Goal: Transaction & Acquisition: Book appointment/travel/reservation

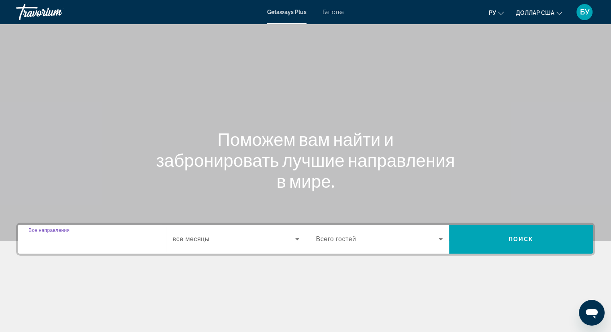
click at [108, 242] on input "Destination Все направления" at bounding box center [92, 239] width 127 height 10
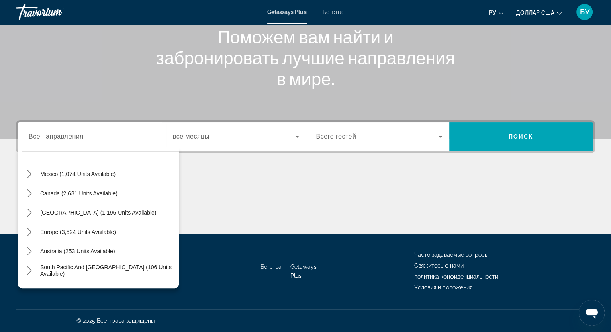
scroll to position [49, 0]
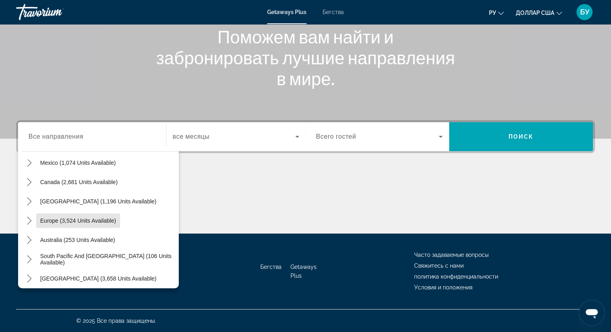
click at [74, 220] on span "Europe (3,524 units available)" at bounding box center [78, 220] width 76 height 6
type input "**********"
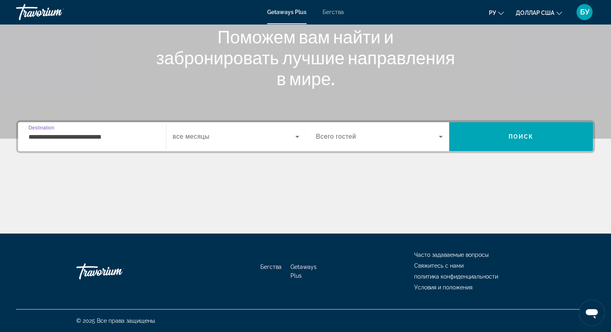
click at [207, 135] on span "все месяцы" at bounding box center [191, 136] width 37 height 7
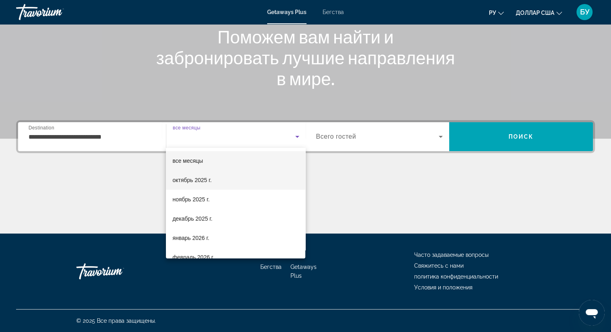
click at [209, 182] on font "октябрь 2025 г." at bounding box center [191, 180] width 39 height 6
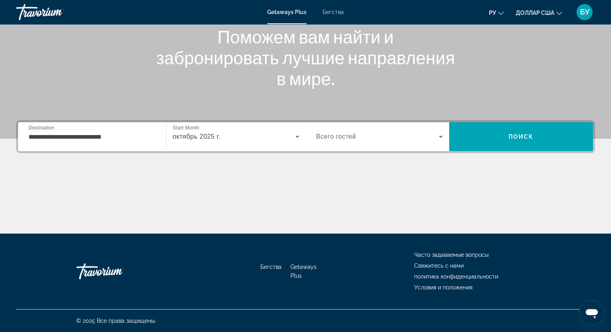
click at [321, 136] on span "Всего гостей" at bounding box center [336, 136] width 40 height 7
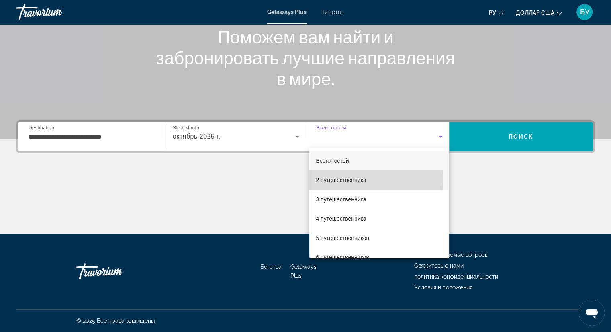
click at [330, 179] on font "2 путешественника" at bounding box center [341, 180] width 50 height 6
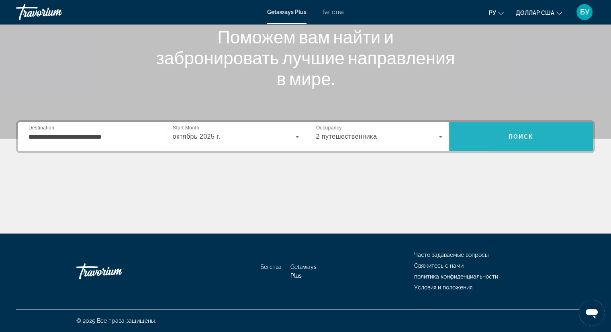
click at [492, 132] on span "Поиск" at bounding box center [521, 136] width 144 height 19
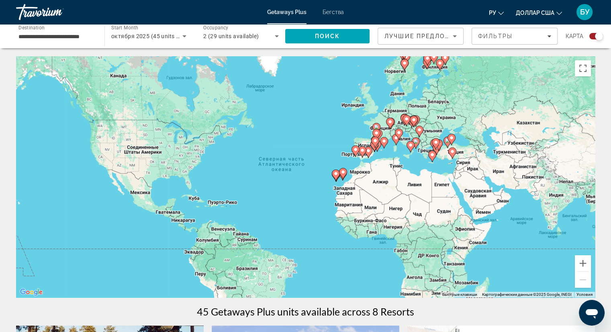
click at [451, 157] on icon "Основное содержание" at bounding box center [451, 153] width 7 height 10
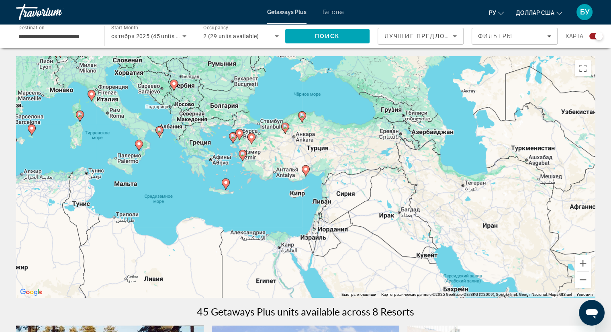
click at [254, 145] on div "Чтобы активировать перетаскивание с помощью клавиатуры, нажмите Alt + Ввод. Пос…" at bounding box center [305, 176] width 578 height 241
click at [284, 128] on image "Основное содержание" at bounding box center [285, 126] width 5 height 5
type input "**********"
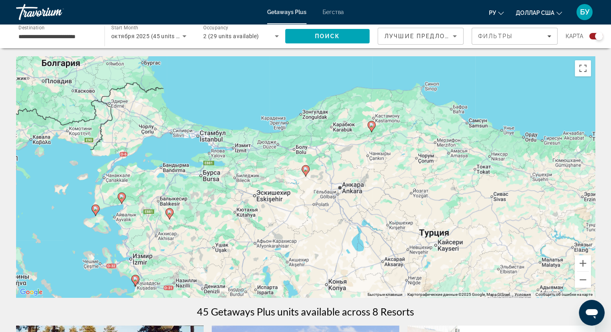
click at [371, 129] on icon "Основное содержание" at bounding box center [370, 126] width 7 height 10
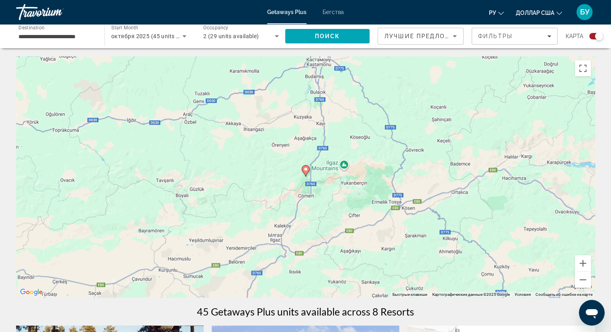
click at [303, 170] on image "Основное содержание" at bounding box center [305, 169] width 5 height 5
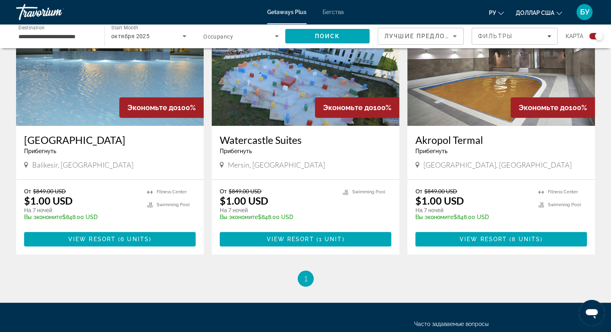
scroll to position [602, 0]
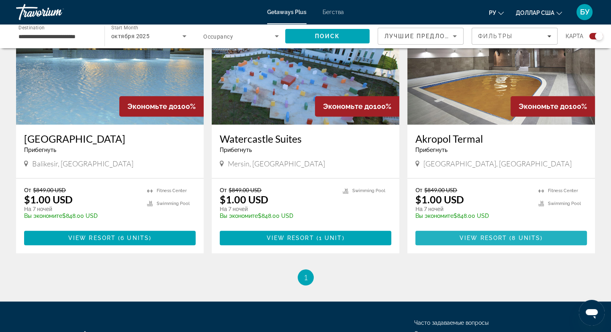
click at [493, 238] on span "View Resort" at bounding box center [482, 237] width 47 height 6
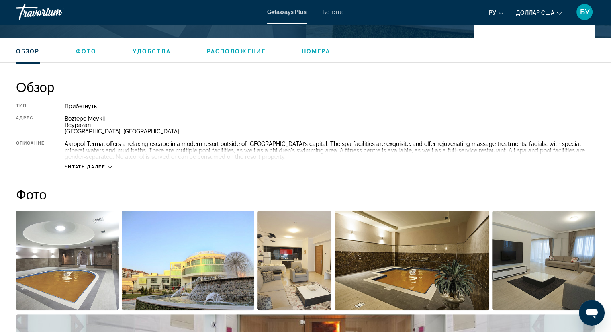
scroll to position [241, 0]
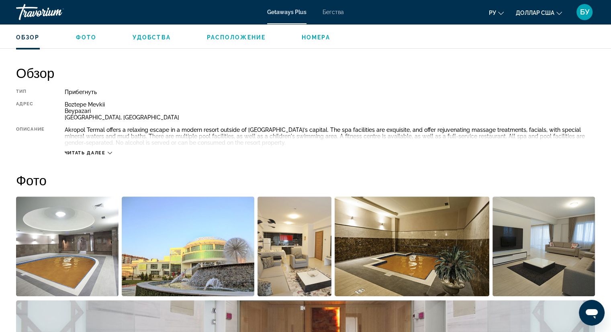
click at [102, 153] on span "Читать далее" at bounding box center [85, 152] width 41 height 5
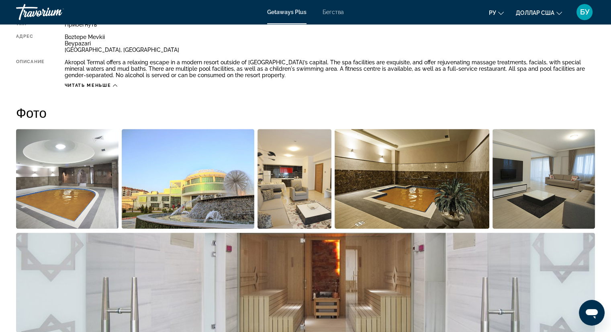
scroll to position [201, 0]
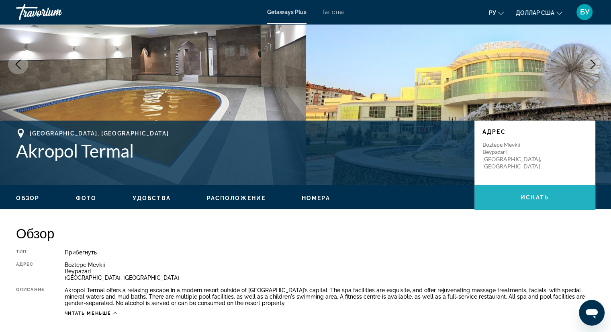
click at [520, 197] on span "искать" at bounding box center [534, 197] width 28 height 6
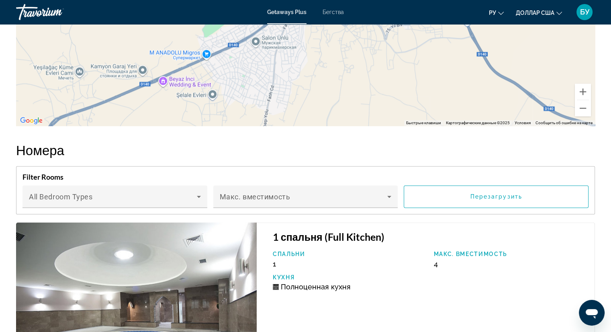
scroll to position [1000, 0]
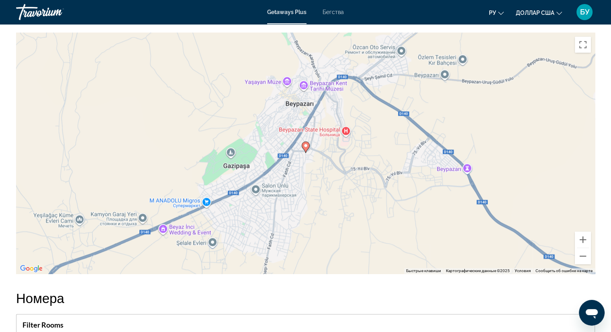
click at [305, 150] on icon "Основное содержание" at bounding box center [304, 147] width 7 height 10
click at [304, 146] on image "Основное содержание" at bounding box center [305, 145] width 5 height 5
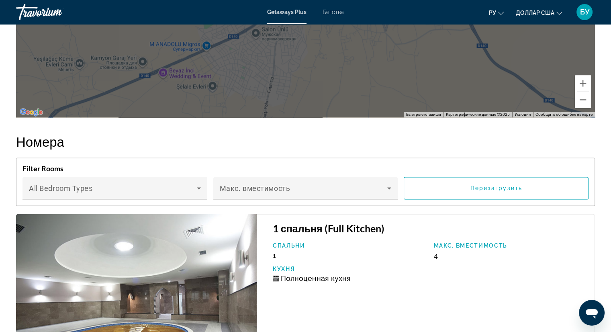
scroll to position [1161, 0]
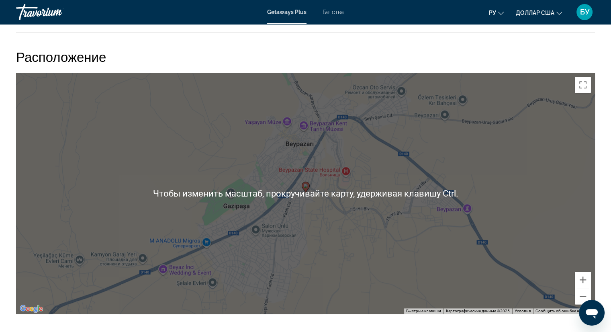
click at [307, 186] on image "Основное содержание" at bounding box center [305, 185] width 5 height 5
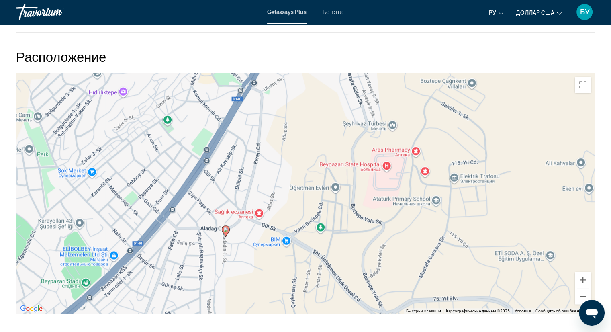
drag, startPoint x: 212, startPoint y: 190, endPoint x: 295, endPoint y: 252, distance: 103.7
click at [291, 252] on div "Чтобы активировать перетаскивание с помощью клавиатуры, нажмите Alt + Ввод. Пос…" at bounding box center [305, 193] width 578 height 241
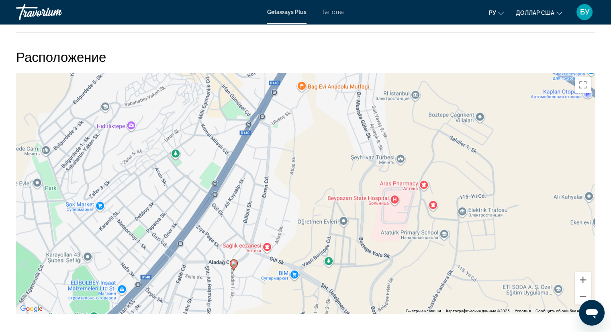
drag, startPoint x: 254, startPoint y: 252, endPoint x: 264, endPoint y: 289, distance: 38.3
click at [263, 289] on div "Чтобы активировать перетаскивание с помощью клавиатуры, нажмите Alt + Ввод. Пос…" at bounding box center [305, 193] width 578 height 241
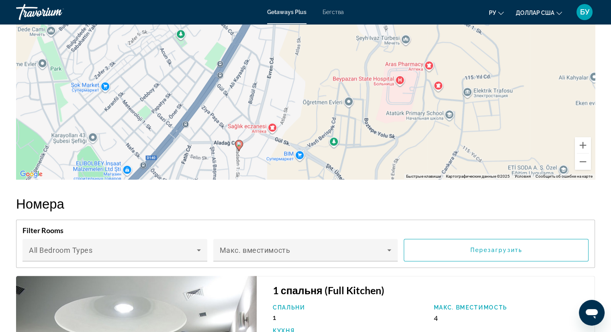
scroll to position [1081, 0]
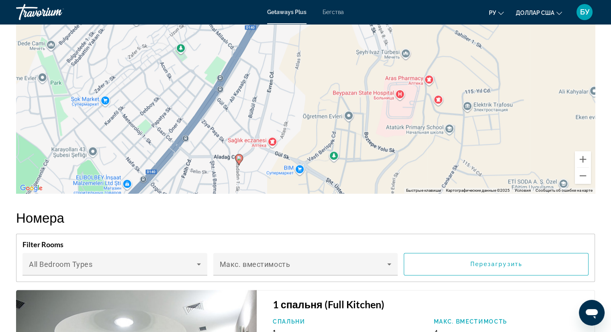
click at [238, 161] on icon "Основное содержание" at bounding box center [238, 159] width 7 height 10
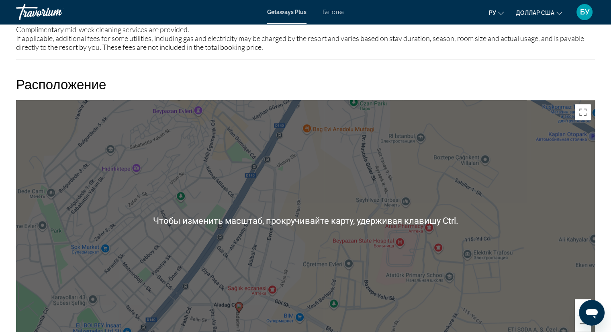
scroll to position [920, 0]
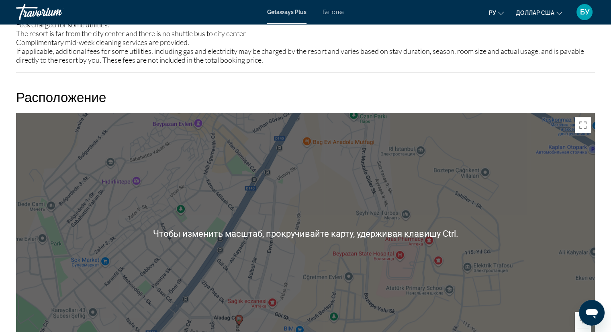
click at [380, 184] on div "Для навигации используйте клавиши со стрелками. Чтобы активировать перетаскиван…" at bounding box center [305, 233] width 578 height 241
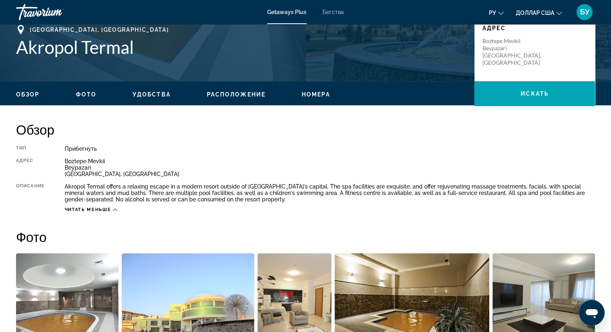
scroll to position [157, 0]
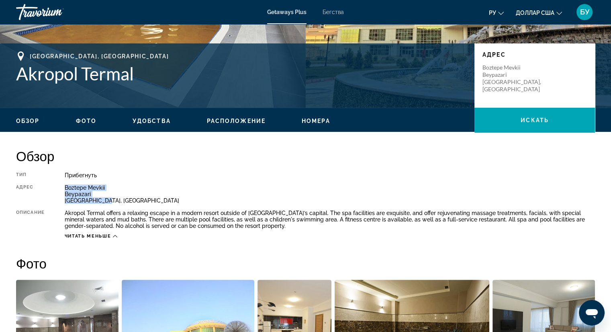
drag, startPoint x: 100, startPoint y: 198, endPoint x: 58, endPoint y: 186, distance: 44.1
click at [58, 186] on div "Тип Прибегнуть Все включено Нет «все включено» Адрес Boztepe Mevkii Beypazari A…" at bounding box center [305, 205] width 578 height 67
click at [522, 122] on span "искать" at bounding box center [534, 120] width 28 height 6
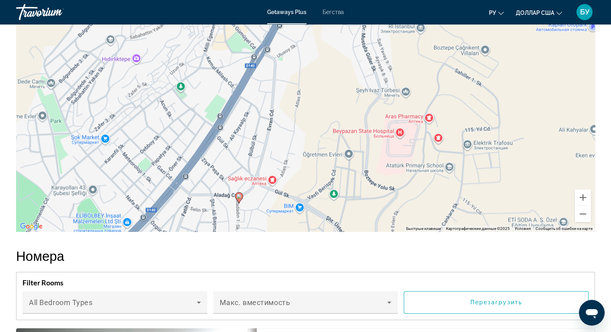
scroll to position [1041, 0]
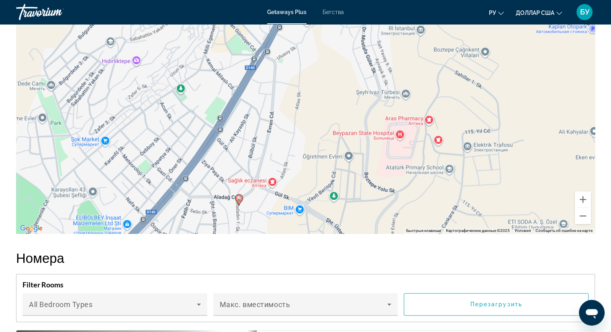
click at [387, 140] on div "Чтобы активировать перетаскивание с помощью клавиатуры, нажмите Alt + Ввод. Пос…" at bounding box center [305, 112] width 578 height 241
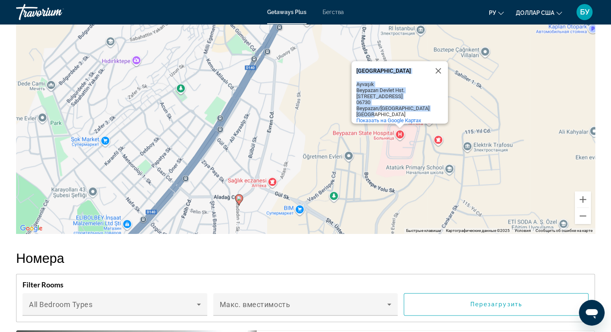
drag, startPoint x: 374, startPoint y: 108, endPoint x: 348, endPoint y: 90, distance: 31.6
click at [348, 90] on div "Чтобы активировать перетаскивание с помощью клавиатуры, нажмите Alt + Ввод. Пос…" at bounding box center [305, 112] width 578 height 241
copy div "Чтобы активировать перетаскивание с помощью клавиатуры, нажмите Alt + Ввод. Пос…"
click at [438, 72] on button "Закрыть" at bounding box center [437, 70] width 19 height 19
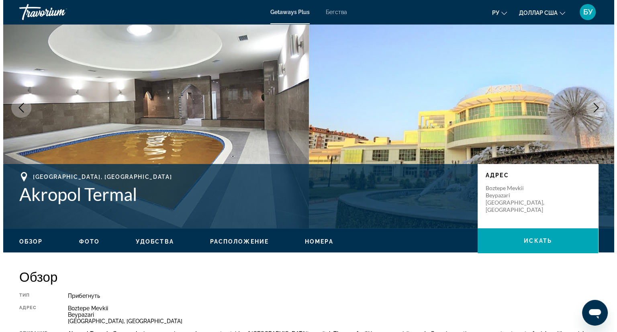
scroll to position [0, 0]
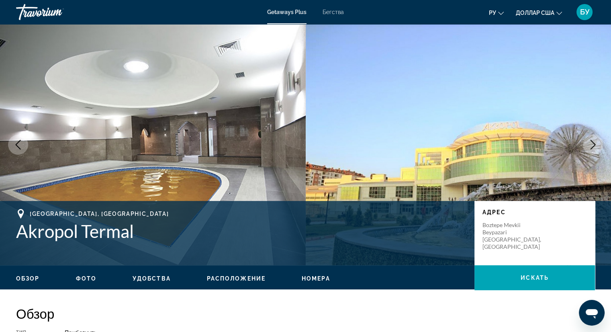
click at [21, 143] on icon "Previous image" at bounding box center [18, 145] width 10 height 10
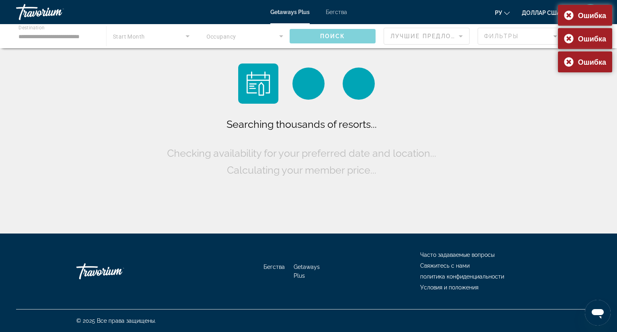
click at [79, 36] on div "Основное содержание" at bounding box center [308, 36] width 617 height 24
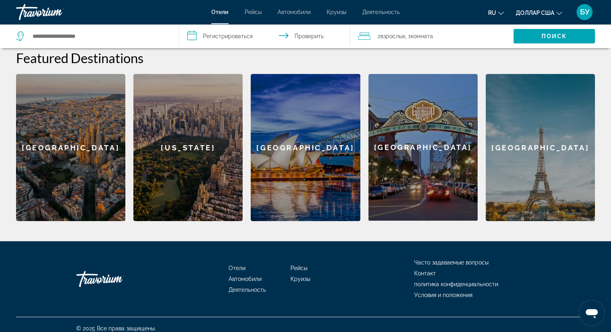
scroll to position [233, 0]
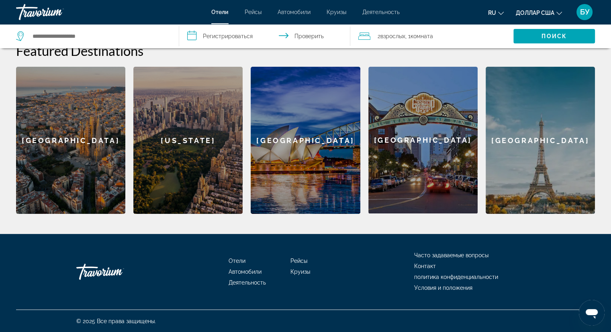
click at [525, 142] on div "Paris" at bounding box center [539, 140] width 109 height 147
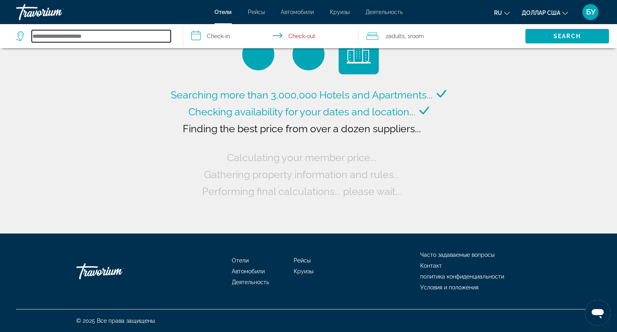
click at [107, 38] on input "Search hotel destination" at bounding box center [101, 36] width 139 height 12
click at [228, 41] on input "**********" at bounding box center [272, 37] width 178 height 26
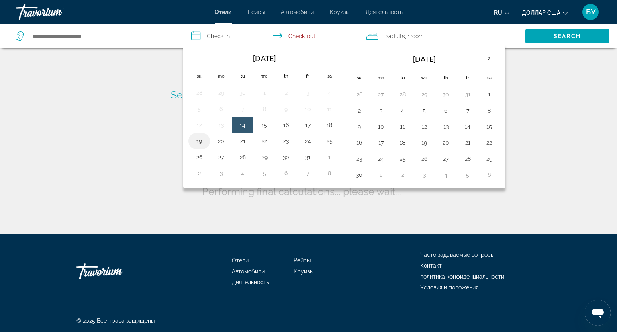
click at [198, 142] on button "19" at bounding box center [199, 140] width 13 height 11
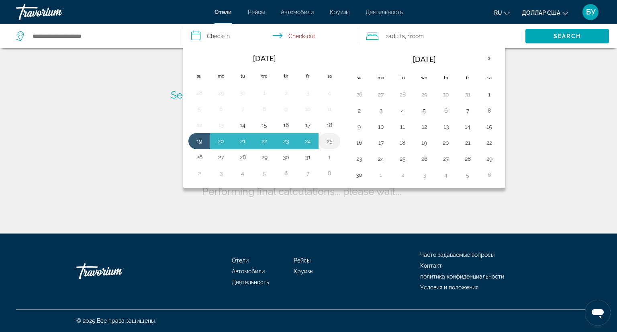
click at [329, 141] on button "25" at bounding box center [329, 140] width 13 height 11
type input "**********"
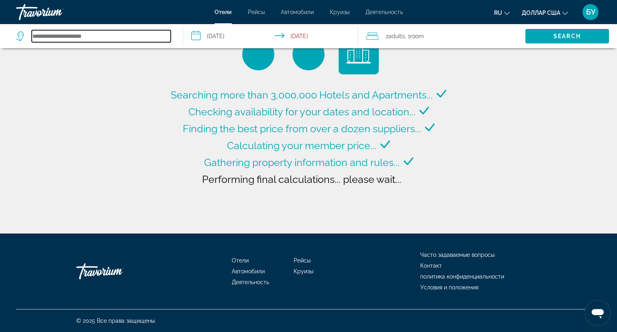
click at [128, 41] on input "Search hotel destination" at bounding box center [101, 36] width 139 height 12
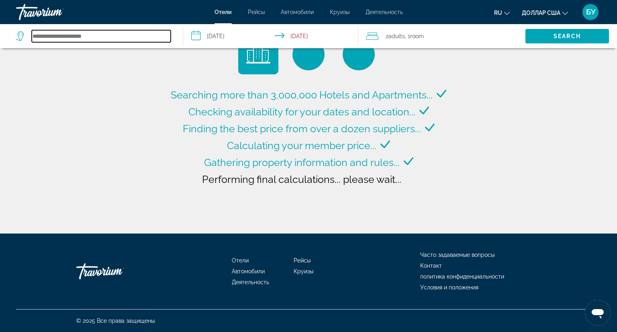
click at [115, 33] on input "Search hotel destination" at bounding box center [101, 36] width 139 height 12
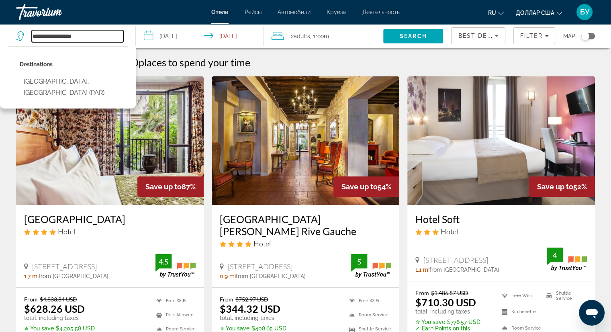
drag, startPoint x: 97, startPoint y: 33, endPoint x: 27, endPoint y: 31, distance: 69.9
click at [27, 31] on div "**********" at bounding box center [69, 36] width 107 height 12
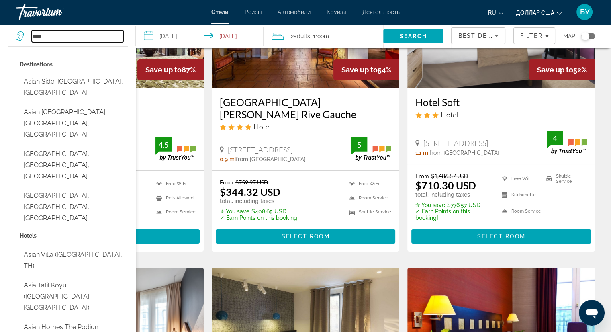
scroll to position [120, 0]
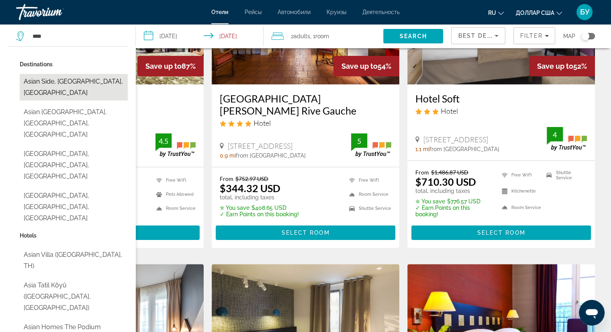
click at [88, 79] on button "Asian Side, Istanbul, Turkey" at bounding box center [74, 87] width 108 height 26
type input "**********"
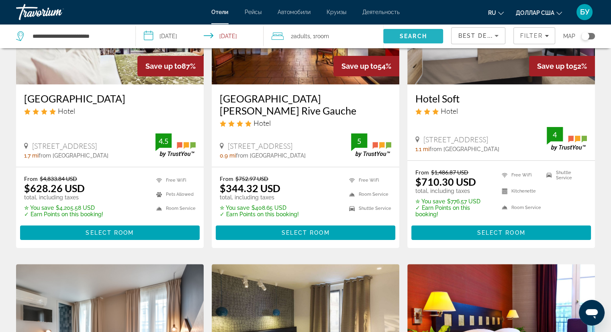
click at [403, 34] on span "Search" at bounding box center [412, 36] width 27 height 6
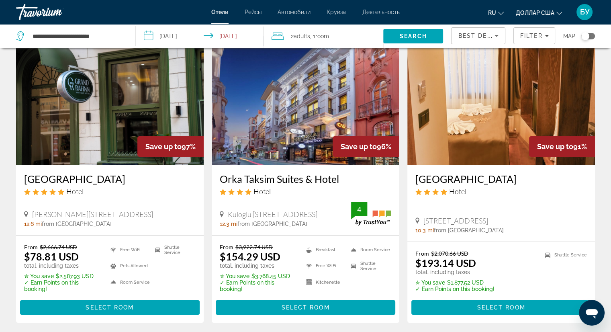
scroll to position [80, 0]
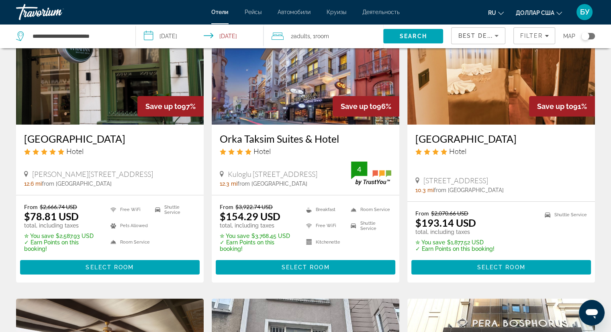
click at [298, 82] on img "Основное содержание" at bounding box center [305, 60] width 187 height 128
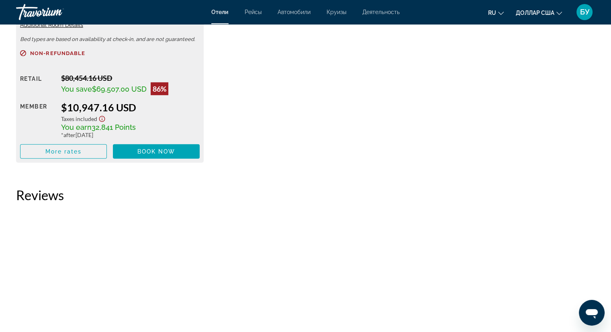
scroll to position [2489, 0]
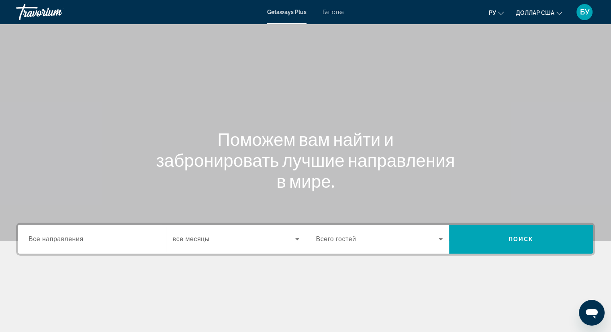
click at [103, 278] on div "Основное содержание" at bounding box center [305, 305] width 578 height 60
click at [121, 241] on input "Destination Все направления" at bounding box center [92, 239] width 127 height 10
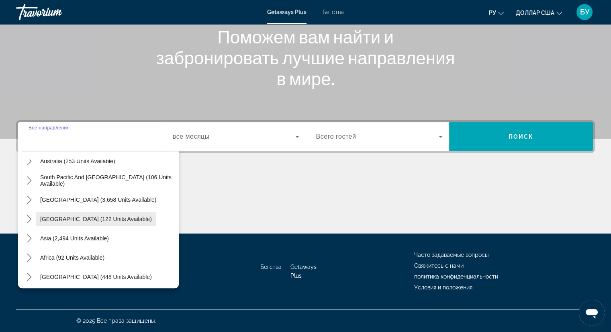
scroll to position [130, 0]
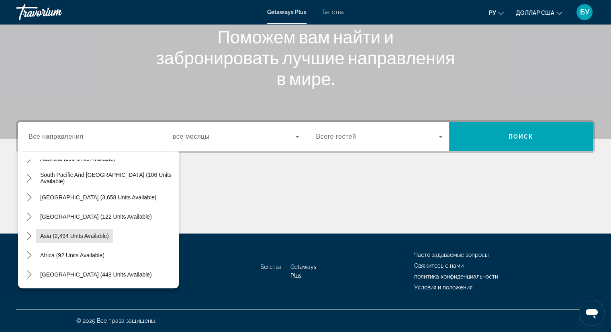
click at [94, 235] on span "Asia (2,494 units available)" at bounding box center [74, 235] width 69 height 6
type input "**********"
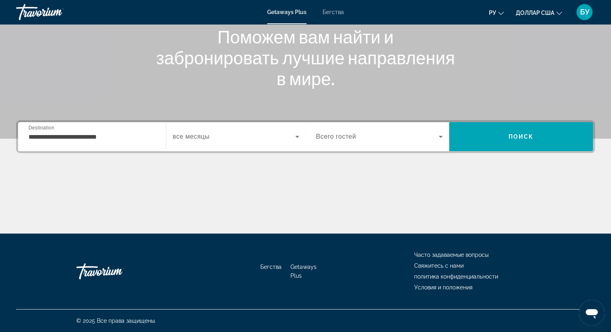
click at [422, 142] on div "Виджет поиска" at bounding box center [379, 136] width 127 height 22
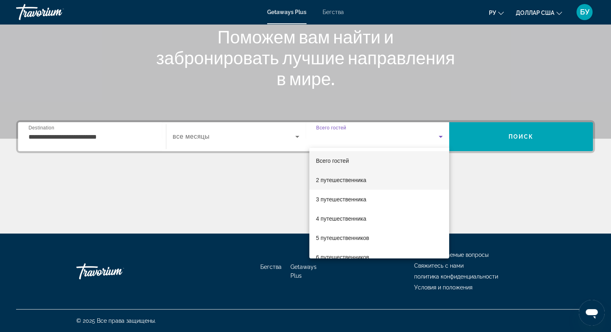
click at [334, 178] on font "2 путешественника" at bounding box center [341, 180] width 50 height 6
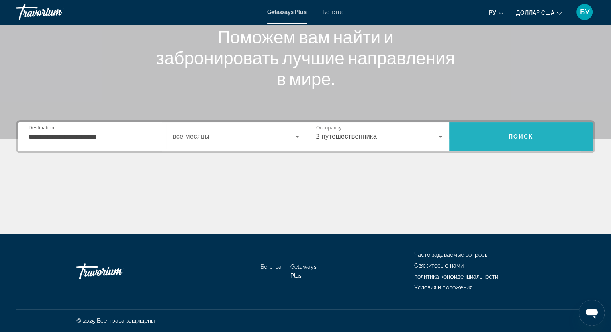
click at [485, 136] on span "Поиск" at bounding box center [521, 136] width 144 height 19
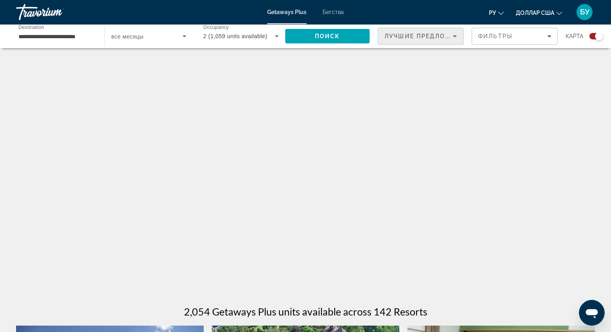
click at [436, 34] on span "Лучшие предложения" at bounding box center [427, 36] width 86 height 6
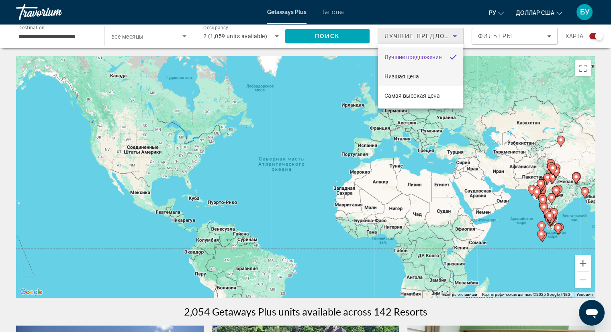
click at [415, 79] on font "Низшая цена" at bounding box center [401, 76] width 35 height 6
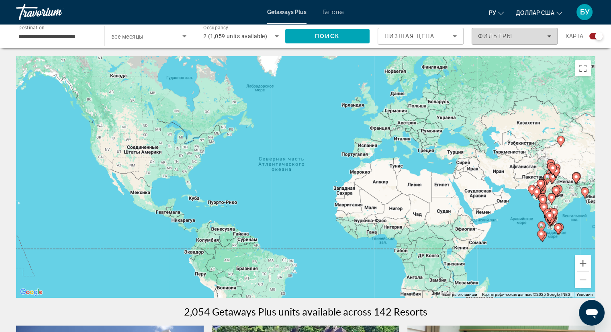
click at [504, 38] on span "Фильтры" at bounding box center [495, 36] width 35 height 6
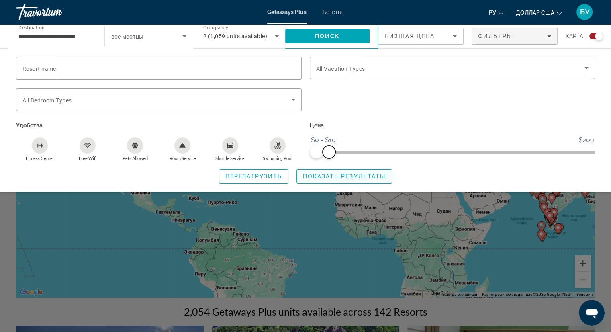
drag, startPoint x: 585, startPoint y: 149, endPoint x: 329, endPoint y: 170, distance: 256.9
click at [329, 170] on div "Resort name Vacation Types All Vacation Types Bedroom Types All Bedroom Types У…" at bounding box center [305, 120] width 611 height 127
click at [87, 145] on icon "Free Wifi" at bounding box center [87, 145] width 4 height 2
click at [319, 170] on span "Search widget" at bounding box center [344, 176] width 95 height 19
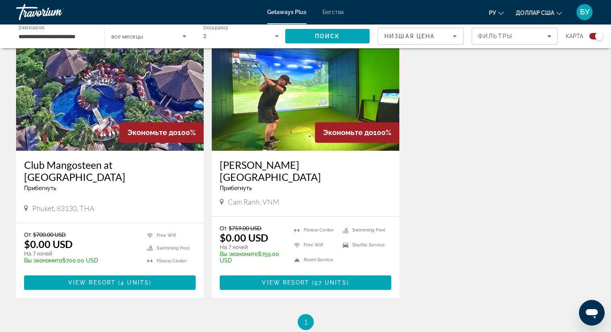
scroll to position [321, 0]
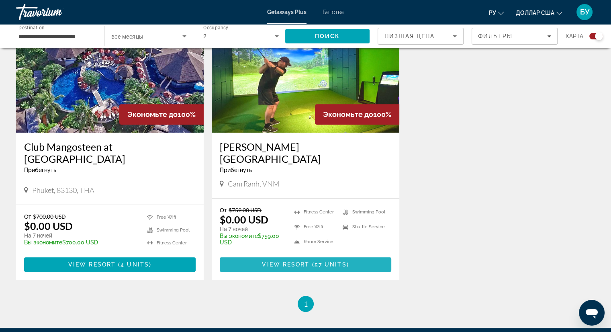
click at [313, 261] on span "( 57 units )" at bounding box center [328, 264] width 39 height 6
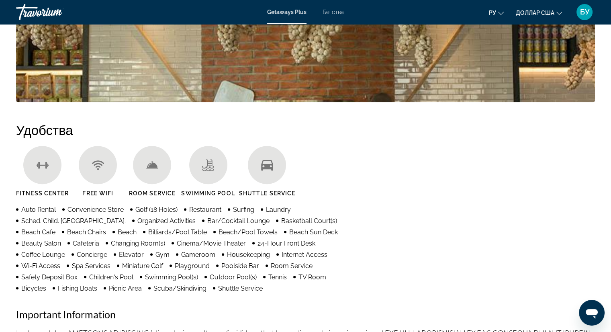
scroll to position [321, 0]
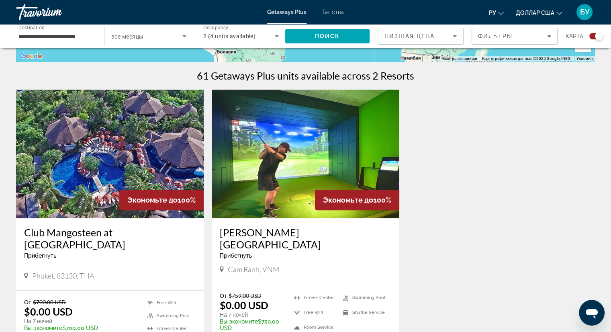
scroll to position [241, 0]
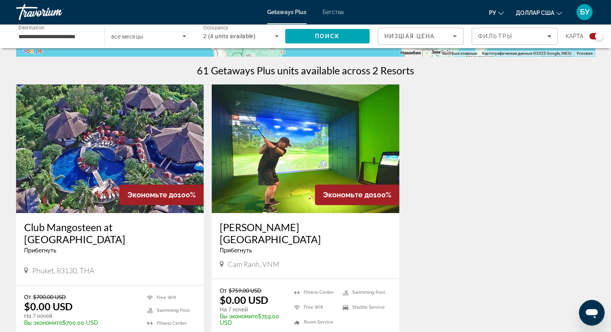
click at [130, 154] on img "Основное содержание" at bounding box center [109, 148] width 187 height 128
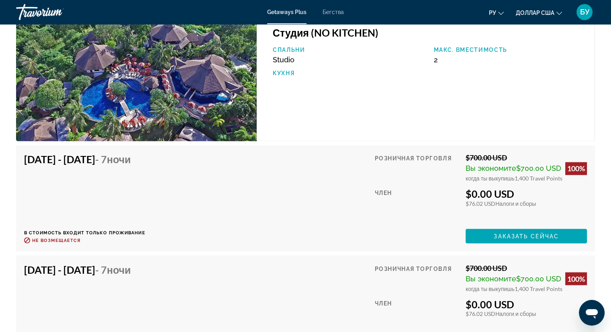
scroll to position [1334, 0]
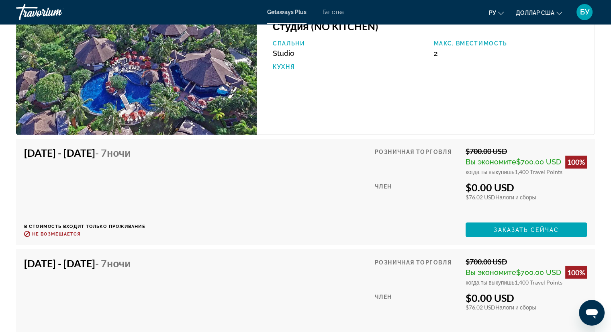
click at [226, 110] on img "Основное содержание" at bounding box center [136, 73] width 240 height 123
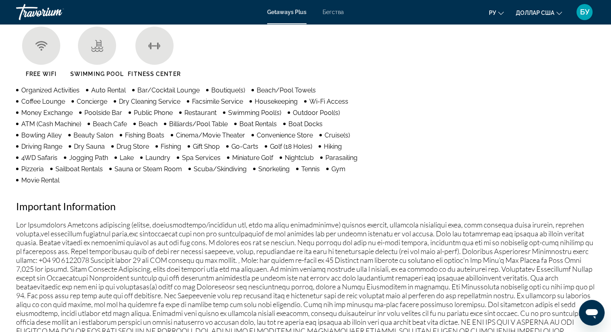
scroll to position [652, 0]
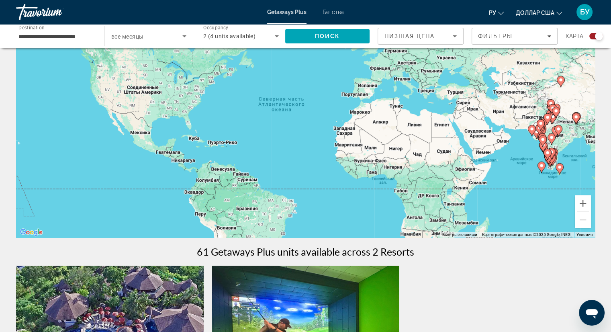
scroll to position [48, 0]
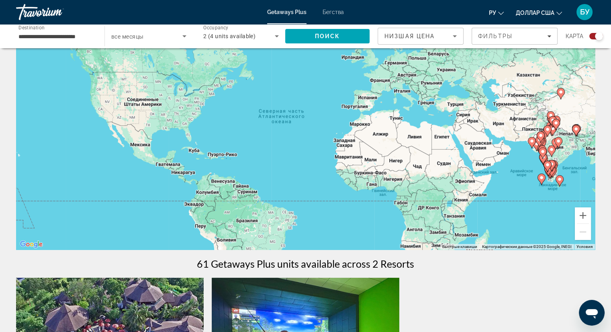
click at [533, 138] on g "Основное содержание" at bounding box center [531, 142] width 8 height 11
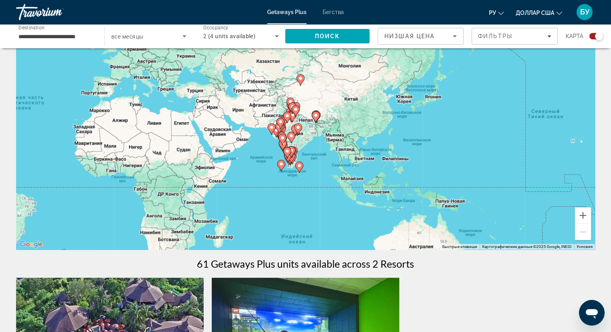
drag, startPoint x: 540, startPoint y: 137, endPoint x: 259, endPoint y: 119, distance: 282.0
click at [278, 119] on image "Основное содержание" at bounding box center [280, 121] width 5 height 5
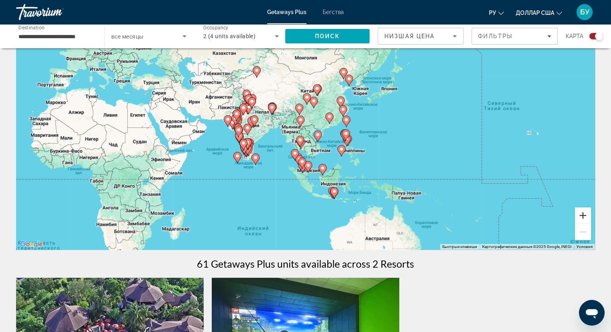
click at [586, 218] on button "Увеличить" at bounding box center [582, 215] width 16 height 16
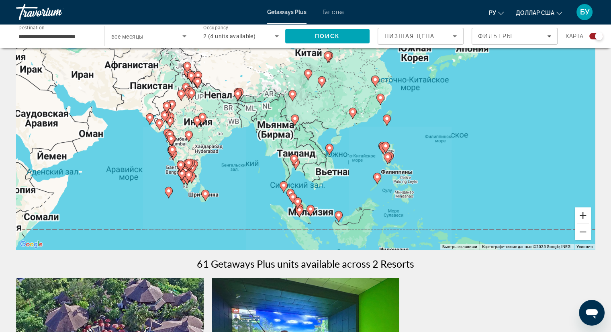
click at [586, 218] on button "Увеличить" at bounding box center [582, 215] width 16 height 16
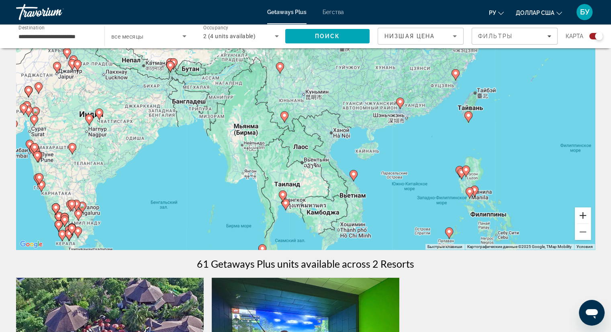
scroll to position [8, 0]
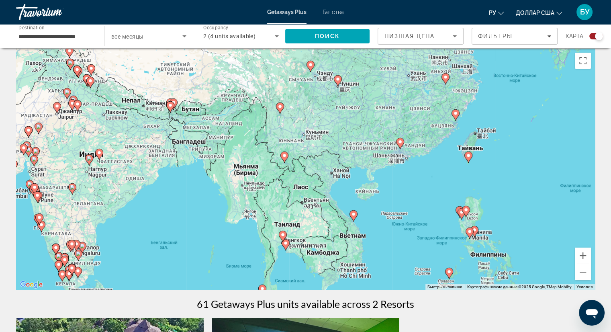
click at [354, 217] on icon "Основное содержание" at bounding box center [352, 215] width 7 height 10
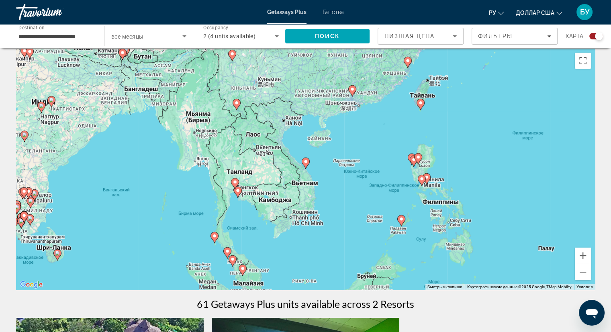
click at [420, 104] on image "Основное содержание" at bounding box center [420, 102] width 5 height 5
type input "**********"
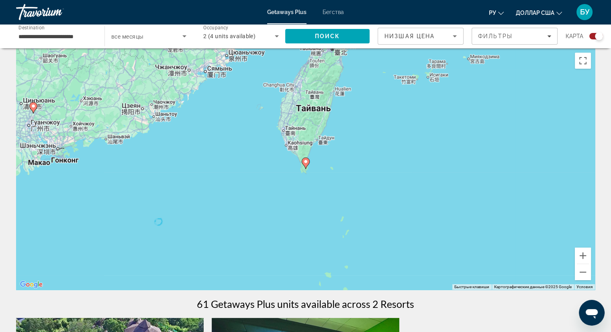
click at [303, 163] on image "Основное содержание" at bounding box center [305, 161] width 5 height 5
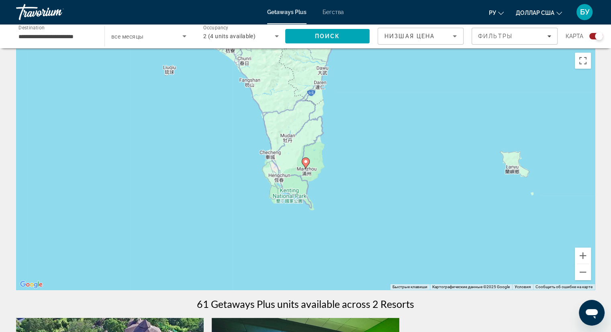
click at [308, 164] on gmp-advanced-marker "Основное содержание" at bounding box center [305, 163] width 8 height 12
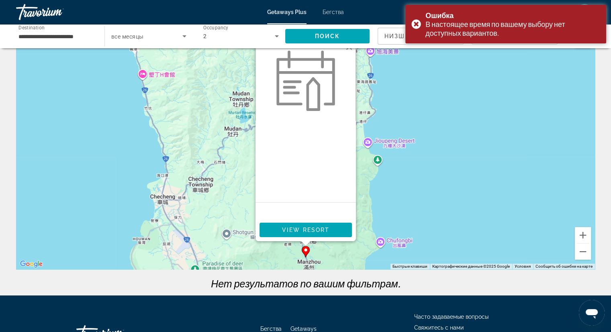
scroll to position [0, 0]
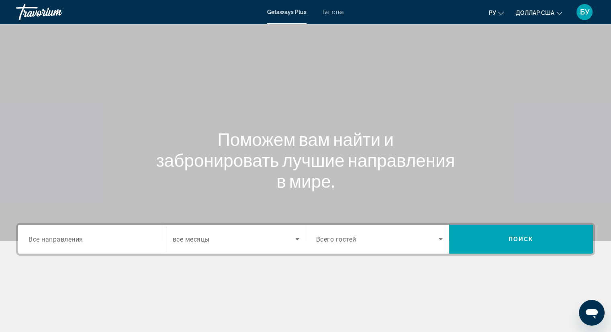
click at [332, 14] on font "Бегства" at bounding box center [332, 12] width 21 height 6
click at [97, 241] on input "Destination Все направления" at bounding box center [92, 239] width 127 height 10
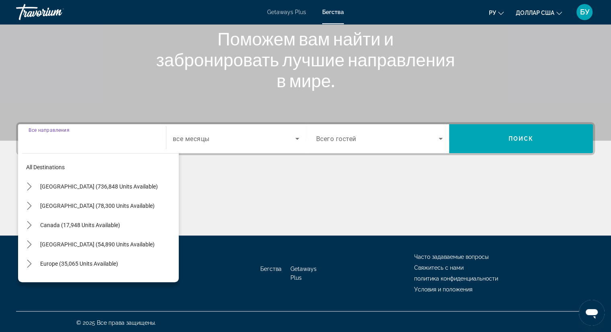
scroll to position [102, 0]
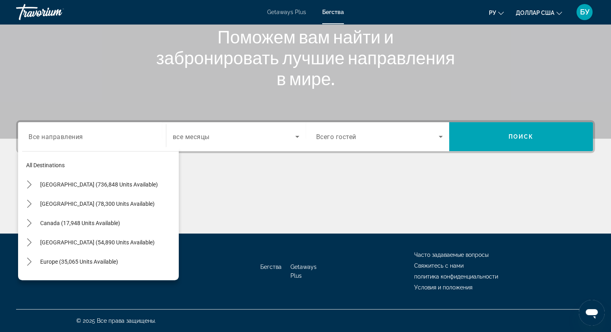
drag, startPoint x: 171, startPoint y: 202, endPoint x: 174, endPoint y: 224, distance: 23.1
click at [174, 224] on div "All destinations [GEOGRAPHIC_DATA] (736,848 units available) [GEOGRAPHIC_DATA] …" at bounding box center [100, 213] width 157 height 124
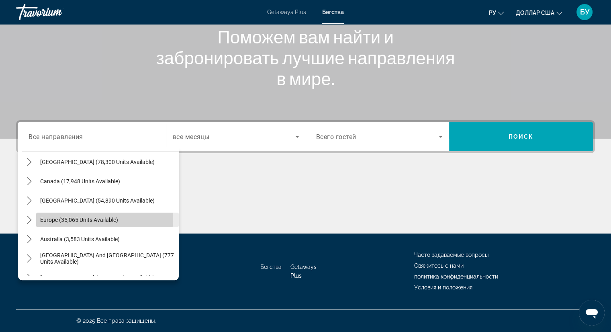
click at [103, 218] on span "Europe (35,065 units available)" at bounding box center [79, 219] width 78 height 6
type input "**********"
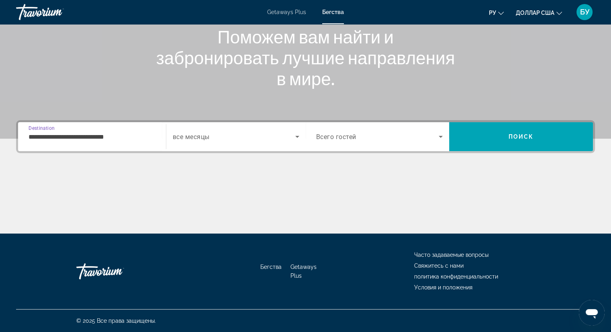
click at [259, 137] on span "Search widget" at bounding box center [234, 137] width 122 height 10
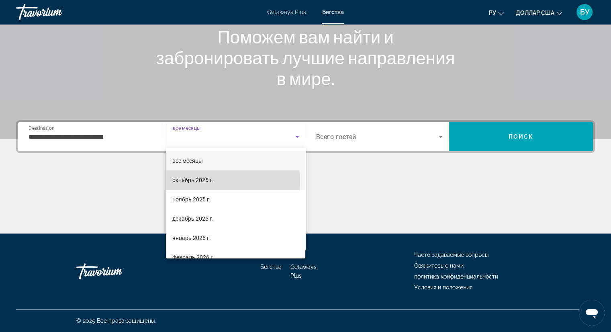
click at [216, 181] on mat-option "октябрь 2025 г." at bounding box center [235, 179] width 139 height 19
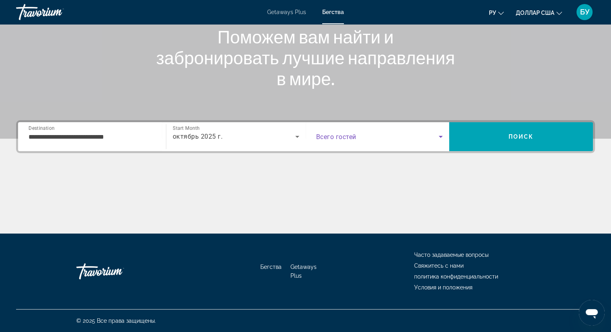
click at [360, 141] on span "Search widget" at bounding box center [377, 137] width 123 height 10
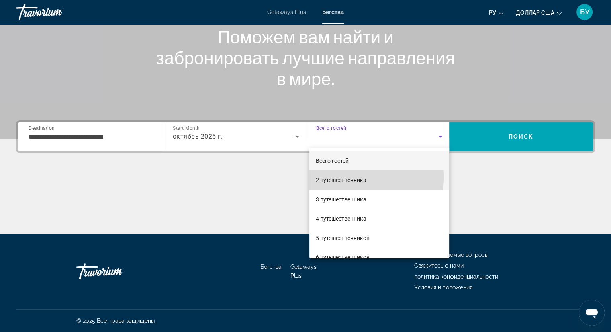
click at [344, 177] on font "2 путешественника" at bounding box center [341, 180] width 51 height 6
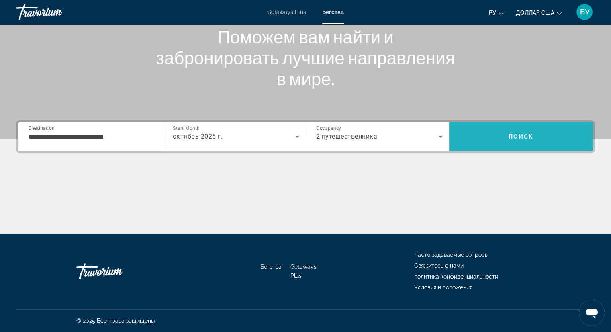
click at [506, 136] on span "Search" at bounding box center [521, 136] width 144 height 19
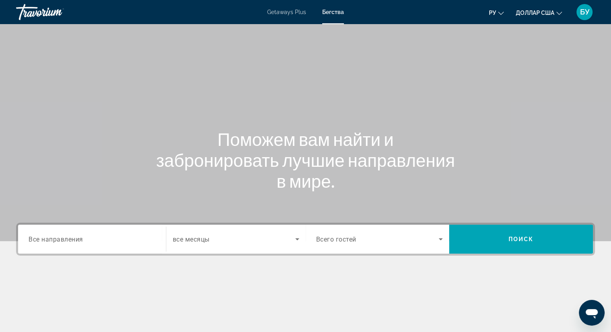
click at [121, 240] on input "Destination Все направления" at bounding box center [92, 239] width 127 height 10
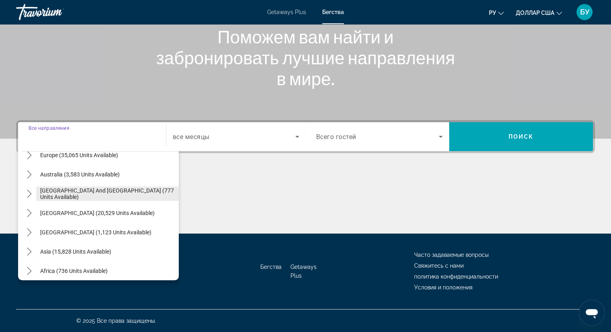
scroll to position [120, 0]
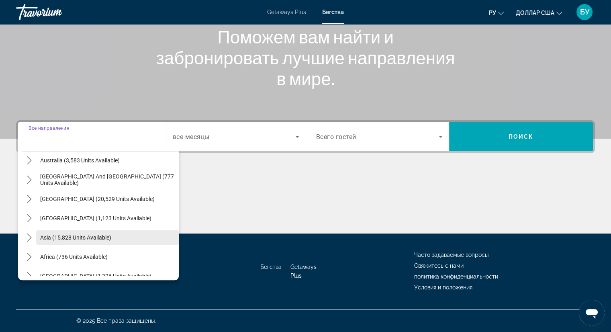
click at [91, 237] on span "Asia (15,828 units available)" at bounding box center [75, 237] width 71 height 6
type input "**********"
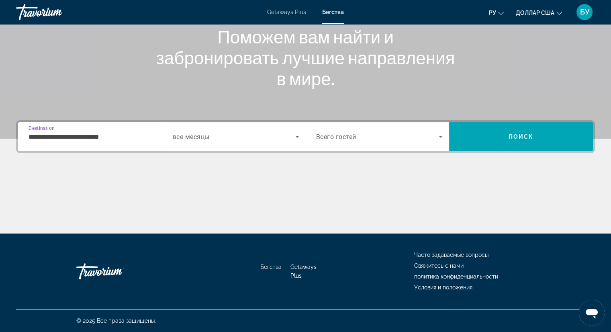
click at [332, 138] on span "Всего гостей" at bounding box center [336, 137] width 40 height 8
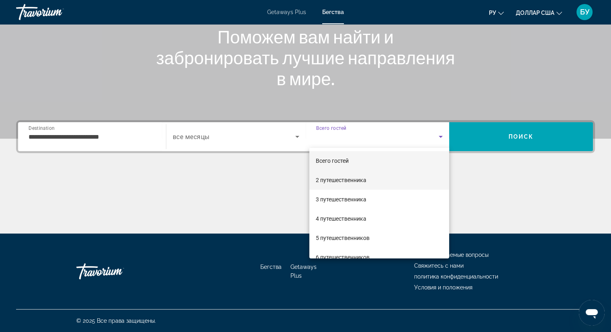
click at [328, 183] on span "2 путешественника" at bounding box center [341, 180] width 51 height 10
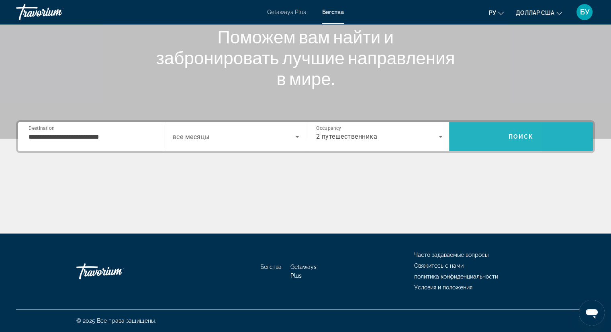
click at [466, 140] on span "Search" at bounding box center [521, 136] width 144 height 19
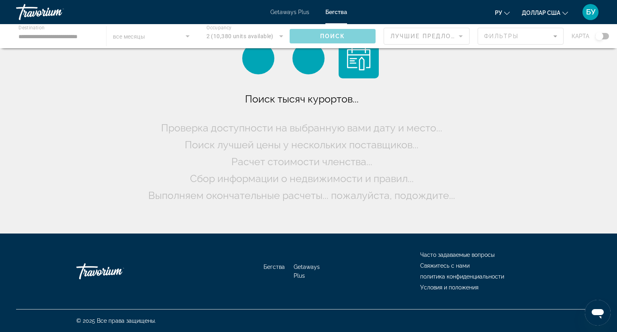
click at [503, 36] on div "Основное содержание" at bounding box center [308, 36] width 617 height 24
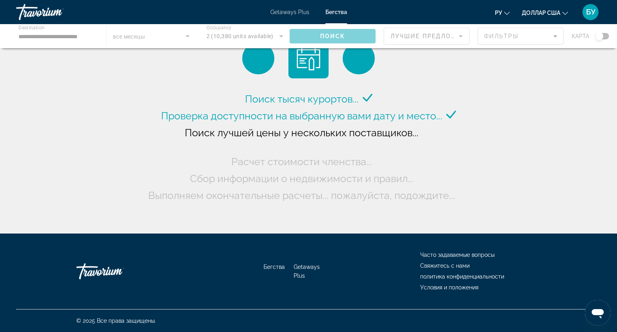
click at [526, 35] on div "Основное содержание" at bounding box center [308, 36] width 617 height 24
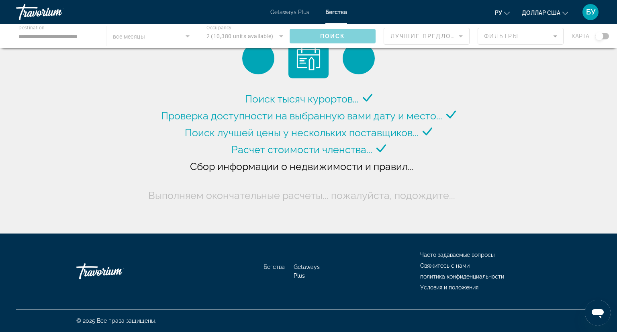
click at [556, 37] on div "Основное содержание" at bounding box center [308, 36] width 617 height 24
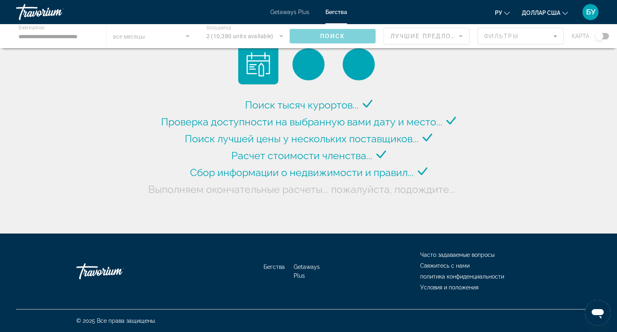
click at [461, 36] on div "Основное содержание" at bounding box center [308, 36] width 617 height 24
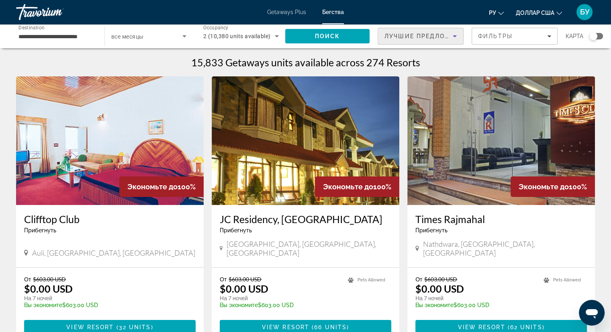
click at [452, 38] on icon "Sort by" at bounding box center [455, 36] width 10 height 10
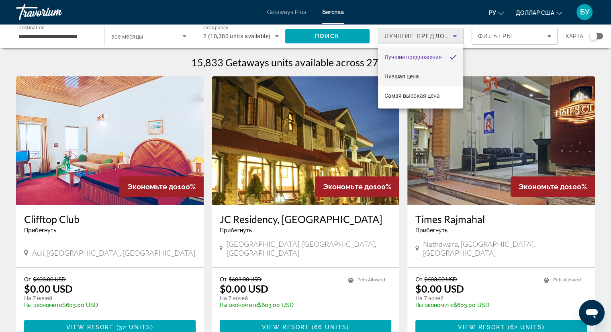
click at [428, 74] on mat-option "Низшая цена" at bounding box center [420, 76] width 85 height 19
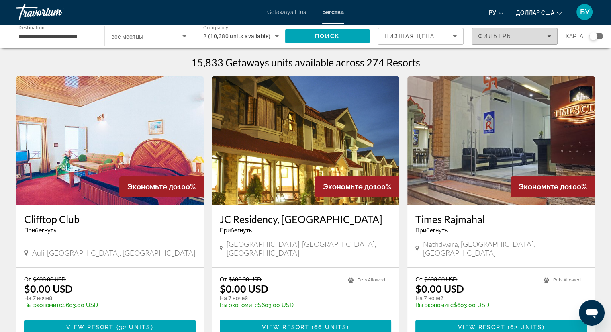
click at [498, 37] on span "Фильтры" at bounding box center [495, 36] width 35 height 6
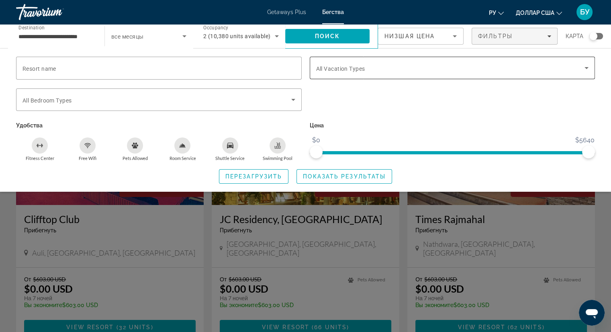
click at [583, 68] on icon "Search widget" at bounding box center [586, 68] width 10 height 10
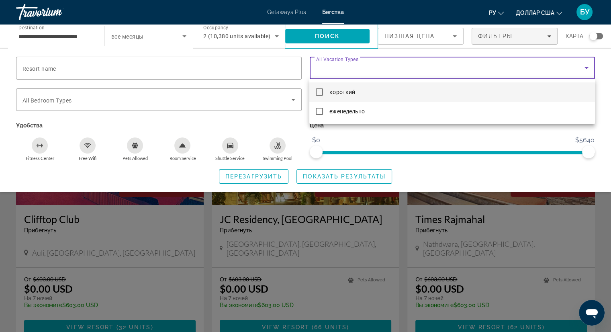
click at [479, 139] on div at bounding box center [305, 166] width 611 height 332
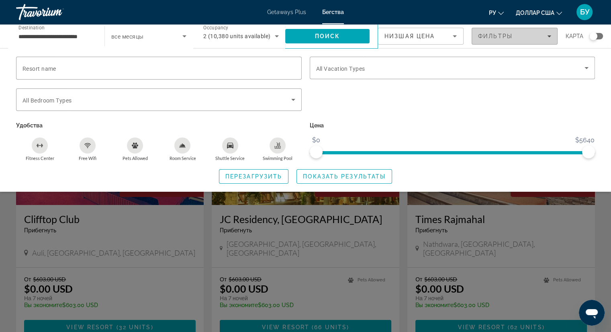
click at [544, 36] on div "Фильтры" at bounding box center [514, 36] width 73 height 6
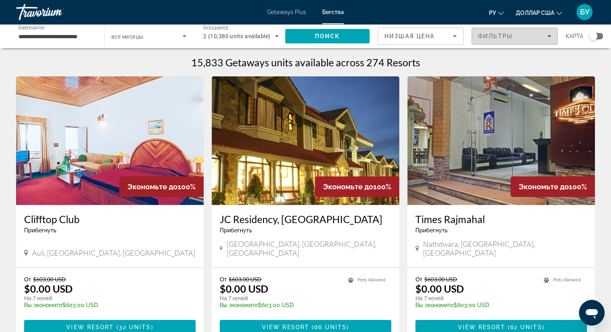
click at [544, 36] on div "Фильтры" at bounding box center [514, 36] width 73 height 6
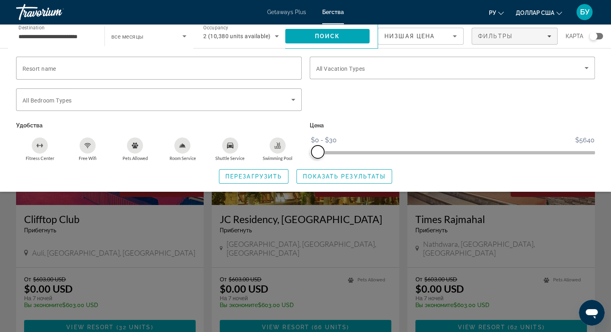
drag, startPoint x: 585, startPoint y: 151, endPoint x: 317, endPoint y: 154, distance: 268.2
click at [317, 154] on span "ngx-slider-max" at bounding box center [317, 151] width 13 height 13
drag, startPoint x: 593, startPoint y: 39, endPoint x: 602, endPoint y: 39, distance: 9.6
click at [602, 39] on div "Search widget" at bounding box center [593, 36] width 20 height 6
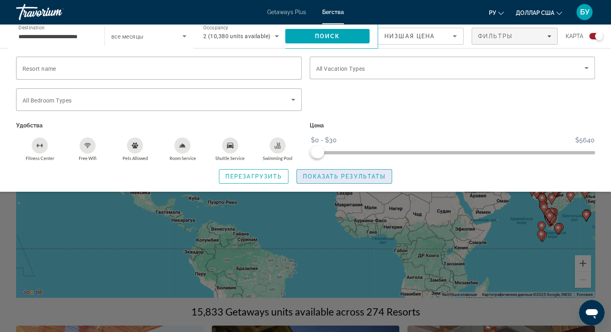
click at [352, 174] on span "Показать результаты" at bounding box center [344, 176] width 83 height 6
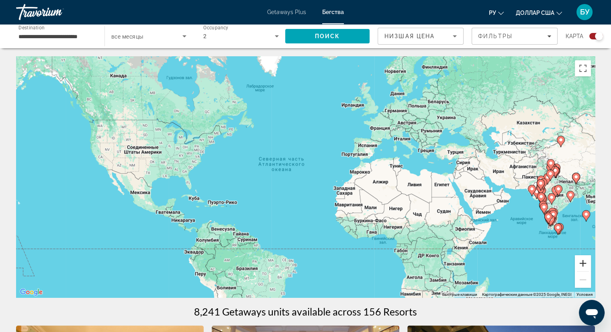
click at [586, 264] on button "Увеличить" at bounding box center [582, 263] width 16 height 16
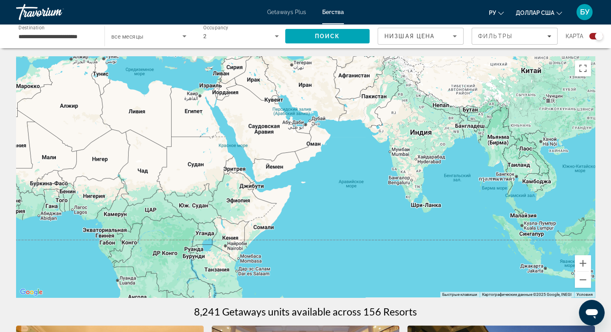
drag, startPoint x: 377, startPoint y: 219, endPoint x: 54, endPoint y: 146, distance: 331.7
click at [54, 146] on div "Основное содержание" at bounding box center [305, 176] width 578 height 241
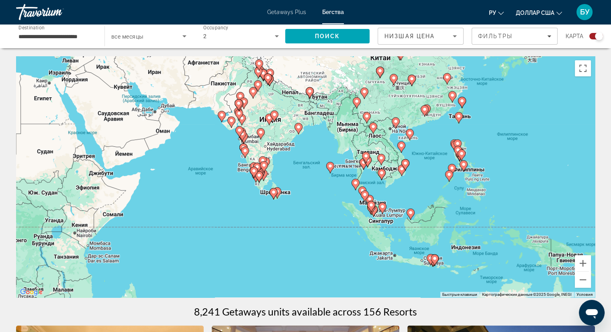
drag, startPoint x: 344, startPoint y: 190, endPoint x: 197, endPoint y: 172, distance: 148.5
click at [197, 172] on div "Чтобы активировать перетаскивание с помощью клавиатуры, нажмите Alt + Ввод. Пос…" at bounding box center [305, 176] width 578 height 241
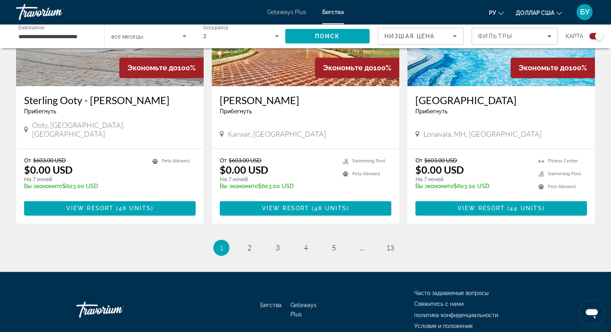
scroll to position [1216, 0]
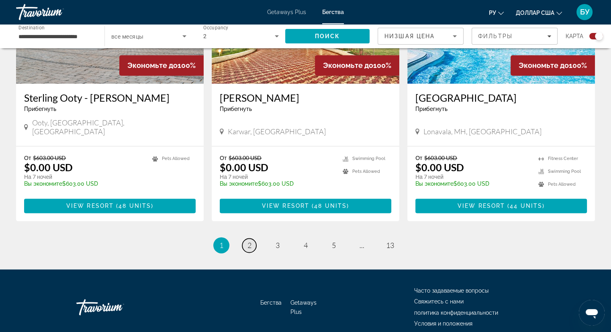
click at [250, 240] on span "2" at bounding box center [249, 244] width 4 height 9
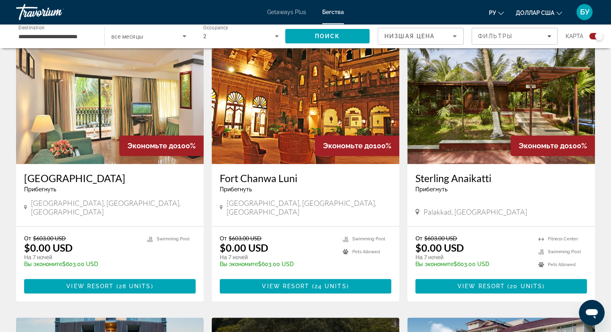
scroll to position [602, 0]
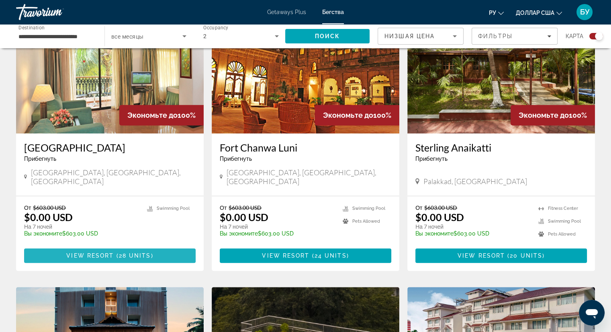
click at [111, 252] on span "View Resort" at bounding box center [89, 255] width 47 height 6
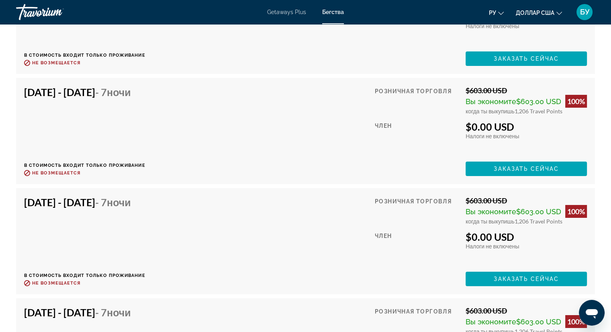
scroll to position [2770, 0]
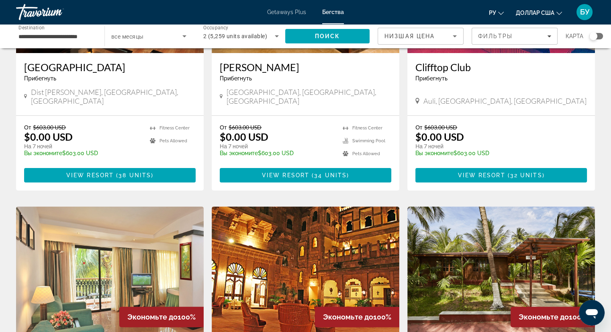
scroll to position [241, 0]
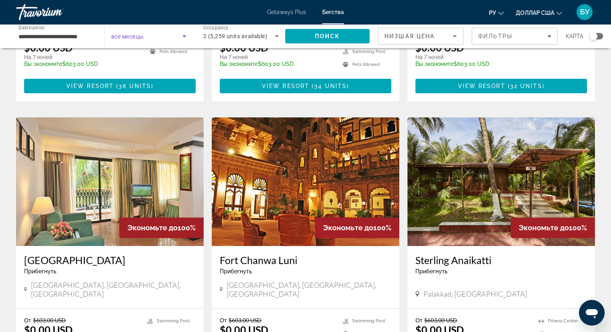
click at [185, 38] on icon "Search widget" at bounding box center [184, 36] width 10 height 10
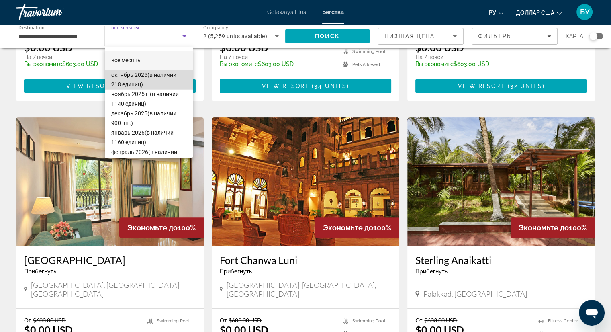
click at [154, 75] on font "(в наличии 218 единиц)" at bounding box center [143, 79] width 65 height 16
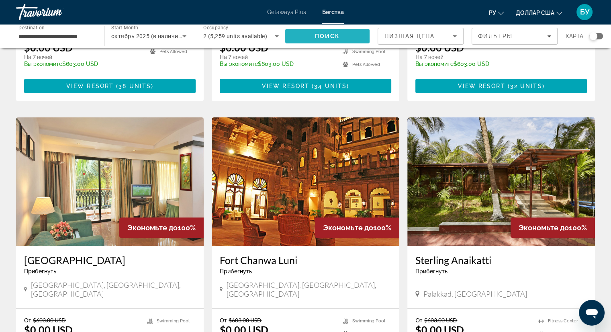
click at [353, 37] on span "Search" at bounding box center [327, 35] width 84 height 19
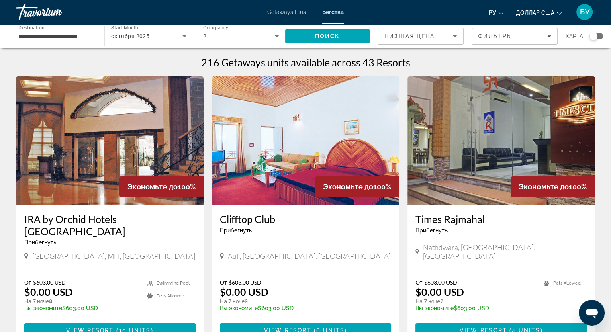
click at [165, 154] on img "Основное содержание" at bounding box center [109, 140] width 187 height 128
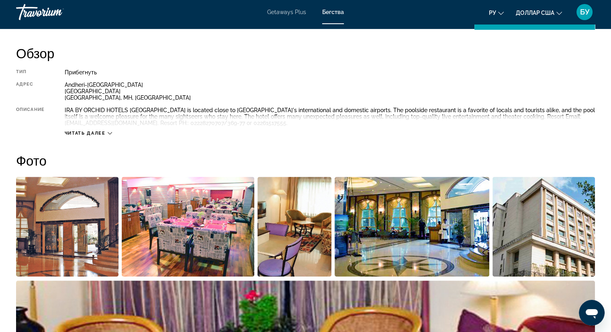
scroll to position [241, 0]
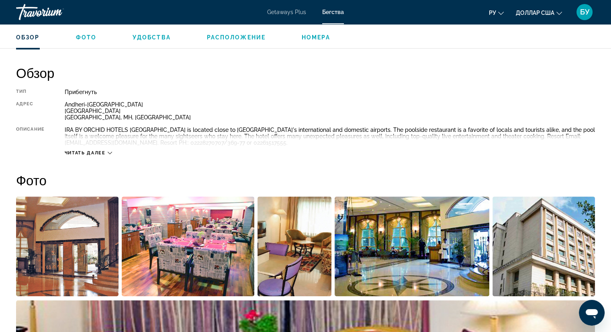
click at [114, 152] on div "Читать далее" at bounding box center [330, 145] width 530 height 22
click at [107, 152] on div "Читать далее" at bounding box center [88, 152] width 47 height 5
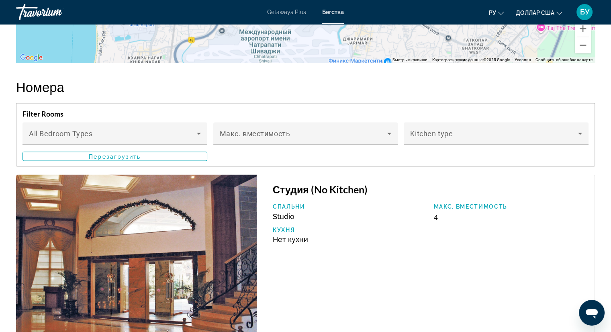
scroll to position [1391, 0]
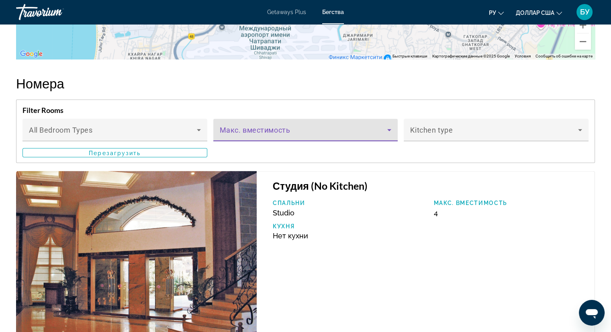
click at [390, 134] on icon "Основное содержание" at bounding box center [389, 130] width 10 height 10
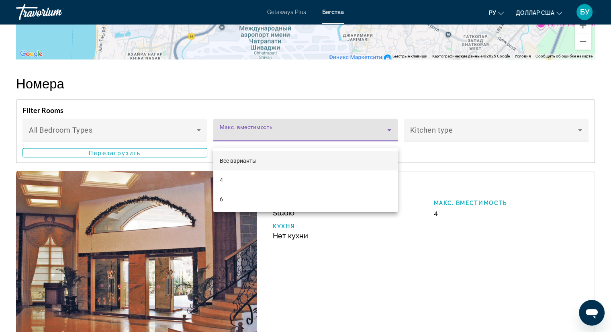
click at [459, 140] on div at bounding box center [305, 166] width 611 height 332
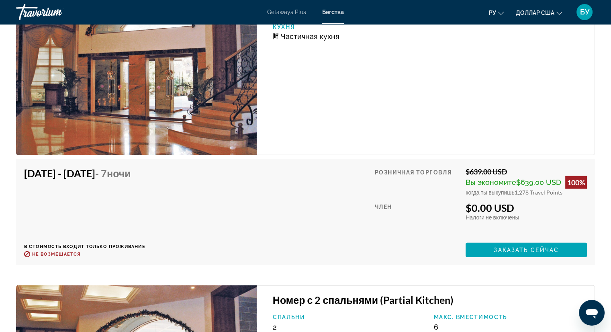
scroll to position [1913, 0]
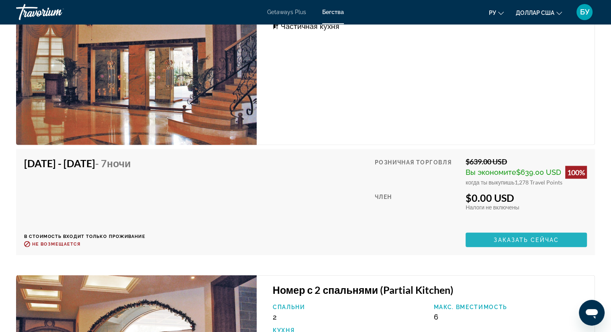
click at [512, 243] on span "Заказать сейчас" at bounding box center [525, 239] width 65 height 6
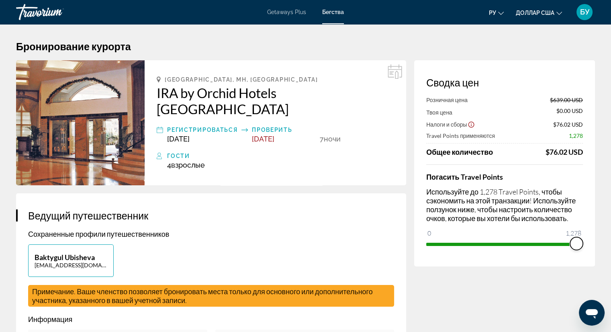
drag, startPoint x: 578, startPoint y: 244, endPoint x: 595, endPoint y: 246, distance: 17.5
click at [594, 246] on div "Сводка цен Розничная цена $639.00 USD Твоя цена $0.00 USD Налоги и сборы $76.02…" at bounding box center [504, 163] width 181 height 206
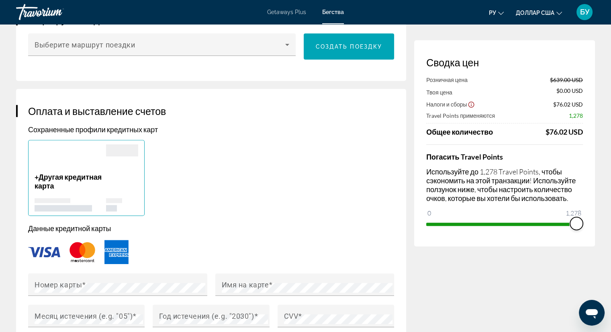
scroll to position [522, 0]
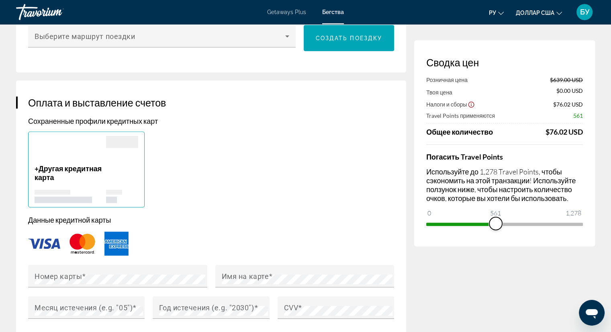
drag, startPoint x: 576, startPoint y: 223, endPoint x: 495, endPoint y: 238, distance: 82.2
click at [495, 238] on div "Сводка цен Розничная цена $639.00 USD Твоя цена $0.00 USD Налоги и сборы $76.02…" at bounding box center [504, 143] width 181 height 206
drag, startPoint x: 496, startPoint y: 223, endPoint x: 540, endPoint y: 222, distance: 43.4
click at [540, 222] on span "ngx-slider" at bounding box center [539, 223] width 13 height 13
drag, startPoint x: 539, startPoint y: 224, endPoint x: 592, endPoint y: 229, distance: 52.8
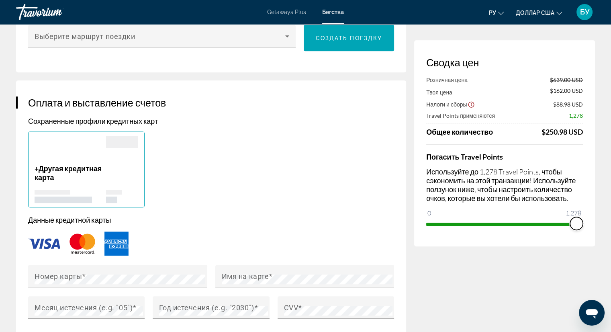
click at [592, 229] on div "Сводка цен Розничная цена $639.00 USD Твоя цена $162.00 USD Налоги и сборы $88.…" at bounding box center [504, 143] width 181 height 206
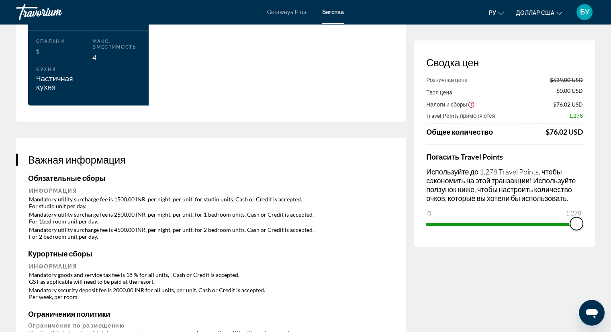
scroll to position [1124, 0]
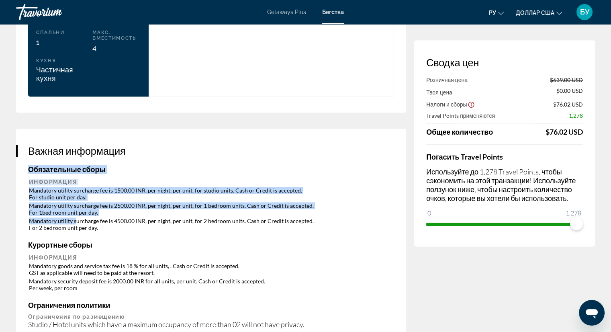
drag, startPoint x: 27, startPoint y: 161, endPoint x: 85, endPoint y: 197, distance: 67.6
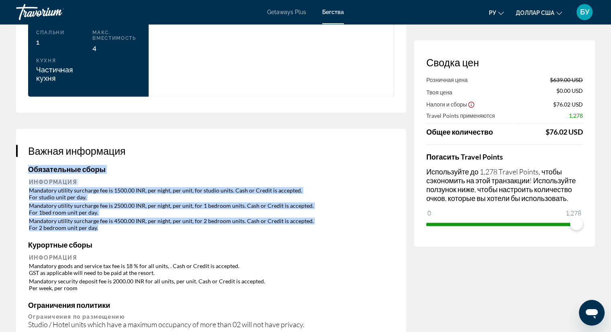
drag, startPoint x: 104, startPoint y: 201, endPoint x: 27, endPoint y: 164, distance: 85.5
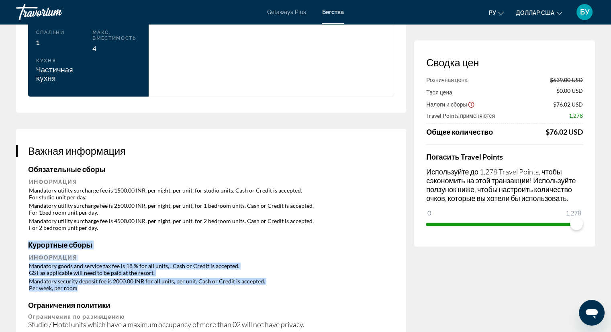
drag, startPoint x: 81, startPoint y: 262, endPoint x: 27, endPoint y: 240, distance: 57.9
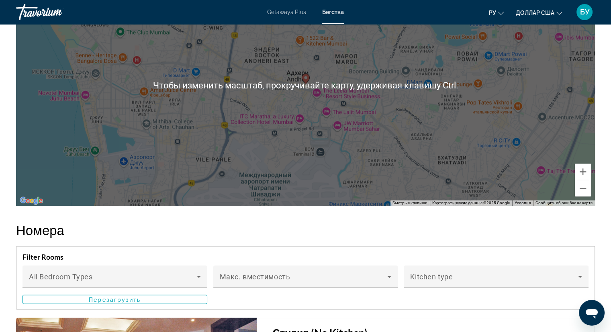
scroll to position [1204, 0]
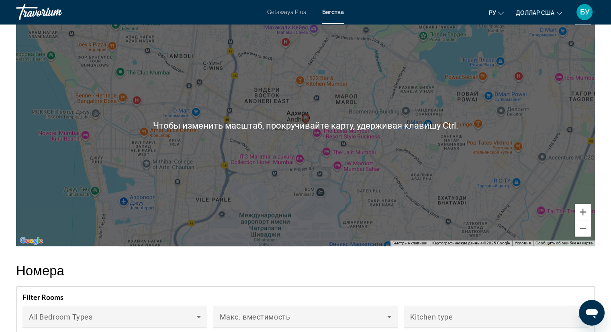
click at [437, 164] on div "Чтобы активировать перетаскивание с помощью клавиатуры, нажмите Alt + Ввод. Пос…" at bounding box center [305, 125] width 578 height 241
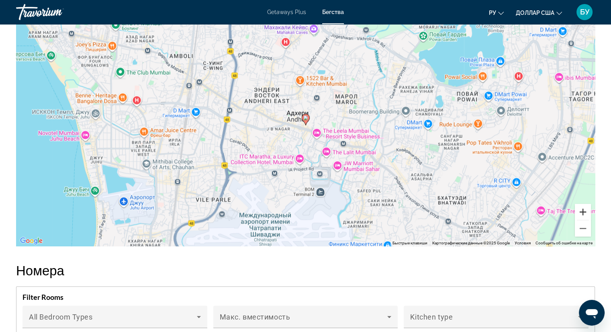
click at [580, 219] on button "Увеличить" at bounding box center [582, 212] width 16 height 16
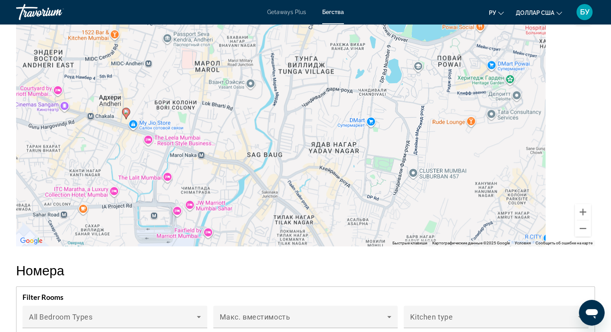
drag, startPoint x: 504, startPoint y: 194, endPoint x: 297, endPoint y: 185, distance: 206.9
click at [298, 186] on div "Чтобы активировать перетаскивание с помощью клавиатуры, нажмите Alt + Ввод. Пос…" at bounding box center [305, 125] width 578 height 241
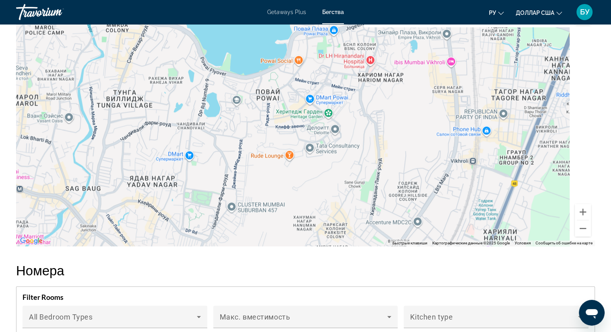
drag, startPoint x: 528, startPoint y: 168, endPoint x: 374, endPoint y: 213, distance: 160.6
click at [383, 214] on div "Чтобы активировать перетаскивание с помощью клавиатуры, нажмите Alt + Ввод. Пос…" at bounding box center [305, 125] width 578 height 241
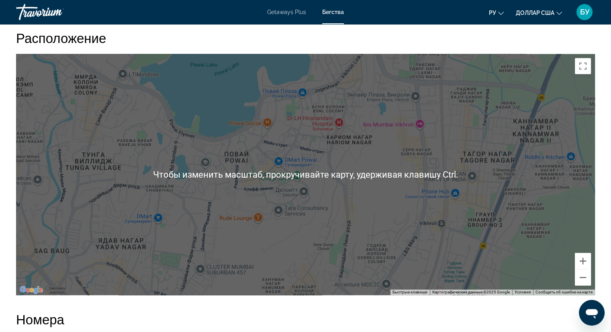
scroll to position [1124, 0]
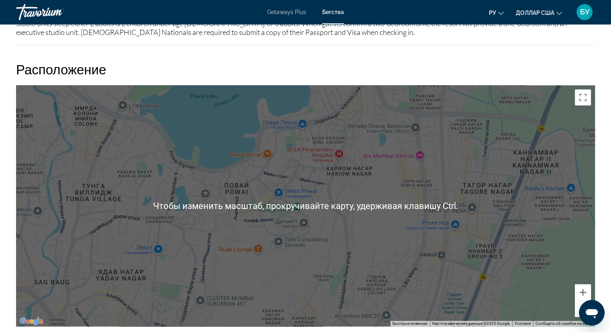
click at [429, 178] on div "Чтобы активировать перетаскивание с помощью клавиатуры, нажмите Alt + Ввод. Пос…" at bounding box center [305, 205] width 578 height 241
click at [254, 75] on h2 "Расположение" at bounding box center [305, 69] width 578 height 16
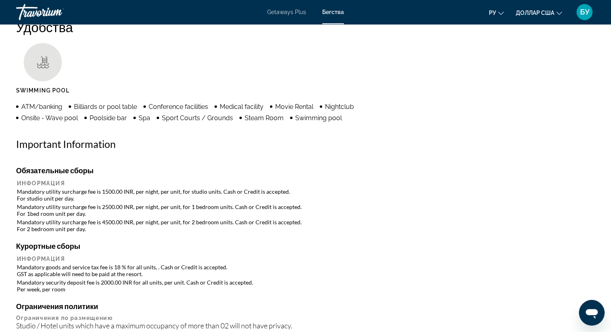
scroll to position [642, 0]
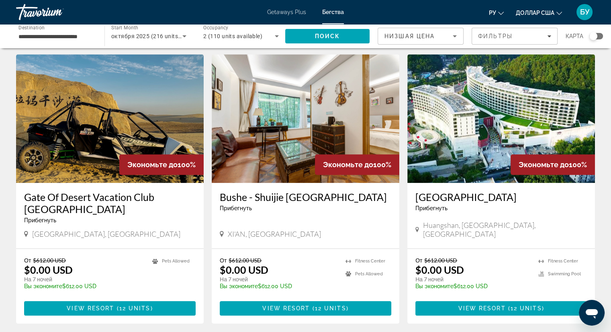
scroll to position [602, 0]
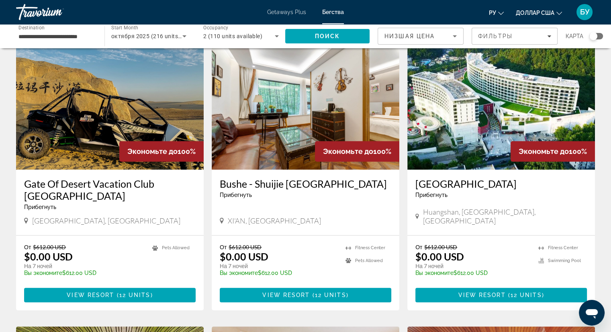
click at [456, 102] on img "Основное содержание" at bounding box center [500, 105] width 187 height 128
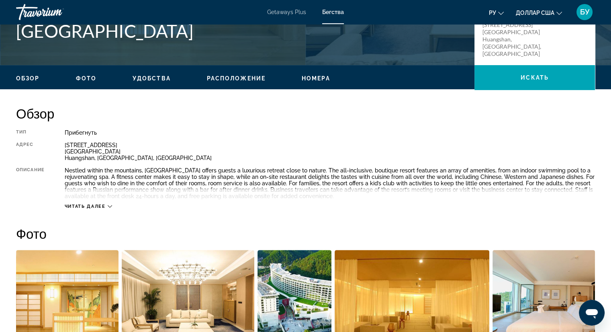
scroll to position [201, 0]
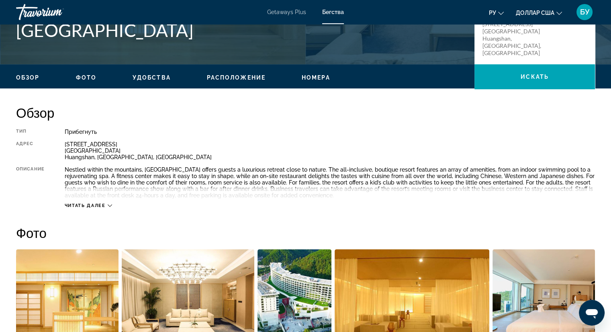
click at [104, 207] on span "Читать далее" at bounding box center [85, 205] width 41 height 5
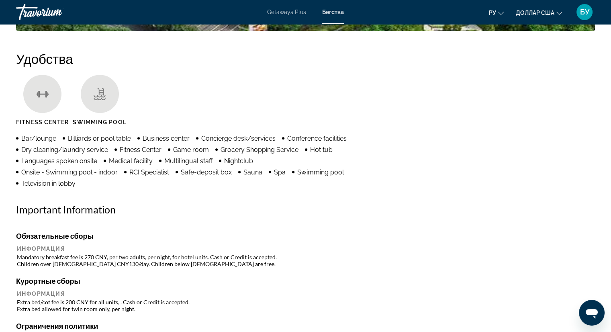
scroll to position [642, 0]
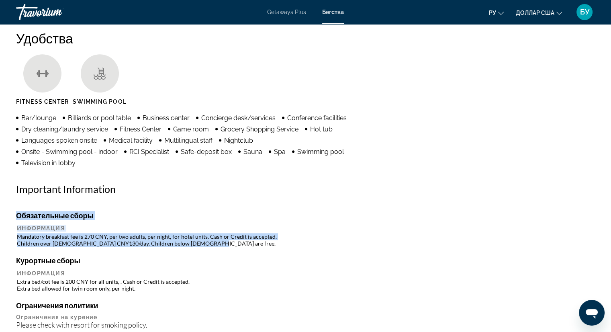
drag, startPoint x: 195, startPoint y: 244, endPoint x: 13, endPoint y: 239, distance: 182.3
click at [93, 235] on td "Mandatory breakfast fee is 270 CNY, per two adults, per night, for hotel units.…" at bounding box center [305, 239] width 577 height 14
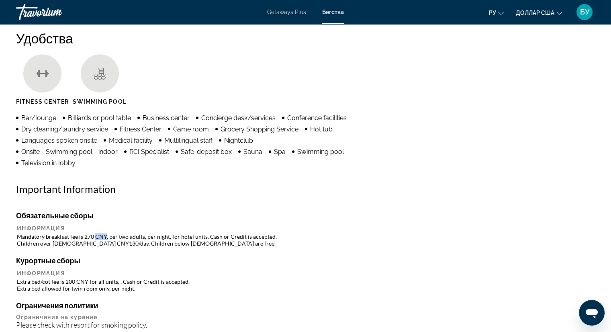
drag, startPoint x: 105, startPoint y: 235, endPoint x: 95, endPoint y: 233, distance: 9.9
click at [95, 233] on td "Mandatory breakfast fee is 270 CNY, per two adults, per night, for hotel units.…" at bounding box center [305, 239] width 577 height 14
copy td "CNY"
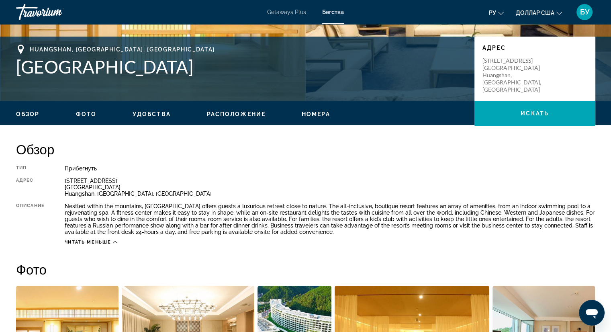
scroll to position [161, 0]
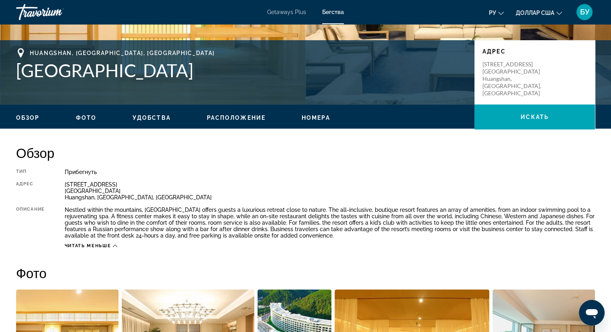
drag, startPoint x: 64, startPoint y: 209, endPoint x: 350, endPoint y: 234, distance: 286.5
click at [350, 234] on div "Тип Прибегнуть Все включено Нет «все включено» Адрес [STREET_ADDRESS] Описание …" at bounding box center [305, 209] width 578 height 80
click at [209, 75] on h1 "[GEOGRAPHIC_DATA]" at bounding box center [241, 70] width 450 height 21
drag, startPoint x: 209, startPoint y: 69, endPoint x: 14, endPoint y: 72, distance: 195.5
click at [14, 72] on div "[GEOGRAPHIC_DATA], [GEOGRAPHIC_DATA], [GEOGRAPHIC_DATA] Huangshan Адрес [STREET…" at bounding box center [305, 72] width 611 height 48
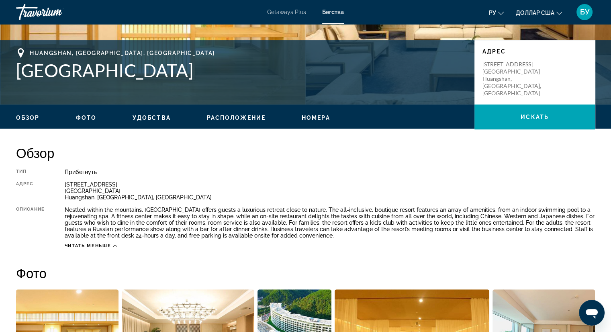
copy h1 "[GEOGRAPHIC_DATA]"
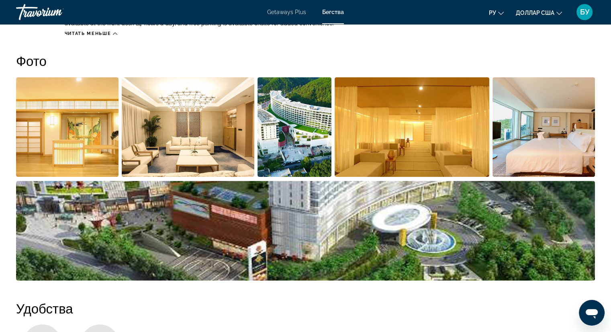
scroll to position [281, 0]
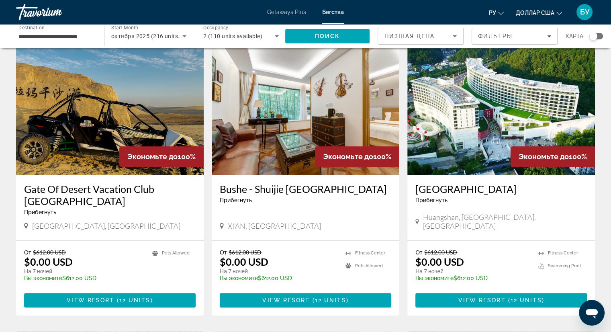
scroll to position [602, 0]
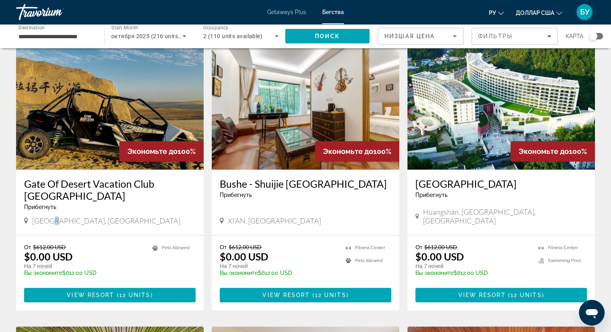
drag, startPoint x: 68, startPoint y: 188, endPoint x: 47, endPoint y: 185, distance: 21.1
click at [47, 216] on span "[GEOGRAPHIC_DATA], [GEOGRAPHIC_DATA]" at bounding box center [106, 220] width 148 height 9
drag, startPoint x: 86, startPoint y: 188, endPoint x: 20, endPoint y: 188, distance: 65.0
click at [20, 188] on div "Gate Of Desert Vacation Club Aksu Прибегнуть - Это курорт только для взрослых […" at bounding box center [109, 201] width 187 height 65
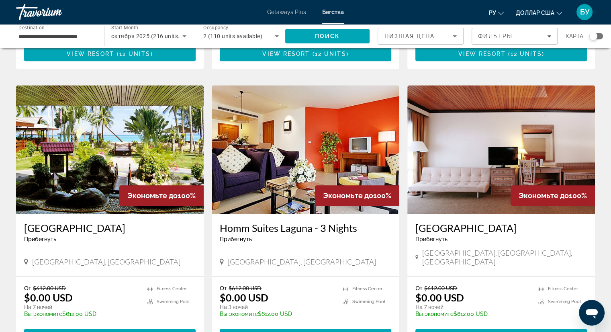
scroll to position [883, 0]
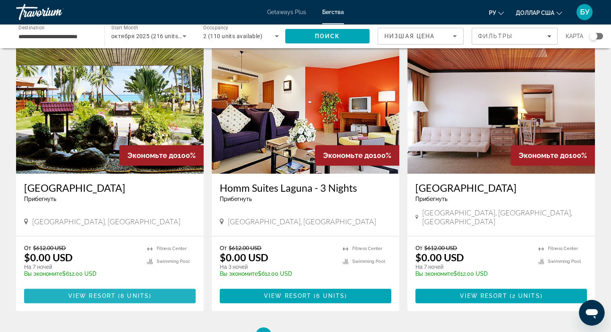
click at [103, 292] on span "View Resort" at bounding box center [91, 295] width 47 height 6
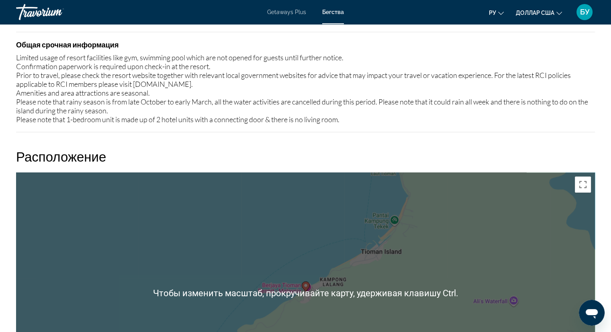
scroll to position [803, 0]
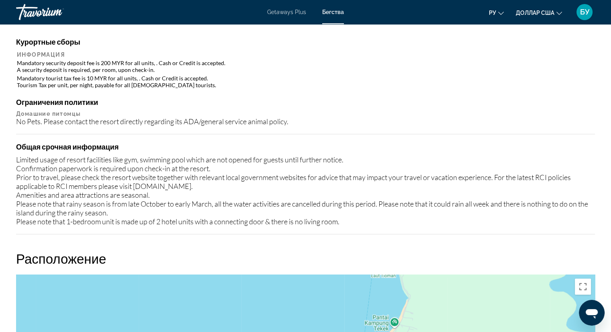
drag, startPoint x: 17, startPoint y: 63, endPoint x: 206, endPoint y: 84, distance: 189.8
click at [206, 84] on table "Информация Mandatory security deposit fee is 200 MYR for all units, . Cash or C…" at bounding box center [305, 69] width 578 height 39
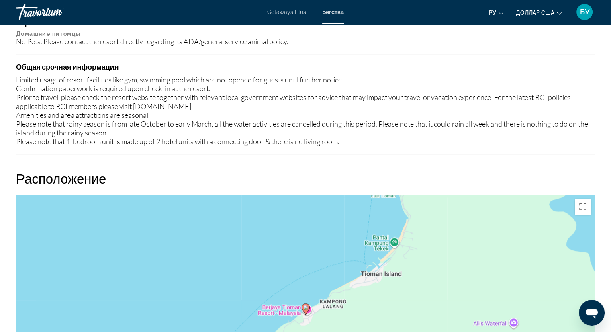
scroll to position [883, 0]
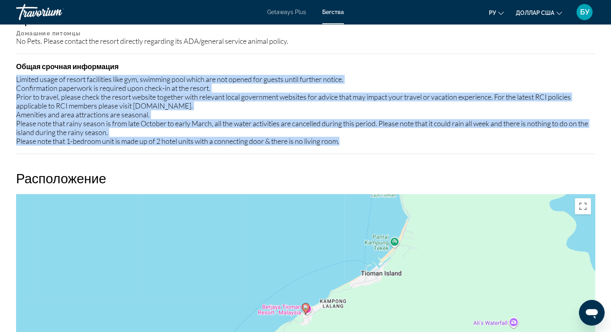
drag, startPoint x: 16, startPoint y: 76, endPoint x: 355, endPoint y: 148, distance: 346.8
click at [355, 148] on div "Курортные сборы Информация Mandatory security deposit fee is 200 MYR for all un…" at bounding box center [305, 55] width 578 height 197
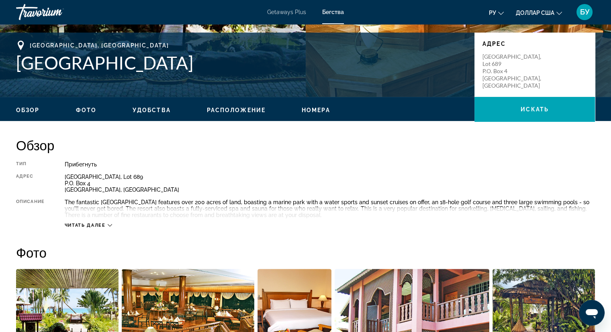
scroll to position [161, 0]
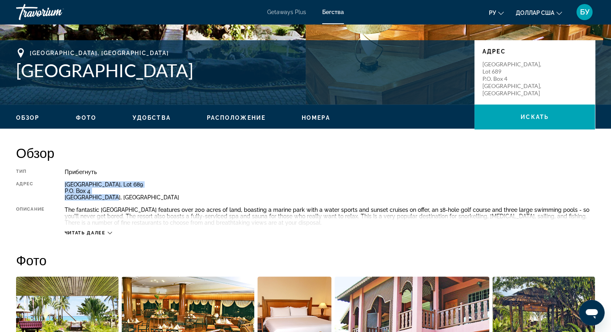
drag, startPoint x: 112, startPoint y: 196, endPoint x: 64, endPoint y: 183, distance: 49.5
click at [64, 183] on div "Тип Прибегнуть Все включено Нет «все включено» Адрес Pulau Tioman, Lot 689 P.O.…" at bounding box center [305, 202] width 578 height 67
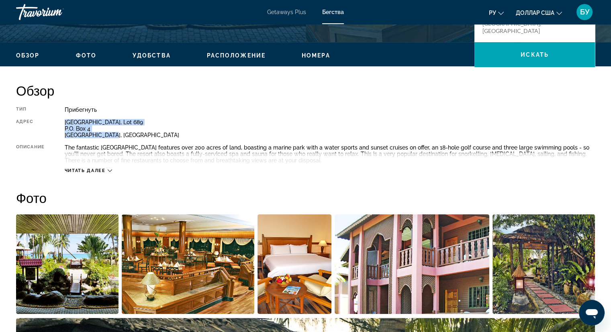
scroll to position [222, 0]
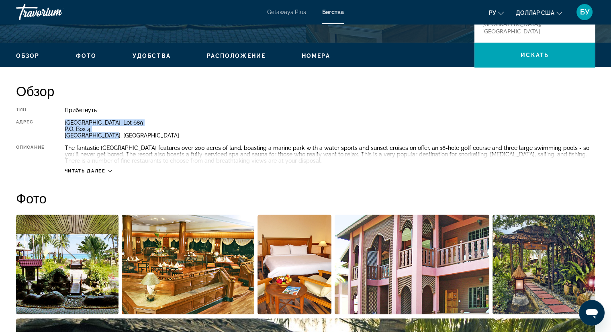
click at [69, 137] on div "[GEOGRAPHIC_DATA], Lot 689 P.O. [GEOGRAPHIC_DATA], [GEOGRAPHIC_DATA]" at bounding box center [330, 128] width 530 height 19
drag, startPoint x: 64, startPoint y: 134, endPoint x: 112, endPoint y: 137, distance: 48.7
click at [112, 137] on div "Тип Прибегнуть Все включено Нет «все включено» Адрес Pulau Tioman, Lot 689 P.O.…" at bounding box center [305, 140] width 578 height 67
copy div "[GEOGRAPHIC_DATA], [GEOGRAPHIC_DATA]"
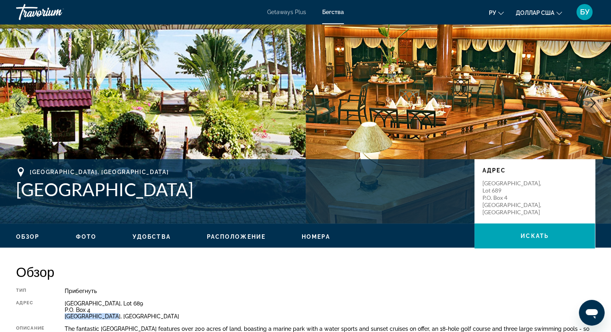
scroll to position [40, 0]
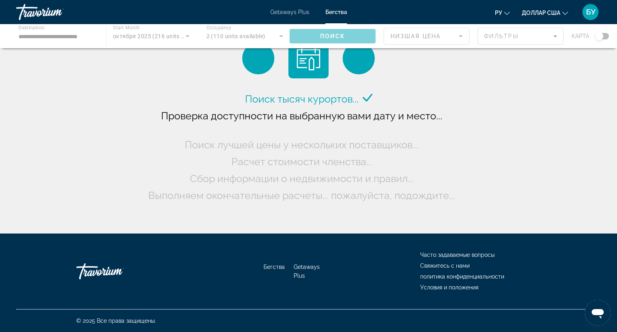
click at [597, 37] on div "Основное содержание" at bounding box center [308, 36] width 617 height 24
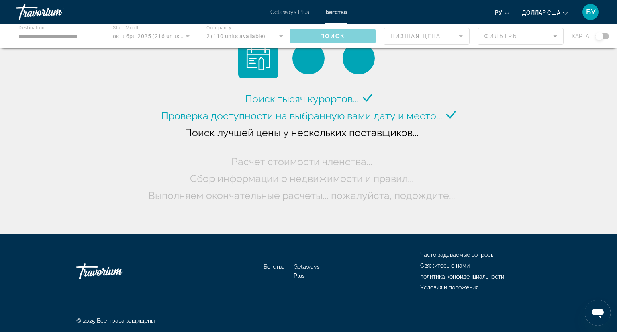
click at [603, 37] on div "Основное содержание" at bounding box center [308, 36] width 617 height 24
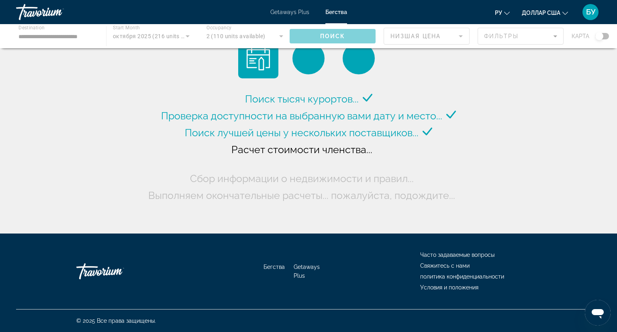
click at [604, 37] on div "Основное содержание" at bounding box center [308, 36] width 617 height 24
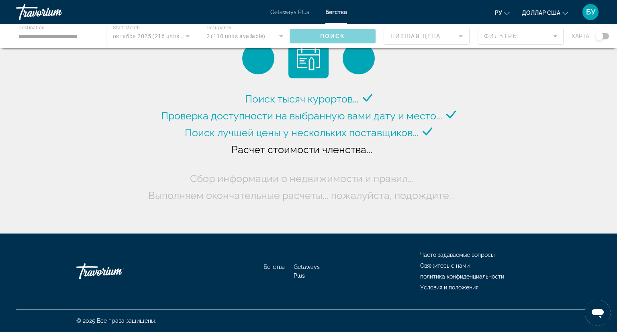
drag, startPoint x: 599, startPoint y: 37, endPoint x: 616, endPoint y: 37, distance: 17.7
click at [616, 37] on div "Основное содержание" at bounding box center [308, 36] width 617 height 24
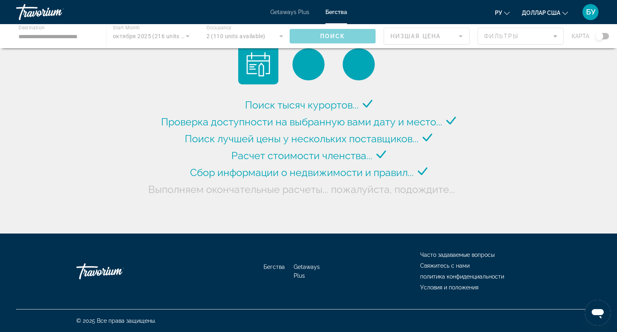
drag, startPoint x: 599, startPoint y: 37, endPoint x: 605, endPoint y: 36, distance: 6.6
click at [605, 36] on div "Основное содержание" at bounding box center [308, 36] width 617 height 24
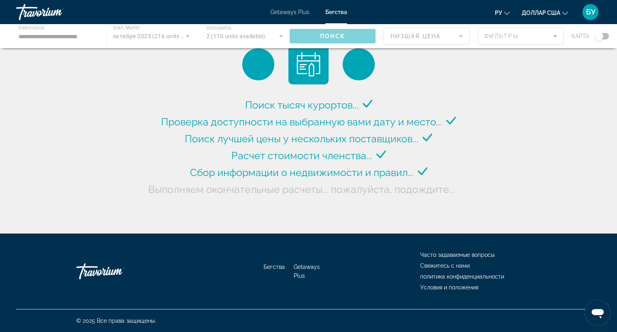
click at [606, 36] on div "Основное содержание" at bounding box center [308, 36] width 617 height 24
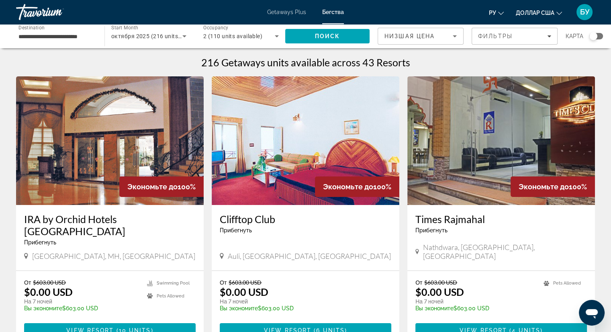
click at [591, 35] on div "Search widget" at bounding box center [593, 36] width 8 height 8
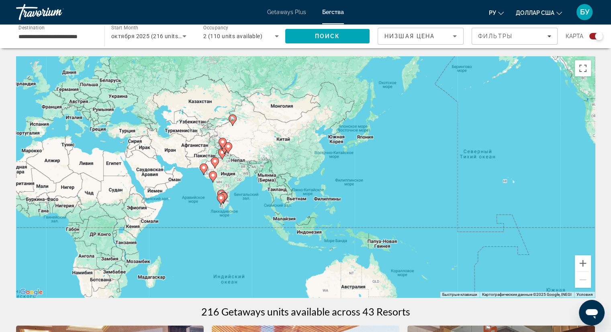
drag, startPoint x: 491, startPoint y: 201, endPoint x: 181, endPoint y: 196, distance: 309.1
click at [174, 191] on div "Чтобы активировать перетаскивание с помощью клавиатуры, нажмите Alt + Ввод. Пос…" at bounding box center [305, 176] width 578 height 241
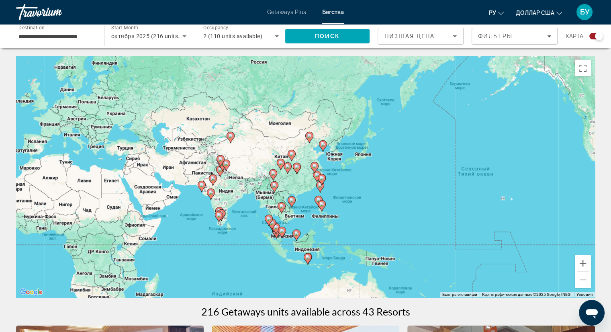
click at [316, 173] on gmp-advanced-marker "Основное содержание" at bounding box center [314, 167] width 8 height 12
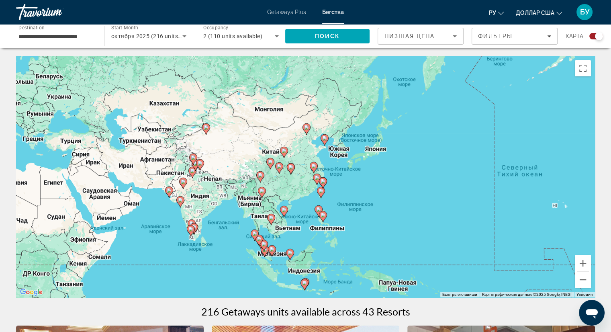
click at [316, 173] on div "Чтобы активировать перетаскивание с помощью клавиатуры, нажмите Alt + Ввод. Пос…" at bounding box center [305, 176] width 578 height 241
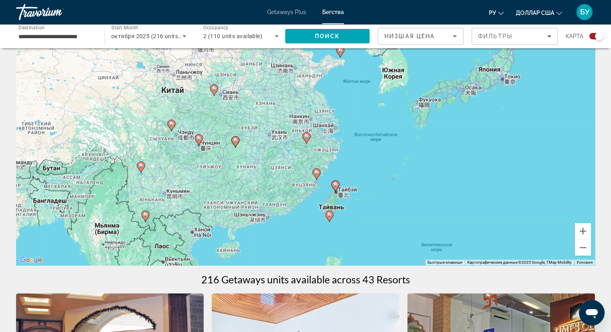
scroll to position [40, 0]
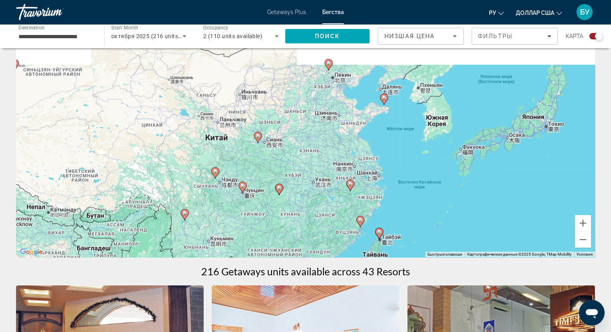
drag, startPoint x: 230, startPoint y: 181, endPoint x: 275, endPoint y: 236, distance: 71.2
click at [275, 236] on div "Чтобы активировать перетаскивание с помощью клавиатуры, нажмите Alt + Ввод. Пос…" at bounding box center [305, 136] width 578 height 241
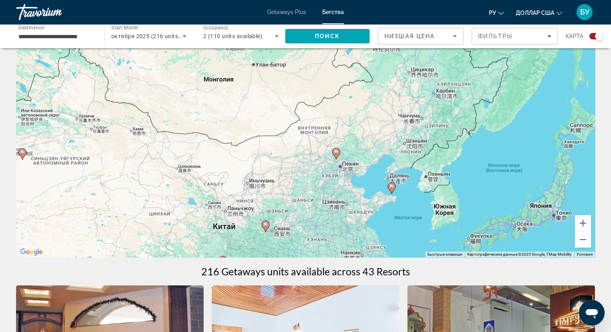
drag, startPoint x: 335, startPoint y: 154, endPoint x: 338, endPoint y: 235, distance: 81.2
click at [338, 235] on div "Чтобы активировать перетаскивание с помощью клавиатуры, нажмите Alt + Ввод. Пос…" at bounding box center [305, 136] width 578 height 241
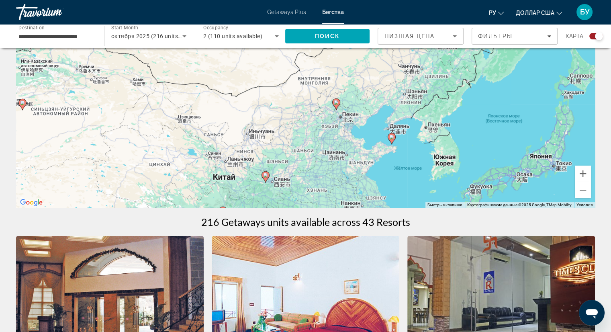
scroll to position [80, 0]
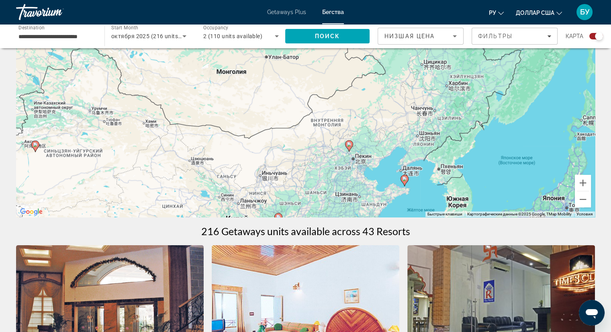
drag, startPoint x: 284, startPoint y: 168, endPoint x: 297, endPoint y: 202, distance: 36.5
click at [297, 202] on div "Чтобы активировать перетаскивание с помощью клавиатуры, нажмите Alt + Ввод. Пос…" at bounding box center [305, 96] width 578 height 241
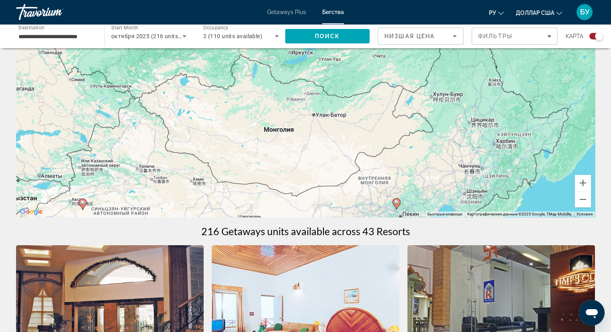
drag, startPoint x: 290, startPoint y: 160, endPoint x: 336, endPoint y: 191, distance: 55.4
click at [336, 191] on div "Чтобы активировать перетаскивание с помощью клавиатуры, нажмите Alt + Ввод. Пос…" at bounding box center [305, 96] width 578 height 241
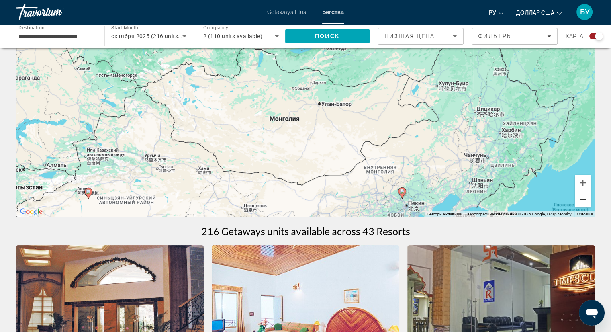
click at [579, 200] on button "Уменьшить" at bounding box center [582, 199] width 16 height 16
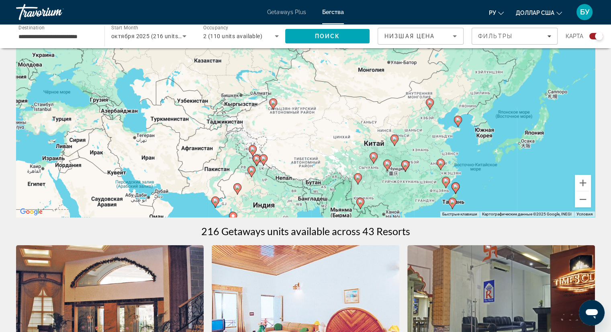
drag, startPoint x: 291, startPoint y: 157, endPoint x: 368, endPoint y: 120, distance: 84.7
click at [368, 120] on div "Чтобы активировать перетаскивание с помощью клавиатуры, нажмите Alt + Ввод. Пос…" at bounding box center [305, 96] width 578 height 241
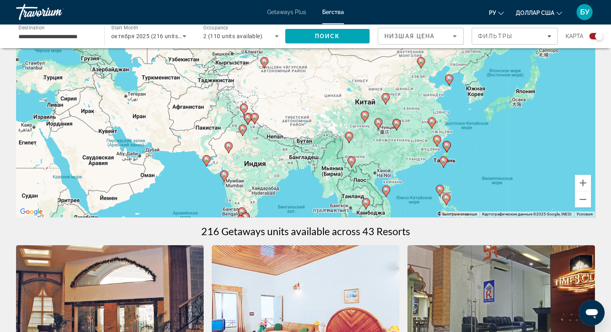
drag, startPoint x: 277, startPoint y: 139, endPoint x: 269, endPoint y: 97, distance: 43.1
click at [269, 97] on div "Чтобы активировать перетаскивание с помощью клавиатуры, нажмите Alt + Ввод. Пос…" at bounding box center [305, 96] width 578 height 241
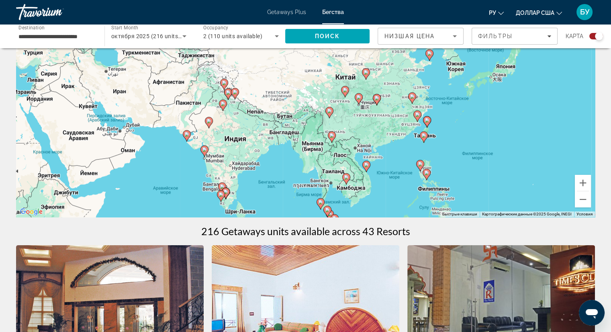
drag, startPoint x: 321, startPoint y: 143, endPoint x: 300, endPoint y: 118, distance: 32.8
click at [300, 118] on div "Чтобы активировать перетаскивание с помощью клавиатуры, нажмите Alt + Ввод. Пос…" at bounding box center [305, 96] width 578 height 241
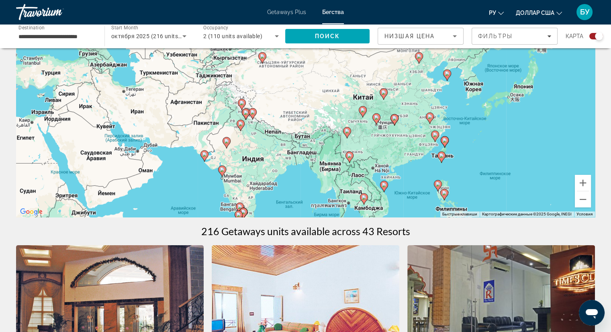
drag, startPoint x: 323, startPoint y: 174, endPoint x: 337, endPoint y: 197, distance: 27.2
click at [337, 197] on div "Чтобы активировать перетаскивание с помощью клавиатуры, нажмите Alt + Ввод. Пос…" at bounding box center [305, 96] width 578 height 241
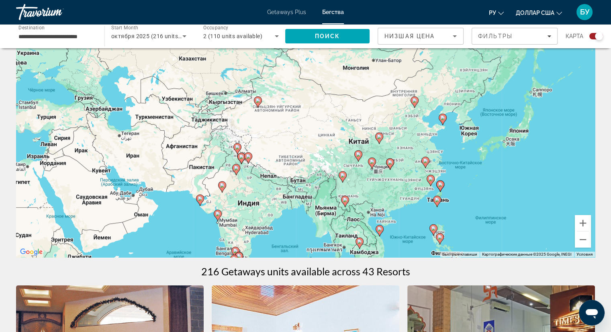
scroll to position [0, 0]
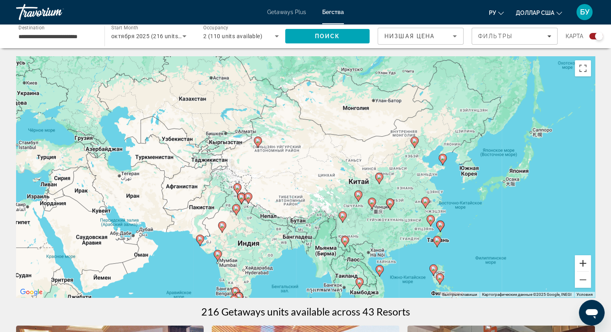
click at [580, 260] on button "Увеличить" at bounding box center [582, 263] width 16 height 16
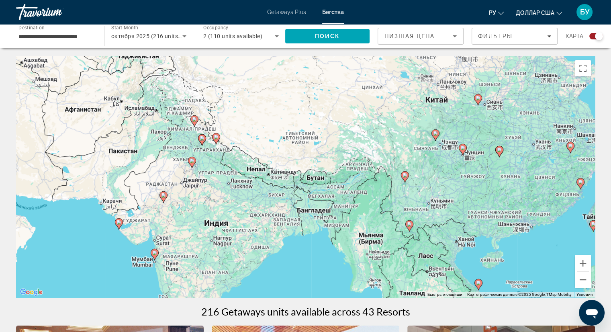
drag, startPoint x: 297, startPoint y: 230, endPoint x: 322, endPoint y: 143, distance: 90.2
click at [322, 143] on div "Чтобы активировать перетаскивание с помощью клавиатуры, нажмите Alt + Ввод. Пос…" at bounding box center [305, 176] width 578 height 241
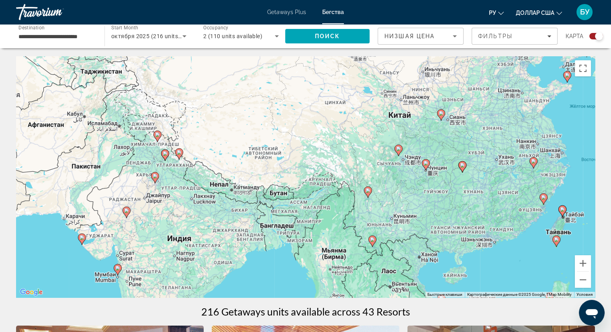
drag, startPoint x: 284, startPoint y: 201, endPoint x: 247, endPoint y: 217, distance: 40.3
click at [247, 217] on div "Чтобы активировать перетаскивание с помощью клавиатуры, нажмите Alt + Ввод. Пос…" at bounding box center [305, 176] width 578 height 241
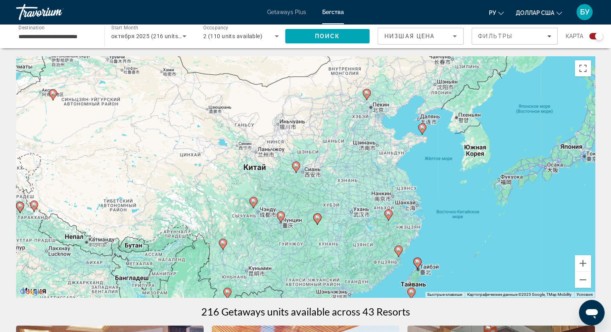
drag, startPoint x: 407, startPoint y: 193, endPoint x: 263, endPoint y: 244, distance: 153.5
click at [263, 244] on div "Чтобы активировать перетаскивание с помощью клавиатуры, нажмите Alt + Ввод. Пос…" at bounding box center [305, 176] width 578 height 241
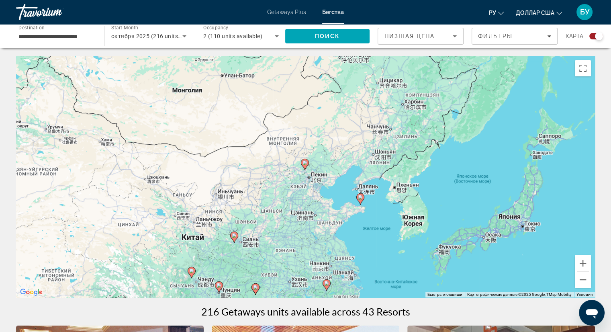
drag, startPoint x: 394, startPoint y: 185, endPoint x: 331, endPoint y: 255, distance: 94.3
click at [331, 255] on div "Чтобы активировать перетаскивание с помощью клавиатуры, нажмите Alt + Ввод. Пос…" at bounding box center [305, 176] width 578 height 241
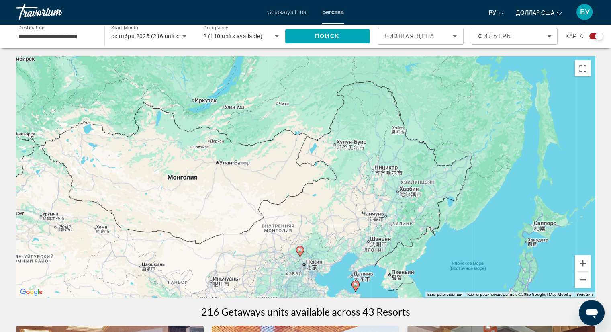
drag, startPoint x: 377, startPoint y: 177, endPoint x: 375, endPoint y: 261, distance: 83.9
click at [373, 264] on div "Чтобы активировать перетаскивание с помощью клавиатуры, нажмите Alt + Ввод. Пос…" at bounding box center [305, 176] width 578 height 241
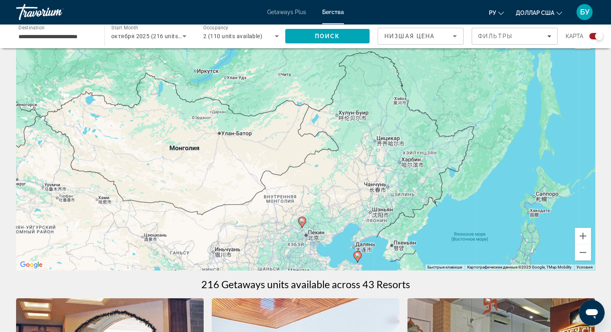
scroll to position [40, 0]
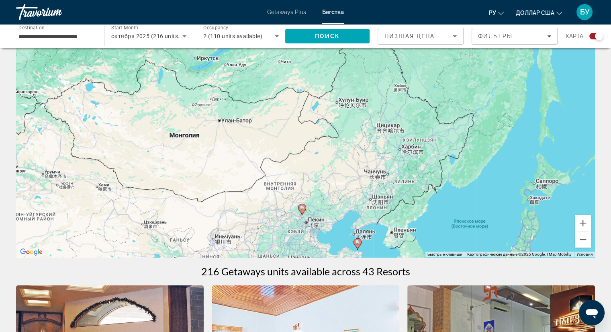
click at [313, 184] on div "Чтобы активировать перетаскивание с помощью клавиатуры, нажмите Alt + Ввод. Пос…" at bounding box center [305, 136] width 578 height 241
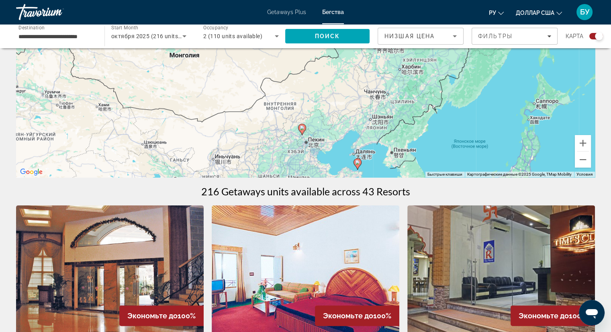
scroll to position [120, 0]
click at [586, 158] on button "Уменьшить" at bounding box center [582, 159] width 16 height 16
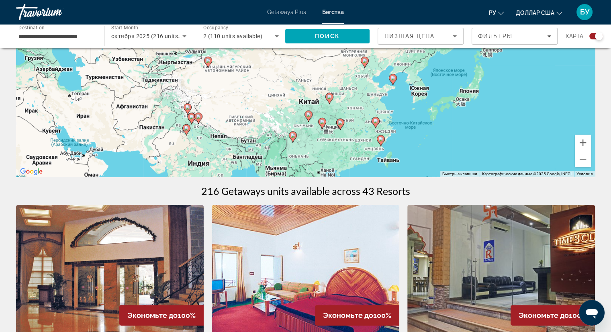
drag, startPoint x: 312, startPoint y: 136, endPoint x: 374, endPoint y: 109, distance: 68.3
click at [374, 109] on div "Чтобы активировать перетаскивание с помощью клавиатуры, нажмите Alt + Ввод. Пос…" at bounding box center [305, 56] width 578 height 241
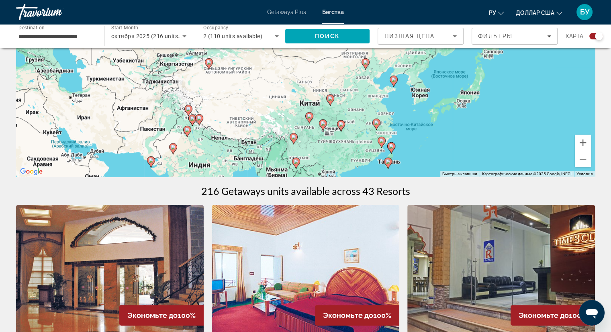
click at [412, 119] on div "Чтобы активировать перетаскивание с помощью клавиатуры, нажмите Alt + Ввод. Пос…" at bounding box center [305, 56] width 578 height 241
click at [391, 145] on image "Основное содержание" at bounding box center [391, 146] width 5 height 5
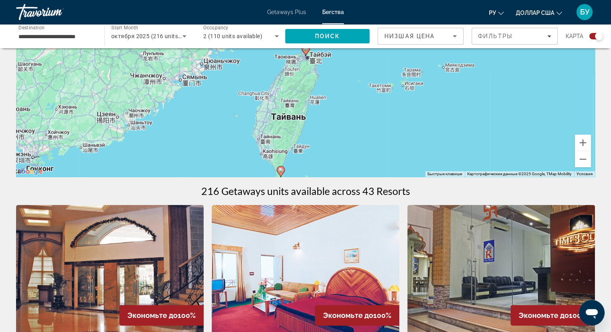
click at [281, 172] on icon "Основное содержание" at bounding box center [280, 171] width 7 height 10
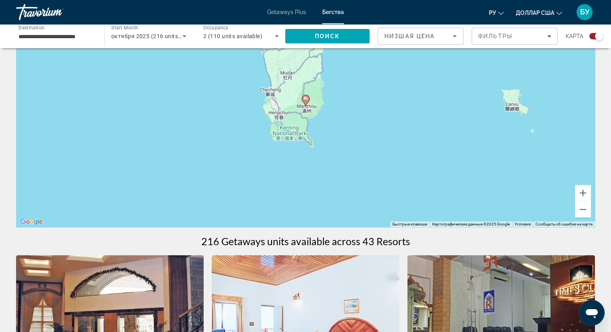
scroll to position [0, 0]
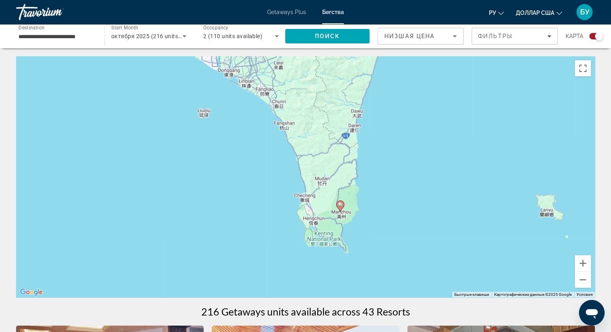
drag, startPoint x: 230, startPoint y: 150, endPoint x: 302, endPoint y: 238, distance: 113.9
click at [301, 238] on div "Для навигации используйте клавиши со стрелками. Чтобы активировать перетаскиван…" at bounding box center [305, 176] width 578 height 241
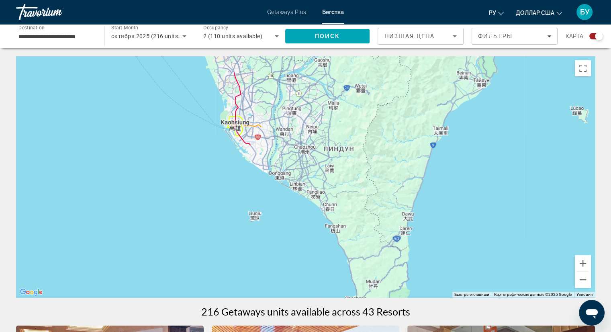
drag, startPoint x: 303, startPoint y: 183, endPoint x: 313, endPoint y: 226, distance: 43.6
click at [313, 226] on div "Для навигации используйте клавиши со стрелками. Чтобы активировать перетаскиван…" at bounding box center [305, 176] width 578 height 241
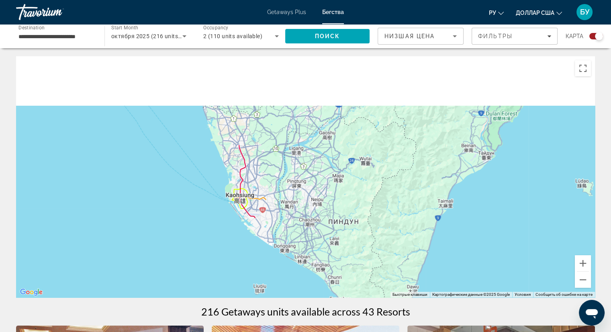
drag, startPoint x: 296, startPoint y: 162, endPoint x: 299, endPoint y: 246, distance: 84.0
click at [299, 246] on div "Для навигации используйте клавиши со стрелками. Чтобы активировать перетаскиван…" at bounding box center [305, 176] width 578 height 241
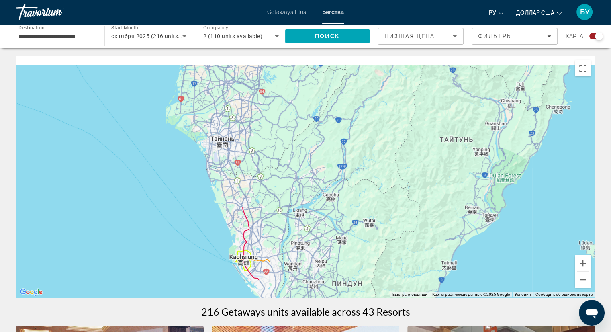
drag, startPoint x: 303, startPoint y: 174, endPoint x: 324, endPoint y: 234, distance: 63.9
click at [316, 230] on div "Для навигации используйте клавиши со стрелками." at bounding box center [305, 176] width 578 height 241
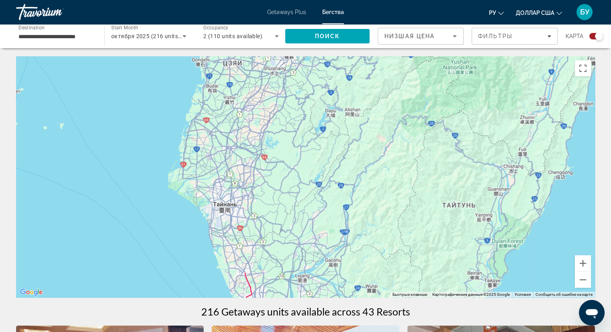
drag, startPoint x: 319, startPoint y: 166, endPoint x: 313, endPoint y: 263, distance: 96.9
click at [313, 263] on div "Для навигации используйте клавиши со стрелками." at bounding box center [305, 176] width 578 height 241
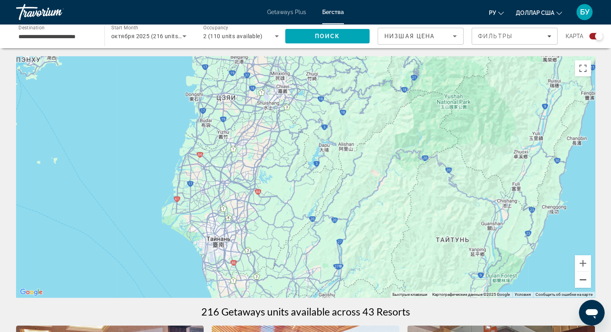
click at [580, 280] on button "Уменьшить" at bounding box center [582, 279] width 16 height 16
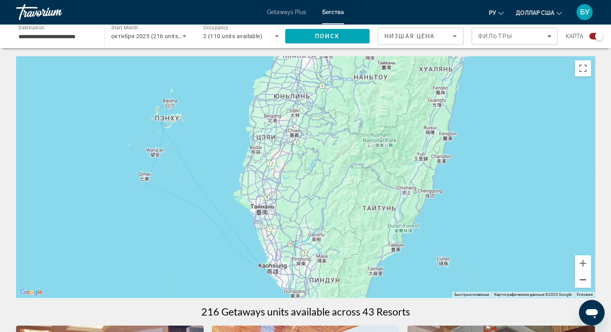
click at [583, 281] on button "Уменьшить" at bounding box center [582, 279] width 16 height 16
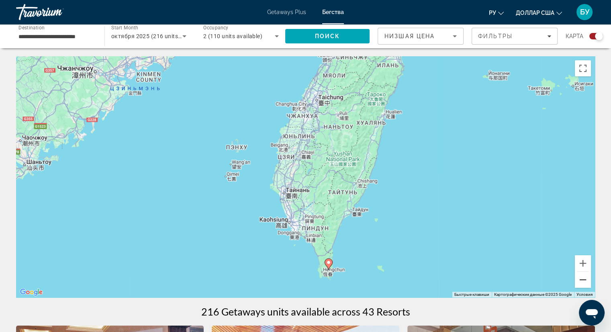
click at [584, 281] on button "Уменьшить" at bounding box center [582, 279] width 16 height 16
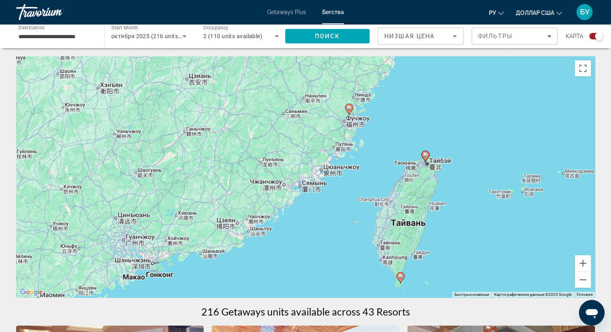
drag, startPoint x: 278, startPoint y: 171, endPoint x: 362, endPoint y: 232, distance: 103.4
click at [362, 232] on div "Для навигации используйте клавиши со стрелками. Чтобы активировать перетаскиван…" at bounding box center [305, 176] width 578 height 241
click at [352, 116] on div "Для навигации используйте клавиши со стрелками. Чтобы активировать перетаскиван…" at bounding box center [305, 176] width 578 height 241
click at [347, 108] on image "Основное содержание" at bounding box center [349, 107] width 5 height 5
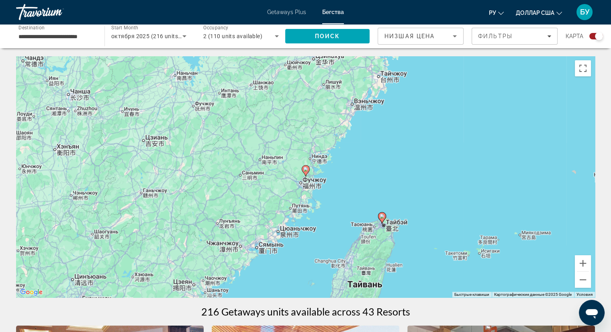
click at [308, 167] on icon "Основное содержание" at bounding box center [304, 170] width 7 height 10
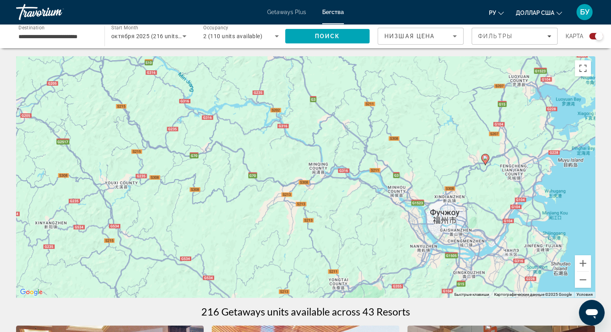
drag, startPoint x: 269, startPoint y: 206, endPoint x: 449, endPoint y: 195, distance: 181.0
click at [449, 195] on div "Чтобы активировать перетаскивание с помощью клавиатуры, нажмите Alt + Ввод. Пос…" at bounding box center [305, 176] width 578 height 241
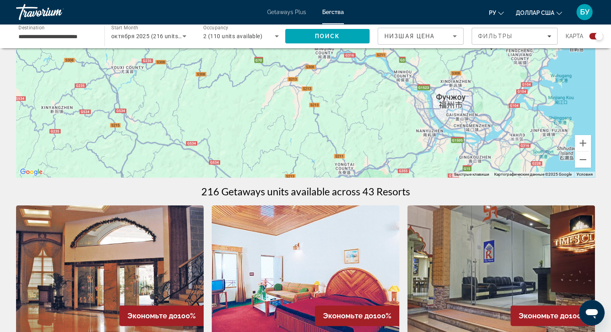
scroll to position [120, 0]
click at [78, 38] on input "**********" at bounding box center [55, 37] width 75 height 10
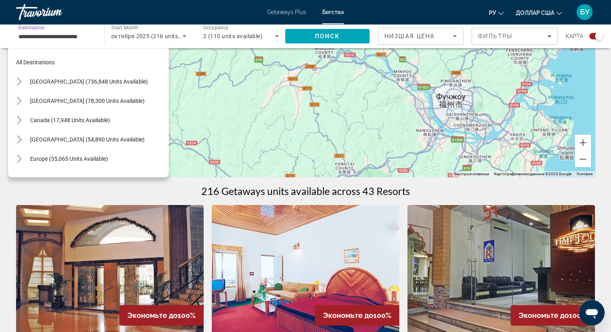
scroll to position [202, 0]
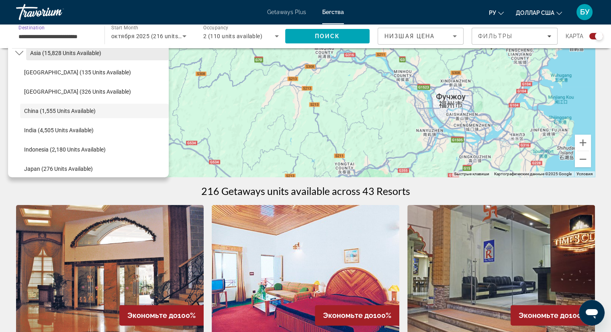
click at [66, 54] on span "Asia (15,828 units available)" at bounding box center [65, 53] width 71 height 6
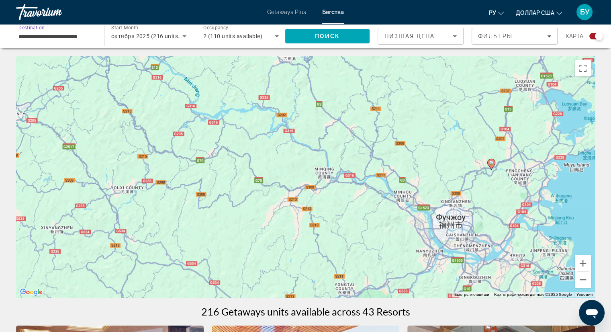
scroll to position [40, 0]
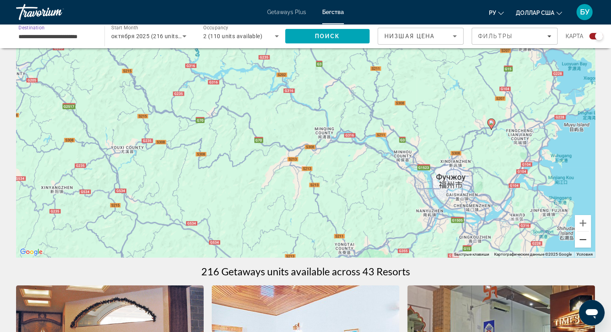
click at [586, 243] on button "Уменьшить" at bounding box center [582, 239] width 16 height 16
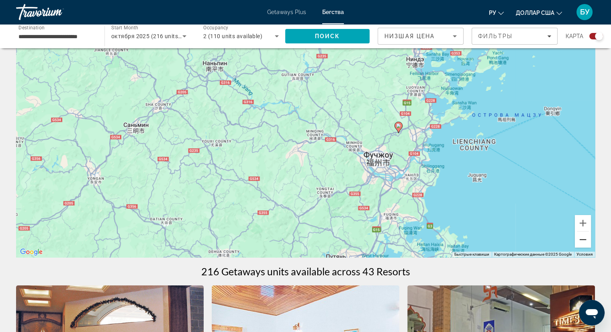
click at [580, 241] on button "Уменьшить" at bounding box center [582, 239] width 16 height 16
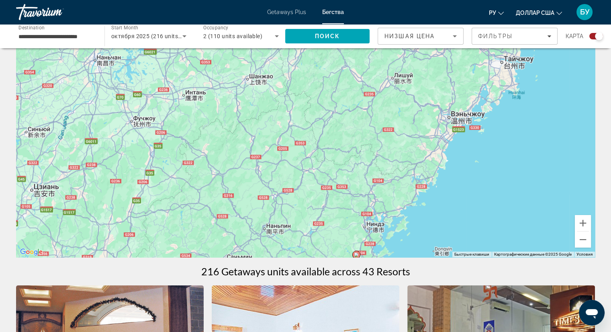
drag, startPoint x: 352, startPoint y: 119, endPoint x: 351, endPoint y: 247, distance: 128.1
click at [355, 250] on div "Чтобы активировать перетаскивание с помощью клавиатуры, нажмите Alt + Ввод. Пос…" at bounding box center [305, 136] width 578 height 241
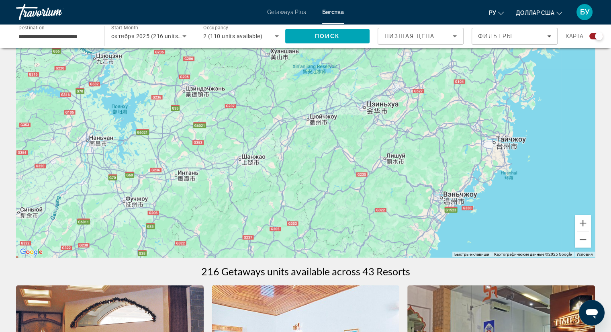
drag, startPoint x: 329, startPoint y: 166, endPoint x: 324, endPoint y: 249, distance: 82.8
click at [324, 249] on div "Чтобы активировать перетаскивание с помощью клавиатуры, нажмите Alt + Ввод. Пос…" at bounding box center [305, 136] width 578 height 241
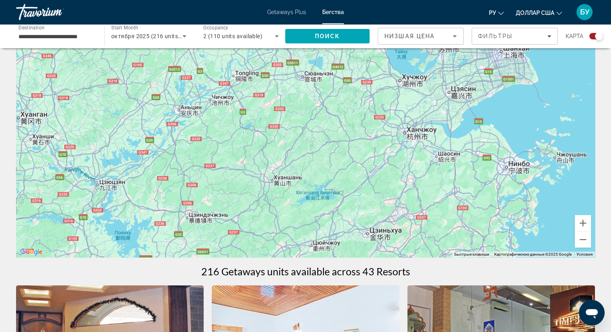
drag, startPoint x: 291, startPoint y: 120, endPoint x: 293, endPoint y: 249, distance: 128.9
click at [294, 250] on div "Чтобы активировать перетаскивание с помощью клавиатуры, нажмите Alt + Ввод. Пос…" at bounding box center [305, 136] width 578 height 241
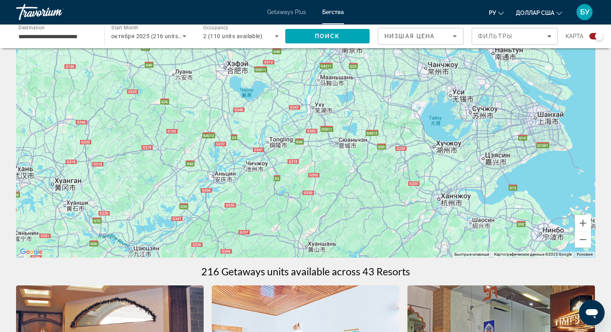
drag, startPoint x: 291, startPoint y: 159, endPoint x: 328, endPoint y: 232, distance: 80.8
click at [328, 232] on div "Чтобы активировать перетаскивание с помощью клавиатуры, нажмите Alt + Ввод. Пос…" at bounding box center [305, 136] width 578 height 241
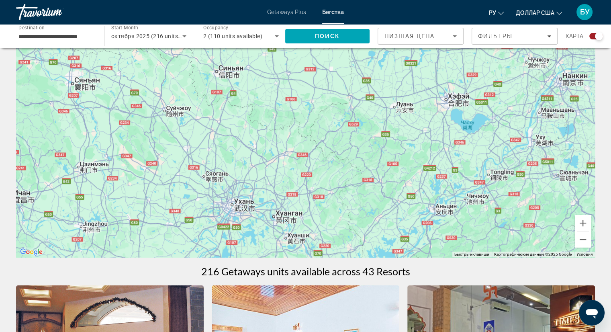
drag, startPoint x: 257, startPoint y: 198, endPoint x: 429, endPoint y: 206, distance: 172.0
click at [429, 206] on div "Чтобы активировать перетаскивание с помощью клавиатуры, нажмите Alt + Ввод. Пос…" at bounding box center [305, 136] width 578 height 241
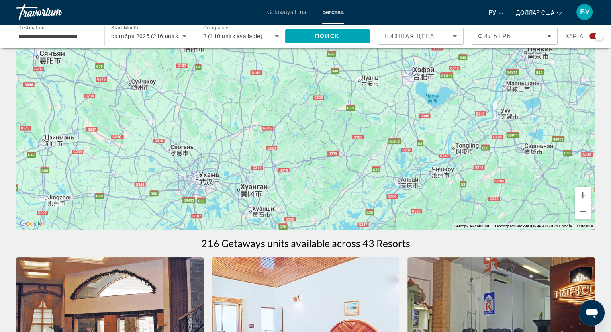
scroll to position [120, 0]
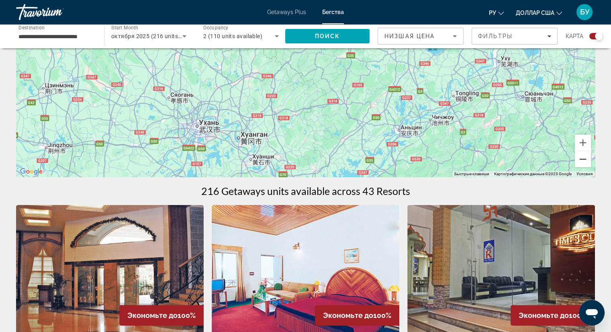
click at [579, 162] on button "Уменьшить" at bounding box center [582, 159] width 16 height 16
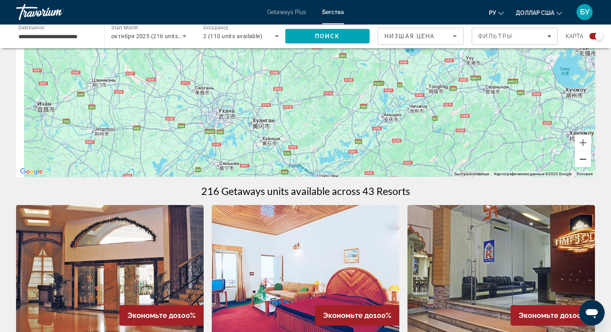
click at [579, 162] on button "Уменьшить" at bounding box center [582, 159] width 16 height 16
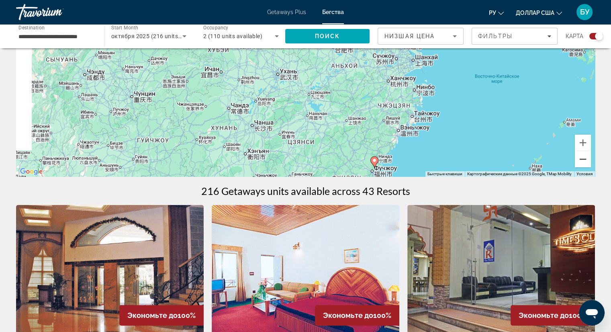
click at [579, 162] on button "Уменьшить" at bounding box center [582, 159] width 16 height 16
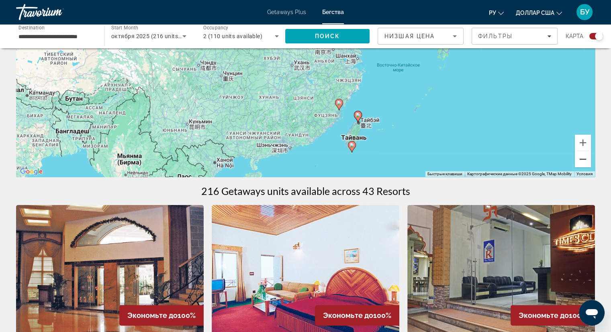
click at [578, 162] on button "Уменьшить" at bounding box center [582, 159] width 16 height 16
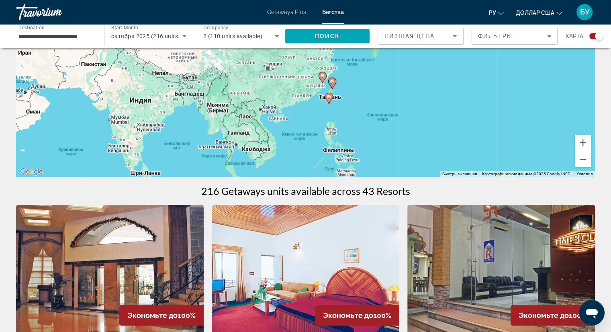
click at [577, 162] on button "Уменьшить" at bounding box center [582, 159] width 16 height 16
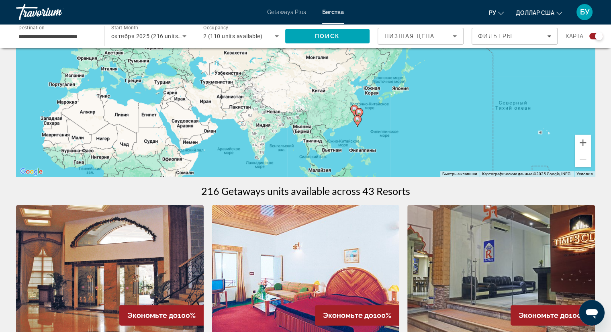
drag, startPoint x: 327, startPoint y: 112, endPoint x: 368, endPoint y: 152, distance: 57.1
click at [368, 152] on div "Чтобы активировать перетаскивание с помощью клавиатуры, нажмите Alt + Ввод. Пос…" at bounding box center [305, 56] width 578 height 241
click at [352, 109] on image "Основное содержание" at bounding box center [354, 108] width 5 height 5
type input "**********"
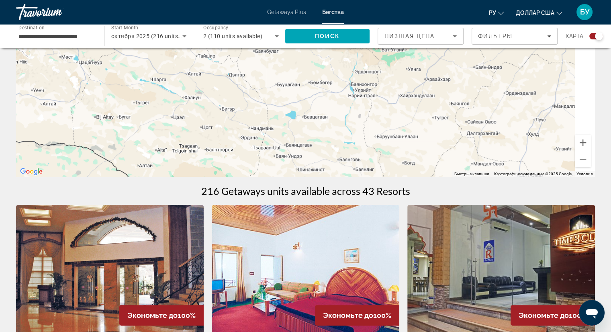
drag, startPoint x: 416, startPoint y: 148, endPoint x: 292, endPoint y: 103, distance: 132.3
click at [292, 103] on div "Для навигации используйте клавиши со стрелками. Чтобы активировать перетаскиван…" at bounding box center [305, 56] width 578 height 241
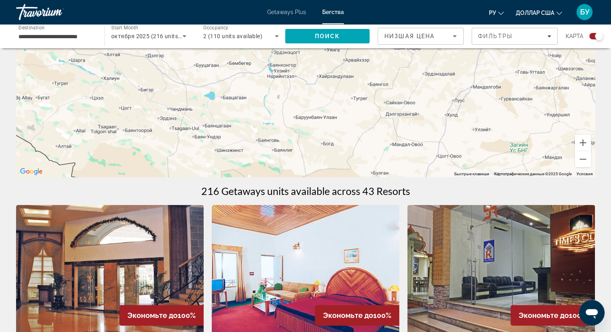
click at [355, 110] on div "Для навигации используйте клавиши со стрелками. Чтобы активировать перетаскиван…" at bounding box center [305, 56] width 578 height 241
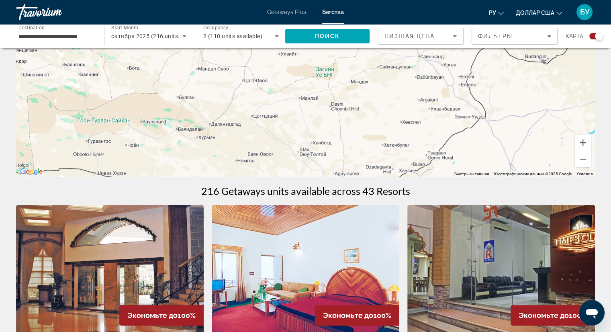
drag, startPoint x: 486, startPoint y: 156, endPoint x: 285, endPoint y: 79, distance: 215.5
click at [285, 79] on div "Для навигации используйте клавиши со стрелками. Чтобы активировать перетаскиван…" at bounding box center [305, 56] width 578 height 241
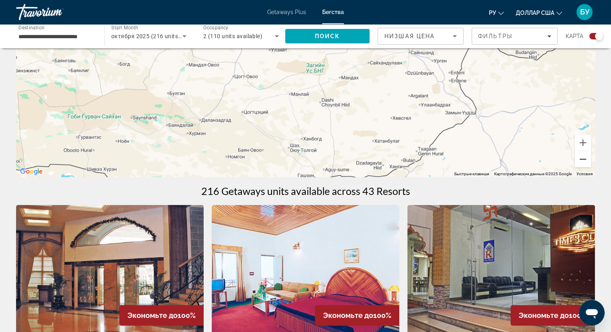
click at [581, 158] on button "Уменьшить" at bounding box center [582, 159] width 16 height 16
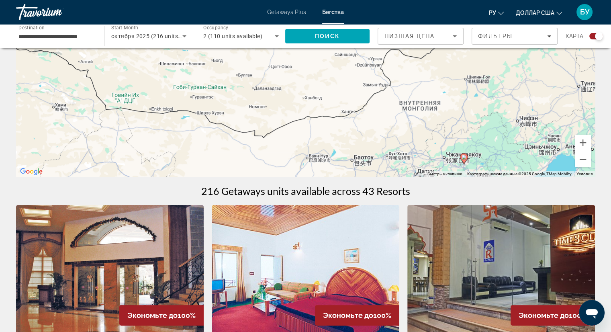
click at [584, 163] on button "Уменьшить" at bounding box center [582, 159] width 16 height 16
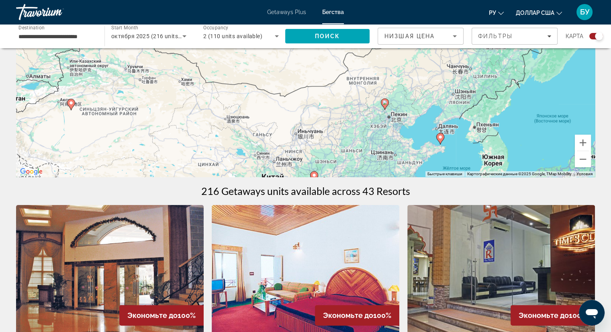
click at [441, 140] on icon "Основное содержание" at bounding box center [439, 138] width 7 height 10
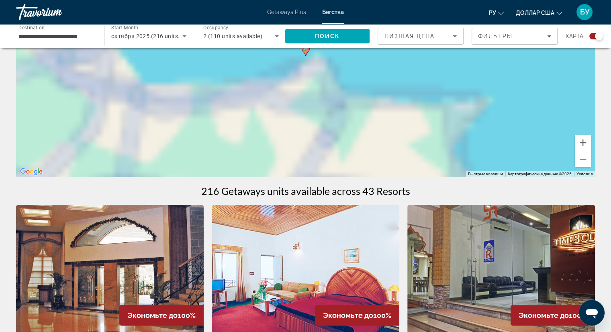
click at [441, 140] on div "Для навигации используйте клавиши со стрелками. Чтобы активировать перетаскиван…" at bounding box center [305, 56] width 578 height 241
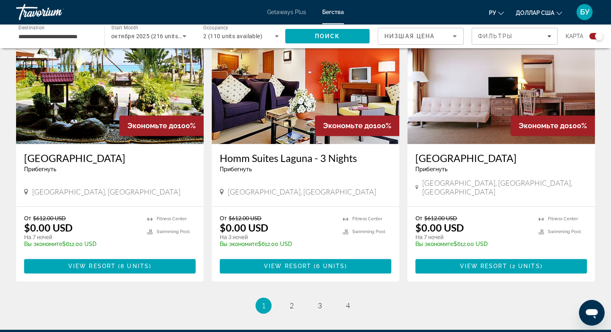
scroll to position [1216, 0]
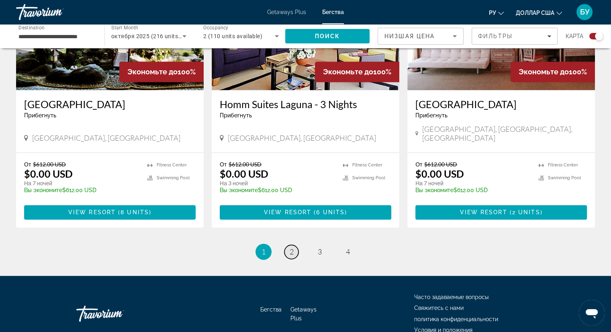
click at [293, 247] on span "2" at bounding box center [291, 251] width 4 height 9
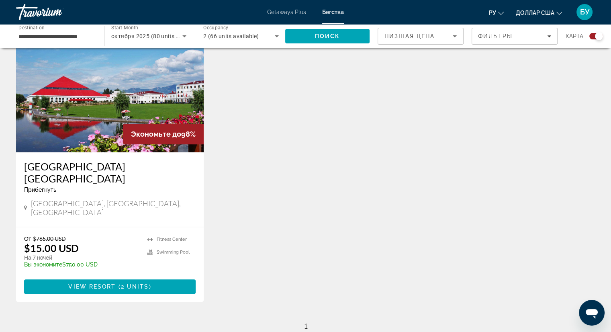
scroll to position [321, 0]
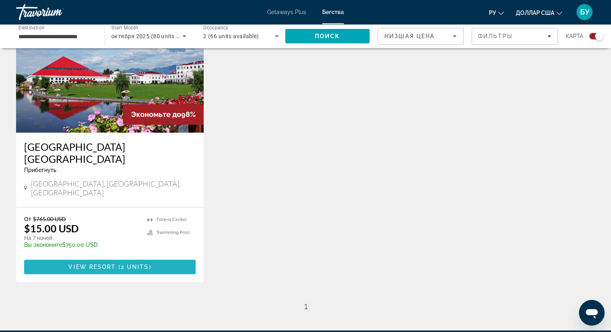
click at [141, 263] on span "2 units" at bounding box center [135, 266] width 28 height 6
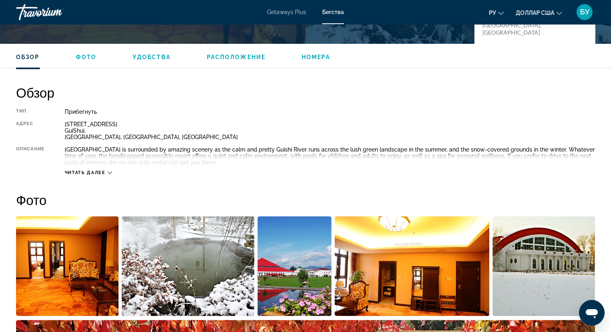
scroll to position [241, 0]
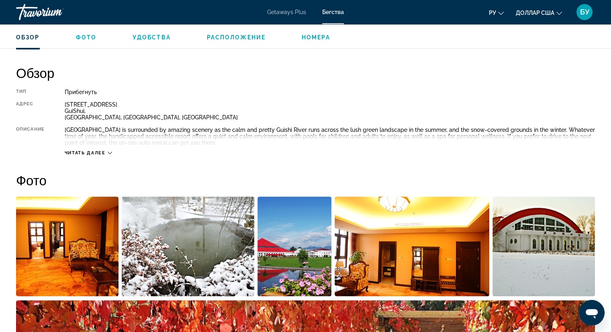
click at [111, 152] on icon "Основное содержание" at bounding box center [110, 153] width 4 height 4
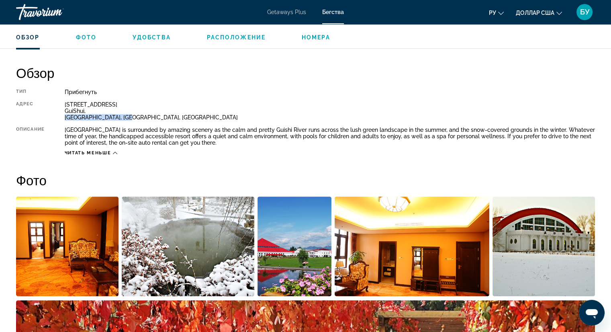
drag, startPoint x: 64, startPoint y: 116, endPoint x: 117, endPoint y: 118, distance: 53.0
click at [117, 118] on div "Тип Прибегнуть Все включено Нет «все включено» Адрес [STREET_ADDRESS] Описание …" at bounding box center [305, 122] width 578 height 67
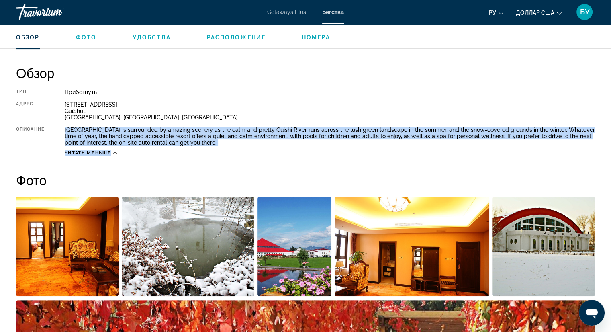
drag, startPoint x: 65, startPoint y: 127, endPoint x: 252, endPoint y: 145, distance: 188.3
click at [252, 145] on div "Тип Прибегнуть Все включено Нет «все включено» Адрес [STREET_ADDRESS] Описание …" at bounding box center [305, 122] width 578 height 67
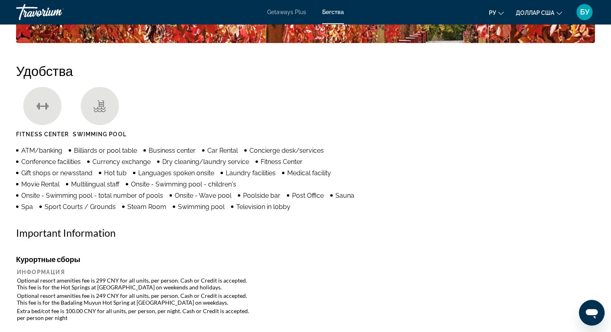
scroll to position [602, 0]
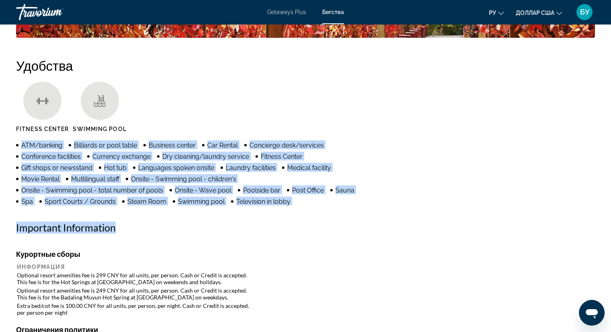
drag, startPoint x: 31, startPoint y: 148, endPoint x: 283, endPoint y: 208, distance: 260.1
click at [283, 208] on div "Удобства [GEOGRAPHIC_DATA] Swimming Pool ATM/banking Billiards or pool table Bu…" at bounding box center [305, 254] width 578 height 395
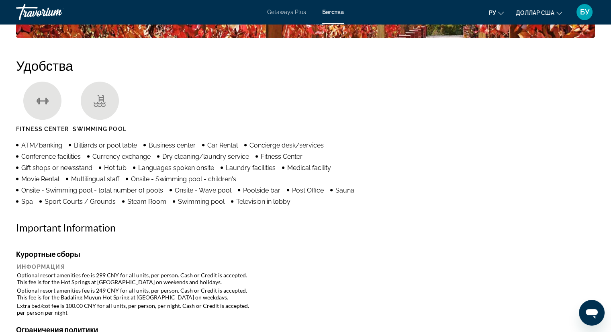
click at [136, 244] on div "Удобства [GEOGRAPHIC_DATA] Swimming Pool ATM/banking Billiards or pool table Bu…" at bounding box center [305, 254] width 578 height 395
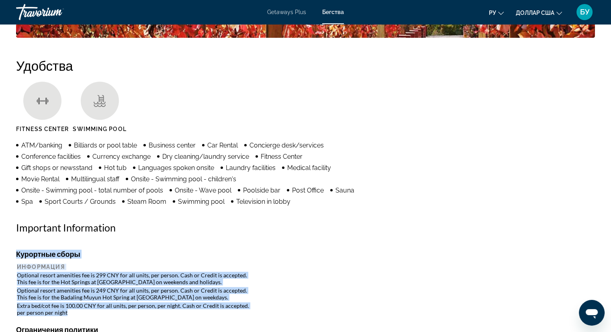
drag, startPoint x: 16, startPoint y: 275, endPoint x: 153, endPoint y: 312, distance: 142.2
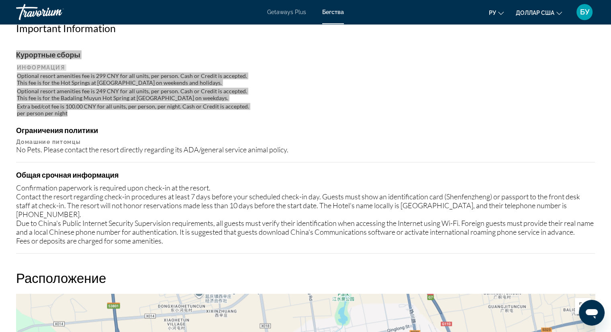
scroll to position [803, 0]
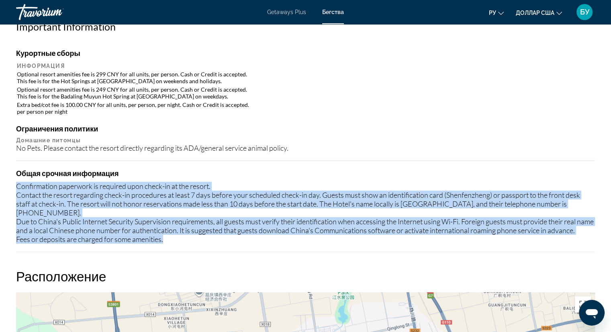
drag, startPoint x: 18, startPoint y: 182, endPoint x: 180, endPoint y: 242, distance: 172.9
click at [183, 243] on div "Confirmation paperwork is required upon check-in at the resort. Contact the res…" at bounding box center [305, 212] width 578 height 62
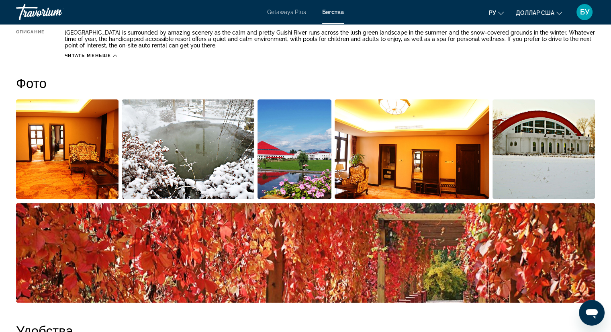
scroll to position [241, 0]
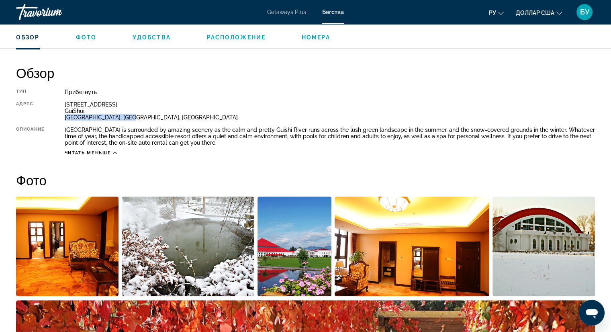
drag, startPoint x: 123, startPoint y: 117, endPoint x: 63, endPoint y: 119, distance: 59.9
click at [63, 119] on div "Тип Прибегнуть Все включено Нет «все включено» Адрес [STREET_ADDRESS] Описание …" at bounding box center [305, 122] width 578 height 67
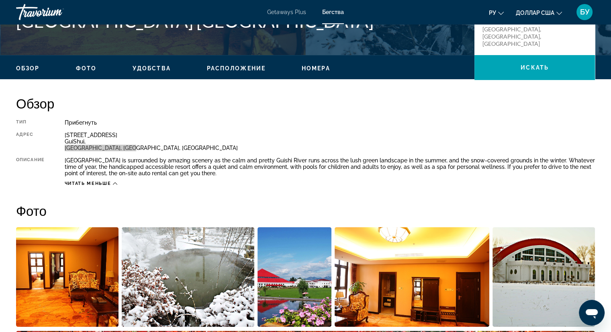
scroll to position [80, 0]
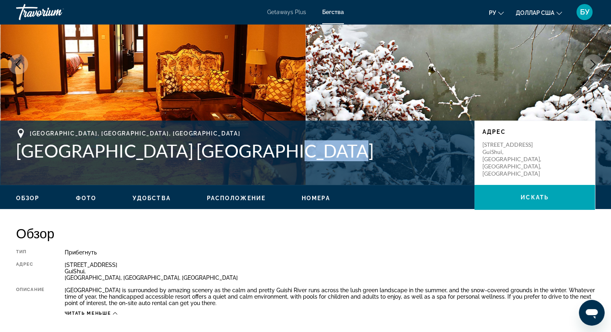
drag, startPoint x: 291, startPoint y: 152, endPoint x: 233, endPoint y: 159, distance: 59.0
click at [233, 159] on h1 "[GEOGRAPHIC_DATA] [GEOGRAPHIC_DATA]" at bounding box center [241, 150] width 450 height 21
click at [233, 200] on span "Расположение" at bounding box center [236, 198] width 59 height 6
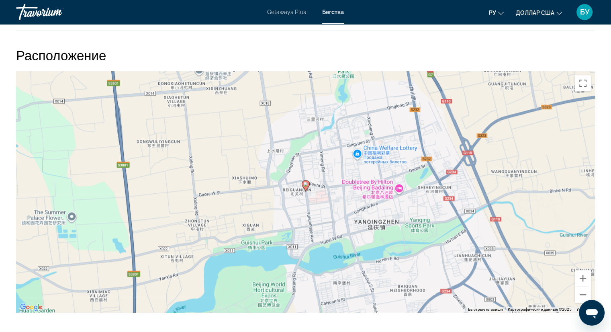
scroll to position [1030, 0]
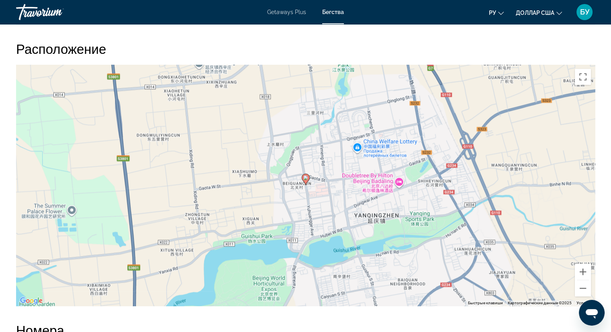
click at [303, 184] on icon "Основное содержание" at bounding box center [304, 179] width 7 height 10
click at [306, 180] on image "Основное содержание" at bounding box center [305, 177] width 5 height 5
click at [303, 180] on image "Основное содержание" at bounding box center [305, 177] width 5 height 5
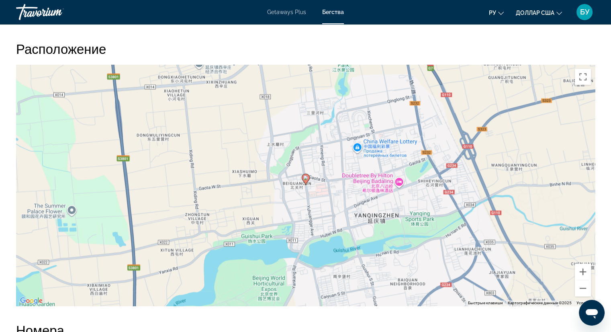
click at [303, 180] on image "Основное содержание" at bounding box center [305, 177] width 5 height 5
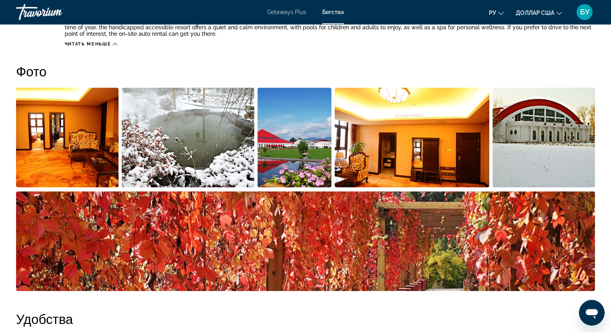
scroll to position [187, 0]
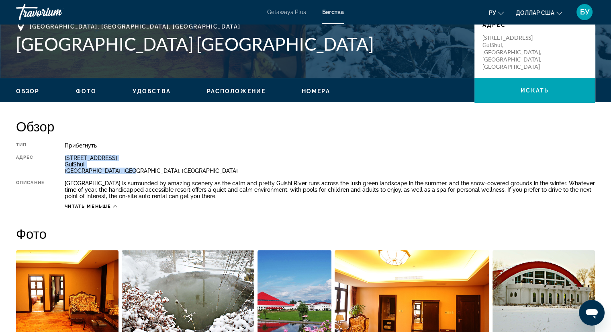
drag, startPoint x: 134, startPoint y: 170, endPoint x: 53, endPoint y: 155, distance: 83.4
click at [53, 155] on div "Тип Прибегнуть Все включено Нет «все включено» Адрес [STREET_ADDRESS] Описание …" at bounding box center [305, 175] width 578 height 67
copy div "Адрес [STREET_ADDRESS]"
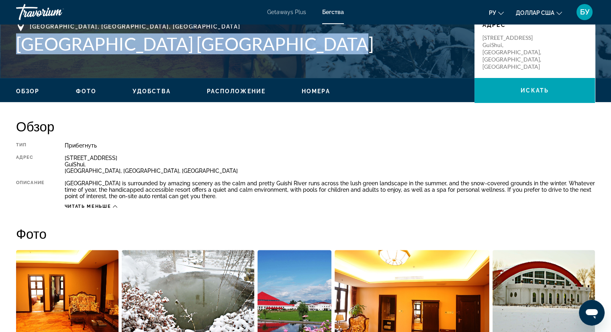
drag, startPoint x: 15, startPoint y: 41, endPoint x: 282, endPoint y: 46, distance: 267.0
click at [282, 46] on div "[GEOGRAPHIC_DATA], [GEOGRAPHIC_DATA], [GEOGRAPHIC_DATA] [GEOGRAPHIC_DATA] [GEOG…" at bounding box center [305, 46] width 611 height 48
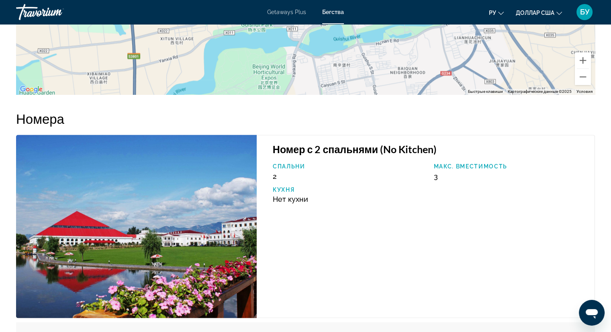
scroll to position [1231, 0]
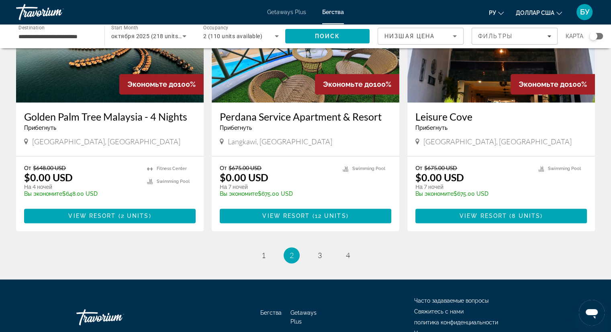
scroll to position [991, 0]
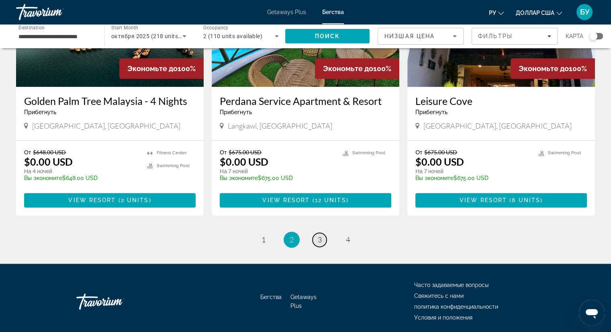
click at [320, 232] on link "page 3" at bounding box center [319, 239] width 14 height 14
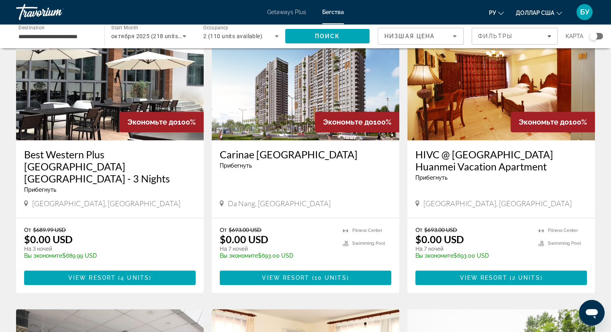
scroll to position [642, 0]
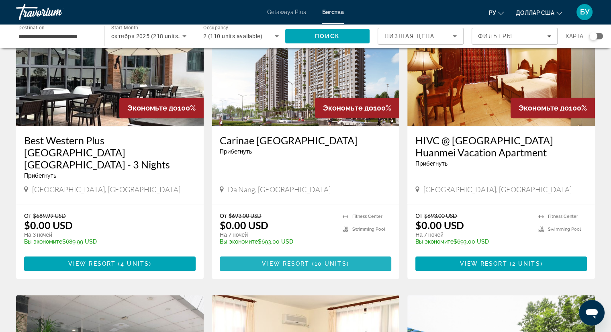
click at [310, 260] on span "Основное содержание" at bounding box center [310, 263] width 2 height 6
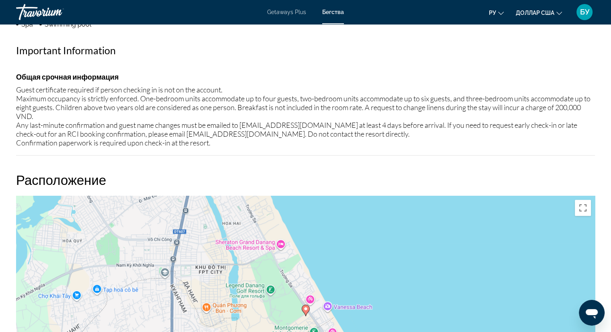
scroll to position [763, 0]
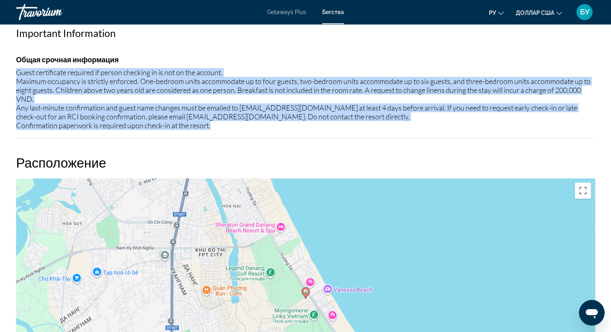
drag, startPoint x: 11, startPoint y: 68, endPoint x: 234, endPoint y: 125, distance: 230.3
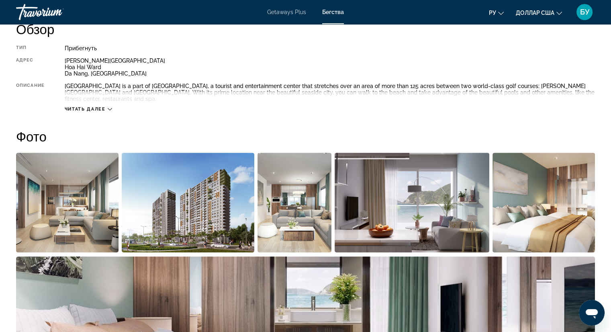
scroll to position [255, 0]
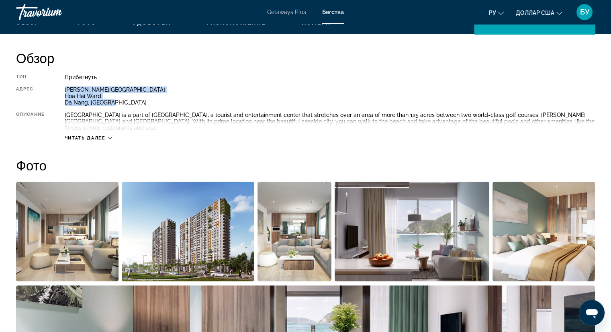
drag, startPoint x: 63, startPoint y: 86, endPoint x: 115, endPoint y: 102, distance: 54.2
click at [115, 102] on div "Тип Прибегнуть Все включено Нет «все включено» Адрес [PERSON_NAME] Road [PERSON…" at bounding box center [305, 107] width 578 height 67
click at [108, 138] on icon "Основное содержание" at bounding box center [110, 138] width 4 height 4
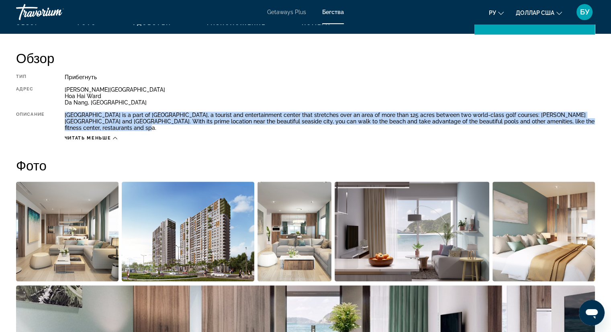
drag, startPoint x: 63, startPoint y: 113, endPoint x: 124, endPoint y: 129, distance: 62.7
click at [124, 129] on div "Тип Прибегнуть Все включено Нет «все включено» Адрес [PERSON_NAME] Road [PERSON…" at bounding box center [305, 107] width 578 height 67
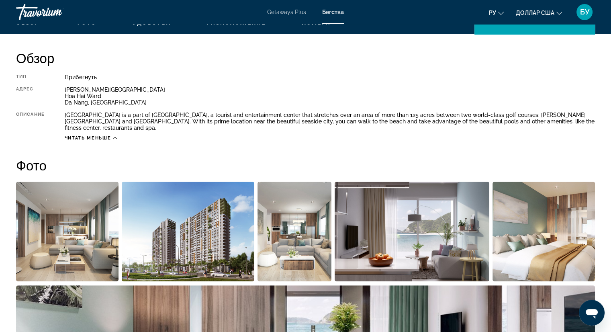
click at [204, 87] on div "[PERSON_NAME] Road [PERSON_NAME][GEOGRAPHIC_DATA][PERSON_NAME], [GEOGRAPHIC_DAT…" at bounding box center [330, 95] width 530 height 19
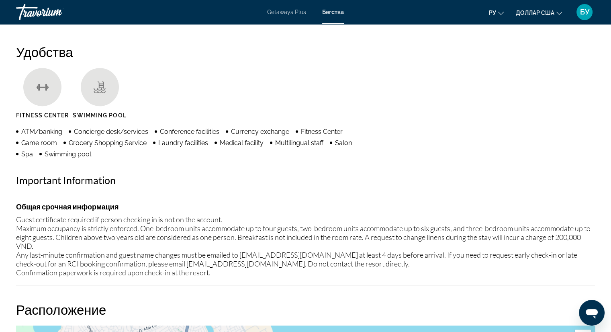
scroll to position [657, 0]
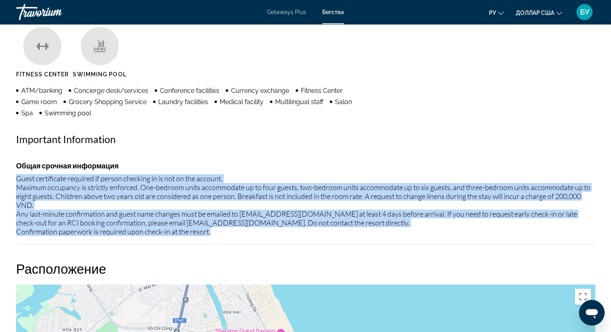
drag, startPoint x: 216, startPoint y: 228, endPoint x: 16, endPoint y: 174, distance: 206.8
click at [16, 174] on div "Guest certificate required if person checking in is not on the account. Maximum…" at bounding box center [305, 205] width 578 height 62
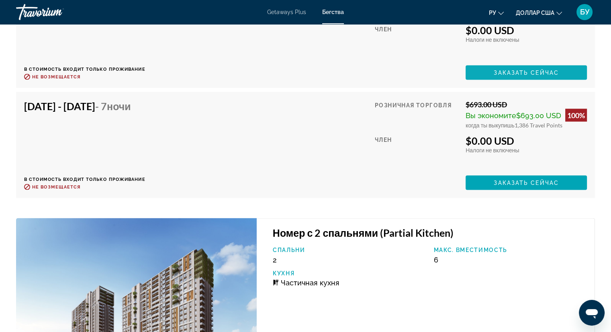
scroll to position [1379, 0]
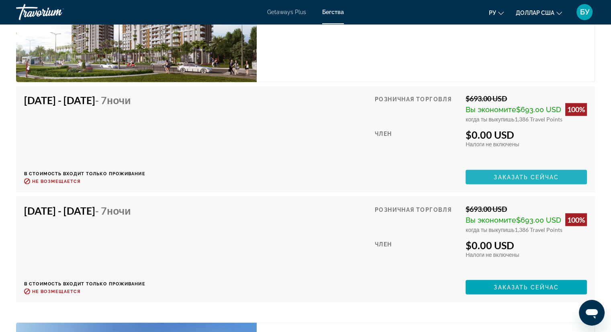
click at [488, 174] on span "Основное содержание" at bounding box center [525, 176] width 121 height 19
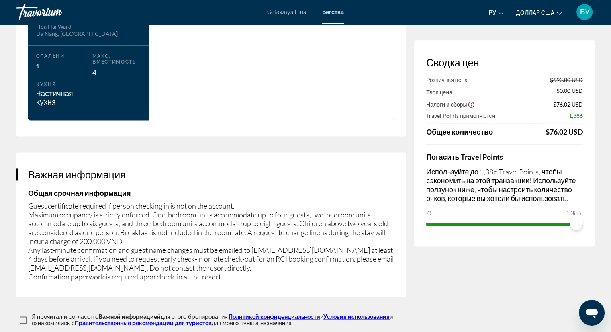
scroll to position [1124, 0]
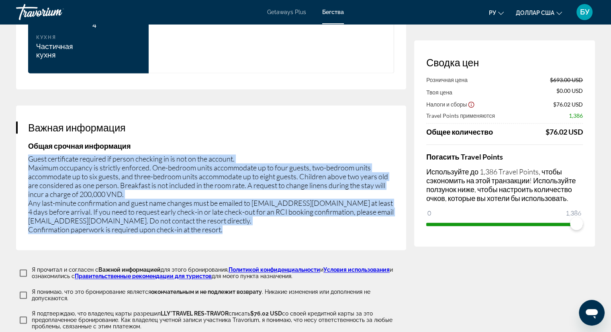
drag, startPoint x: 27, startPoint y: 144, endPoint x: 231, endPoint y: 217, distance: 216.6
click at [231, 217] on div "Важная информация Общая срочная информация Guest certificate required if person…" at bounding box center [211, 177] width 390 height 145
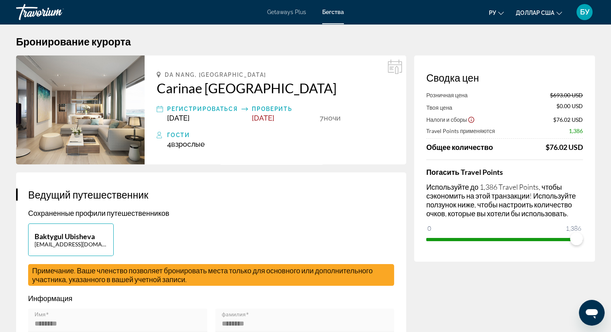
scroll to position [0, 0]
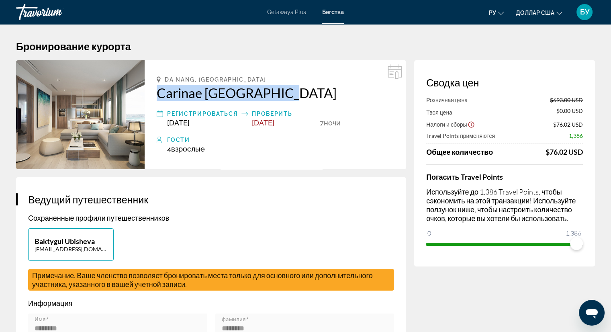
drag, startPoint x: 151, startPoint y: 92, endPoint x: 289, endPoint y: 96, distance: 138.2
click at [289, 96] on div "Da Nang, [GEOGRAPHIC_DATA] Carinae [GEOGRAPHIC_DATA] Регистрироваться [DATE] Пр…" at bounding box center [275, 114] width 261 height 109
copy h2 "Carinae [GEOGRAPHIC_DATA]"
click at [289, 92] on h2 "Carinae [GEOGRAPHIC_DATA]" at bounding box center [275, 93] width 237 height 16
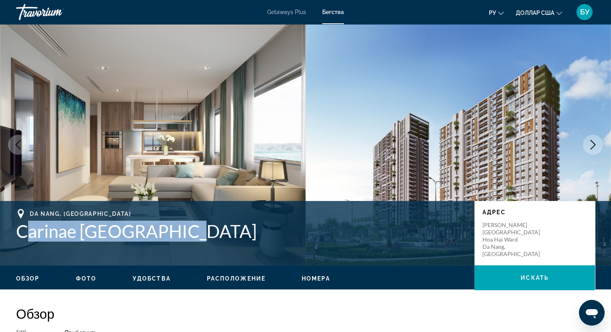
drag, startPoint x: 173, startPoint y: 236, endPoint x: 16, endPoint y: 238, distance: 157.4
click at [20, 241] on div "Da Nang, [GEOGRAPHIC_DATA] Carinae [GEOGRAPHIC_DATA] [GEOGRAPHIC_DATA][PERSON_N…" at bounding box center [305, 233] width 611 height 48
click at [16, 238] on h1 "Carinae [GEOGRAPHIC_DATA]" at bounding box center [241, 230] width 450 height 21
drag, startPoint x: 16, startPoint y: 232, endPoint x: 193, endPoint y: 235, distance: 177.0
click at [193, 235] on div "Da Nang, [GEOGRAPHIC_DATA] Carinae [GEOGRAPHIC_DATA] [GEOGRAPHIC_DATA][PERSON_N…" at bounding box center [305, 233] width 611 height 48
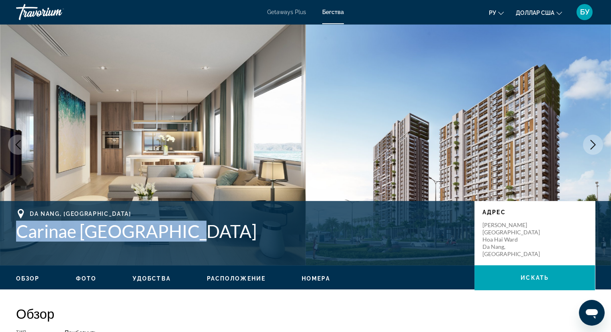
copy h1 "Carinae [GEOGRAPHIC_DATA]"
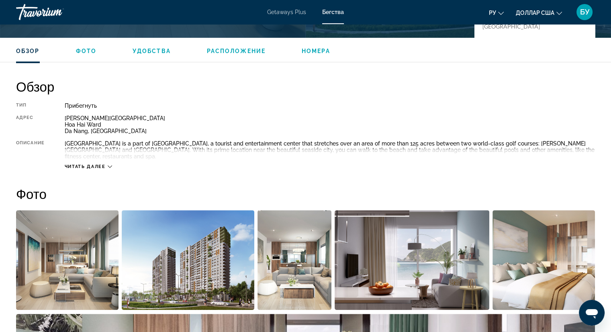
scroll to position [241, 0]
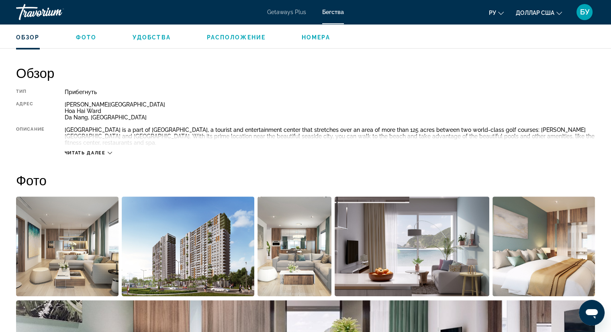
click at [107, 151] on div "Читать далее" at bounding box center [88, 152] width 47 height 5
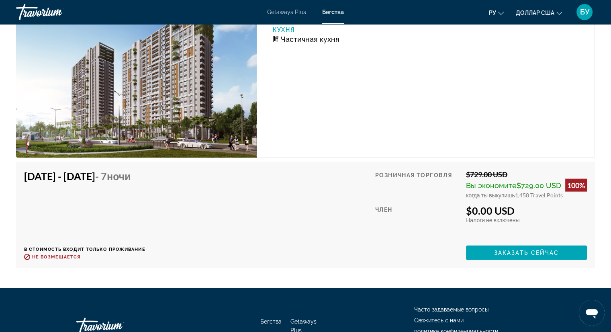
scroll to position [1766, 0]
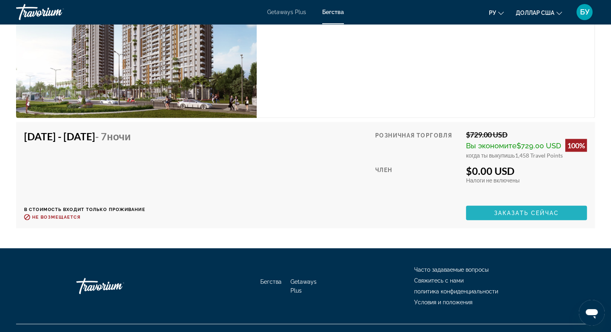
click at [495, 212] on span "Заказать сейчас" at bounding box center [526, 213] width 65 height 6
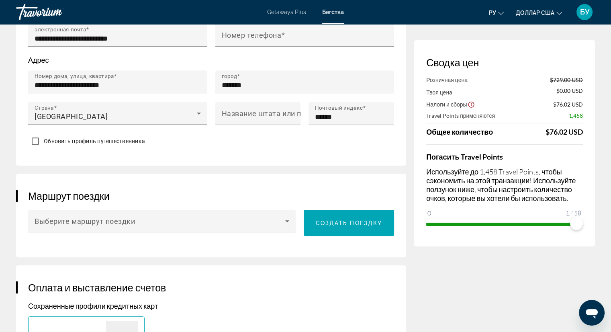
scroll to position [361, 0]
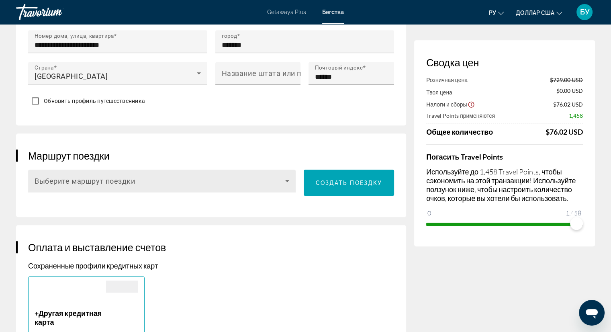
click at [292, 181] on div "Выберите маршрут поездки" at bounding box center [161, 180] width 267 height 22
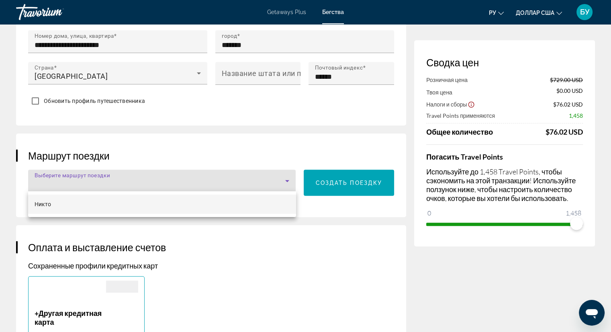
click at [143, 177] on div at bounding box center [305, 166] width 611 height 332
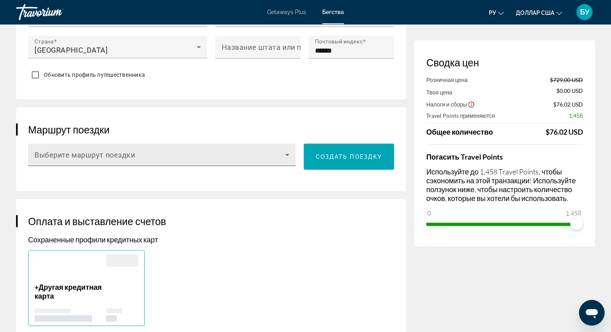
scroll to position [401, 0]
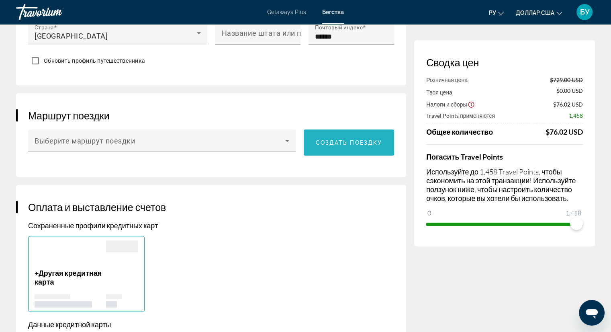
click at [340, 141] on span "Создать поездку" at bounding box center [349, 142] width 67 height 6
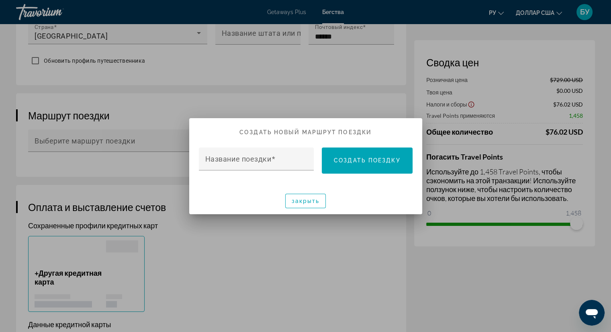
scroll to position [0, 0]
click at [275, 158] on span at bounding box center [273, 158] width 4 height 8
click at [275, 158] on input "Название поездки" at bounding box center [258, 162] width 107 height 10
type input "*"
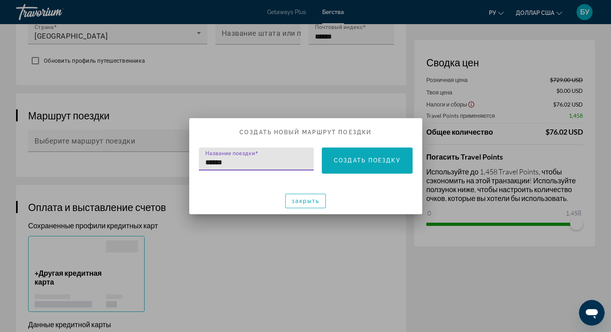
type input "******"
click at [354, 163] on span at bounding box center [367, 160] width 91 height 19
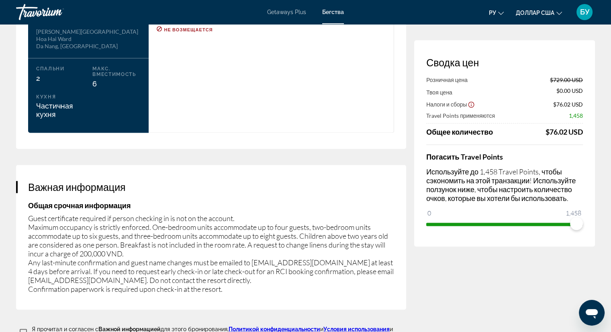
scroll to position [1124, 0]
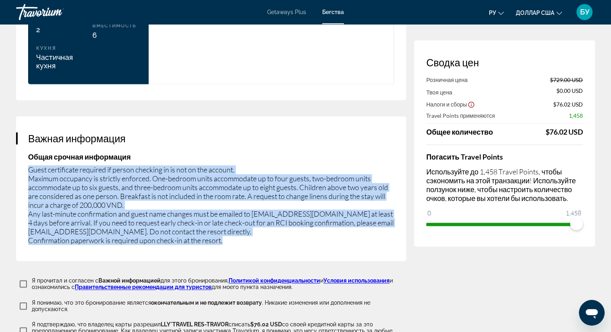
drag, startPoint x: 29, startPoint y: 155, endPoint x: 236, endPoint y: 230, distance: 220.7
click at [236, 231] on div "Важная информация Общая срочная информация Guest certificate required if person…" at bounding box center [211, 188] width 390 height 145
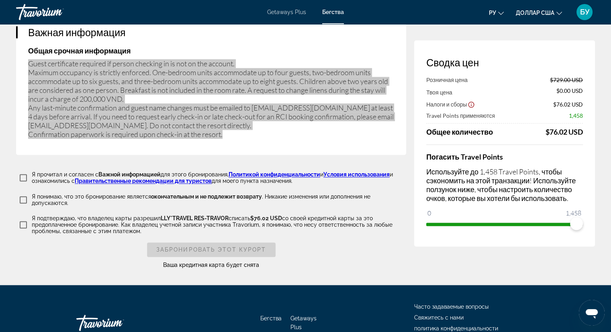
scroll to position [1244, 0]
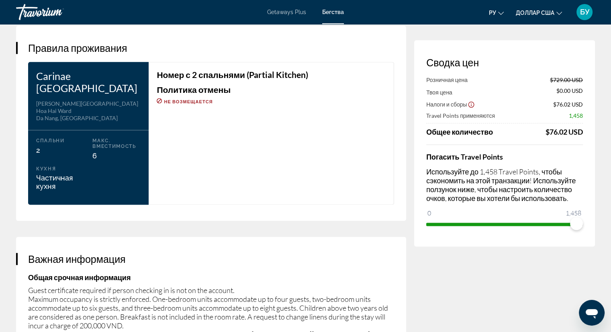
scroll to position [1004, 0]
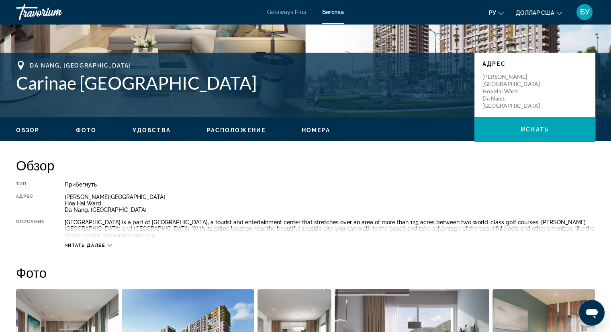
scroll to position [127, 0]
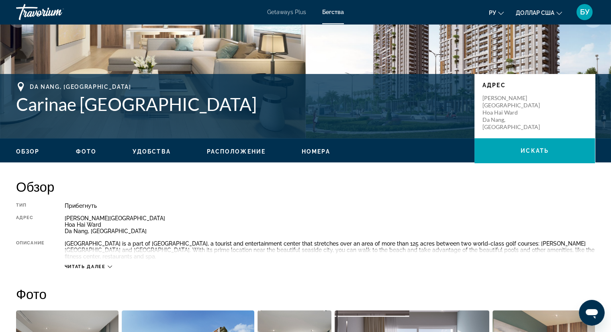
click at [85, 152] on span "Фото" at bounding box center [86, 151] width 20 height 6
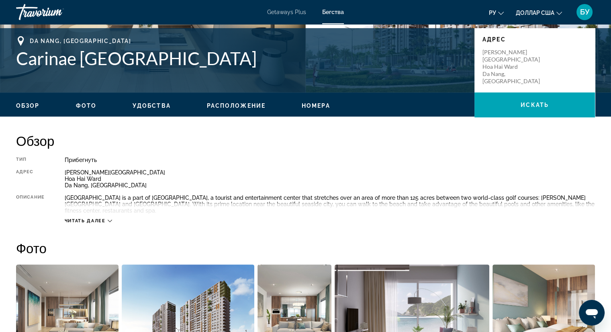
scroll to position [163, 0]
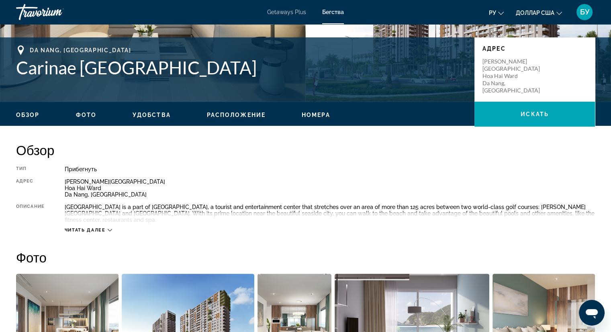
click at [154, 115] on span "Удобства" at bounding box center [151, 115] width 38 height 6
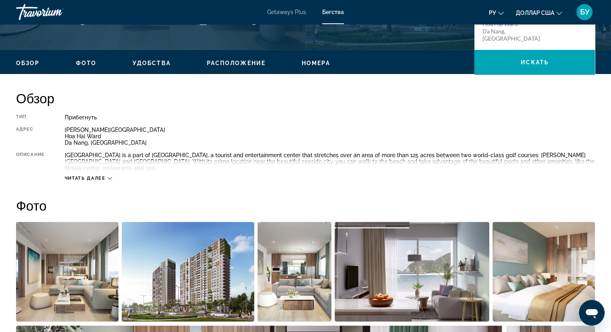
scroll to position [210, 0]
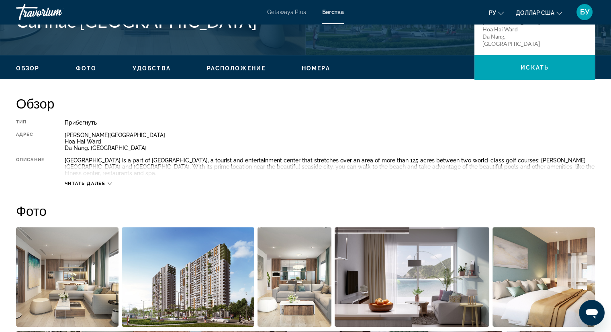
click at [31, 71] on span "Обзор" at bounding box center [28, 68] width 24 height 6
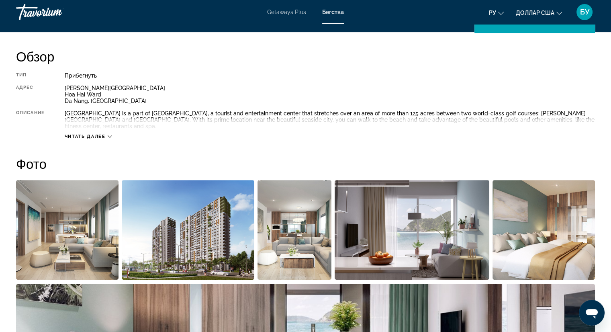
click at [107, 133] on button "Читать далее" at bounding box center [88, 136] width 47 height 6
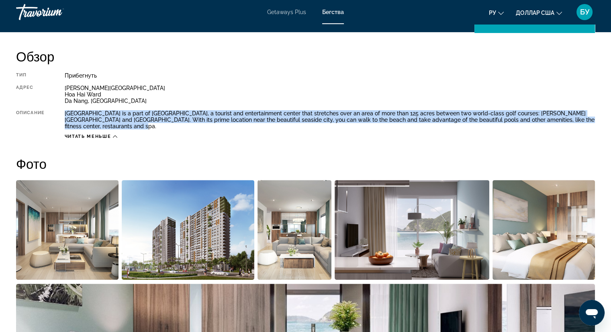
drag, startPoint x: 116, startPoint y: 126, endPoint x: 59, endPoint y: 111, distance: 59.4
click at [59, 111] on div "Тип Прибегнуть Все включено Нет «все включено» Адрес [PERSON_NAME] Road [PERSON…" at bounding box center [305, 105] width 578 height 67
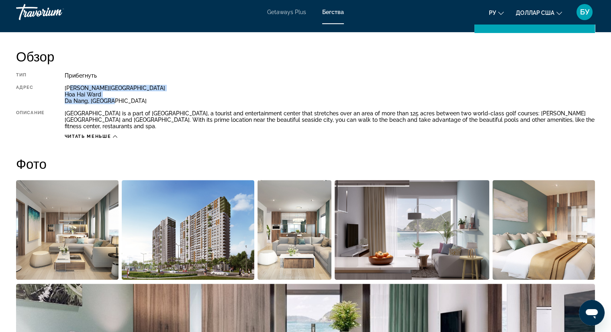
drag, startPoint x: 117, startPoint y: 100, endPoint x: 69, endPoint y: 86, distance: 50.4
click at [69, 86] on div "[PERSON_NAME] Road [PERSON_NAME][GEOGRAPHIC_DATA][PERSON_NAME], [GEOGRAPHIC_DAT…" at bounding box center [330, 94] width 530 height 19
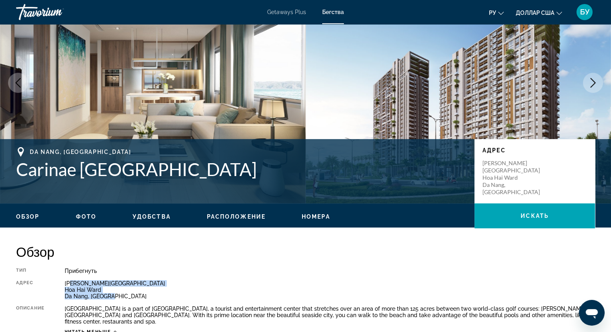
scroll to position [0, 0]
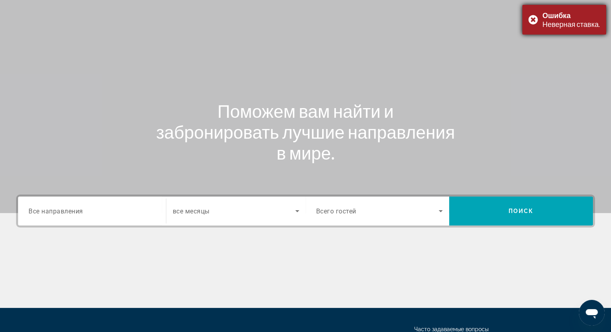
scroll to position [40, 0]
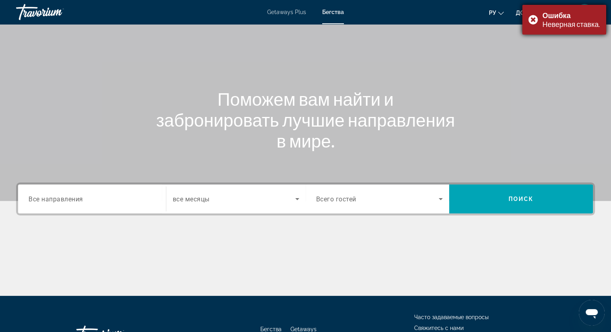
click at [534, 19] on div "Ошибка Неверная ставка." at bounding box center [564, 20] width 84 height 30
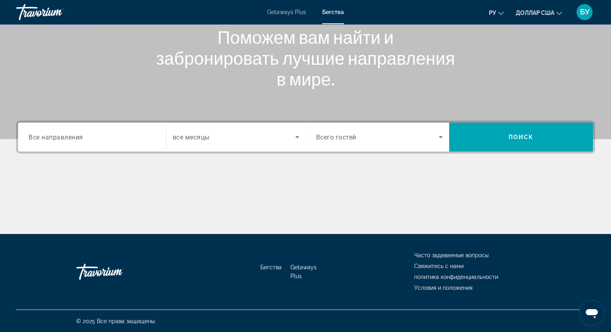
scroll to position [102, 0]
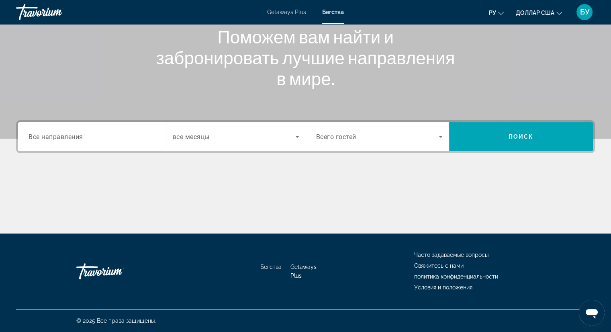
click at [86, 141] on input "Destination Все направления" at bounding box center [92, 137] width 127 height 10
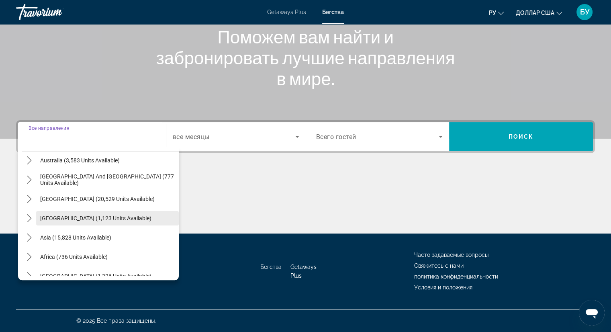
scroll to position [130, 0]
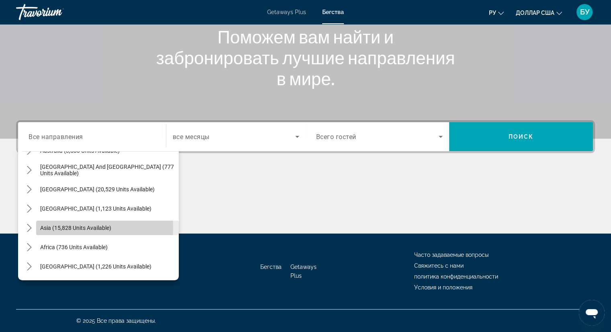
click at [87, 228] on span "Asia (15,828 units available)" at bounding box center [75, 227] width 71 height 6
type input "**********"
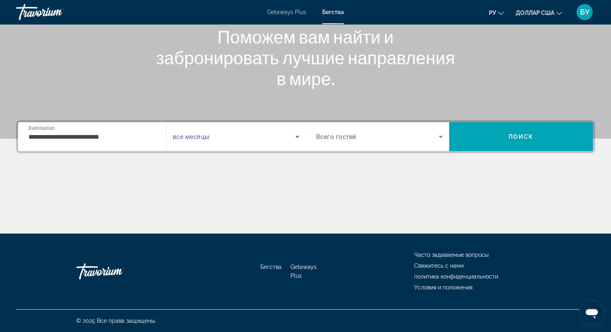
click at [219, 134] on span "Search widget" at bounding box center [234, 137] width 122 height 10
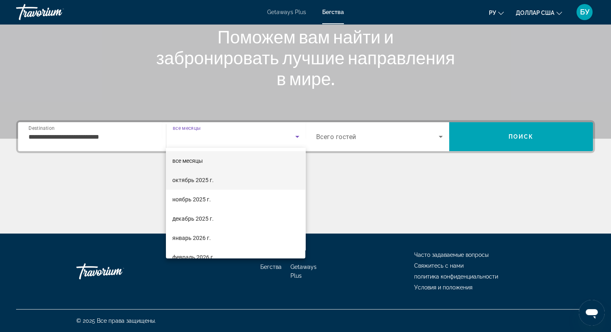
click at [196, 177] on font "октябрь 2025 г." at bounding box center [192, 180] width 41 height 6
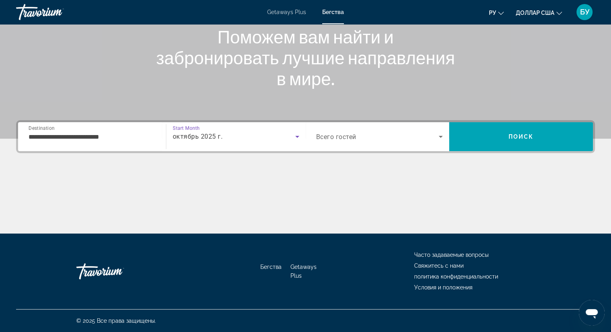
click at [328, 134] on span "Всего гостей" at bounding box center [336, 137] width 40 height 8
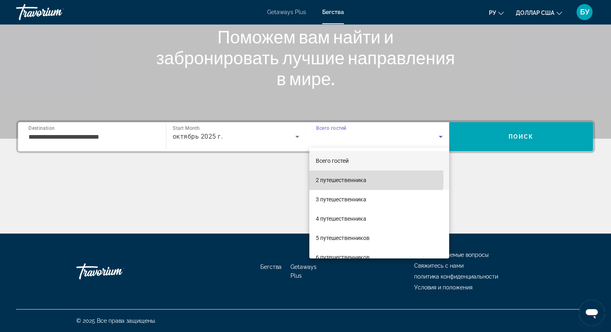
click at [335, 179] on font "2 путешественника" at bounding box center [341, 180] width 51 height 6
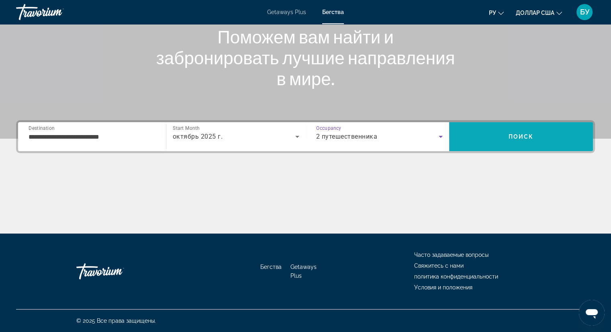
click at [477, 137] on span "Search" at bounding box center [521, 136] width 144 height 19
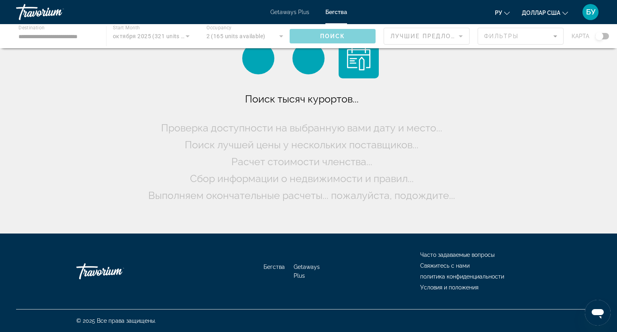
click at [499, 41] on div "Основное содержание" at bounding box center [308, 36] width 617 height 24
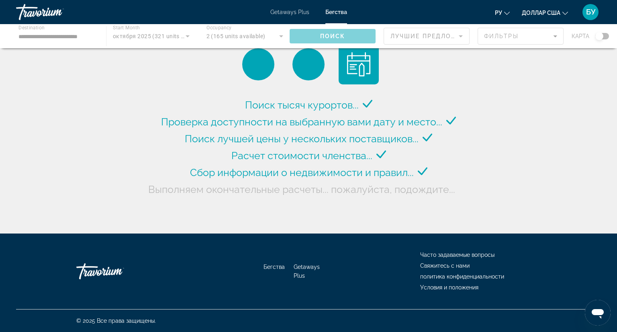
click at [599, 38] on div "Основное содержание" at bounding box center [308, 36] width 617 height 24
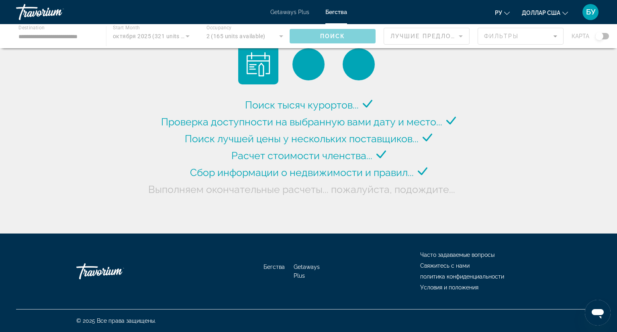
click at [604, 37] on div "Основное содержание" at bounding box center [308, 36] width 617 height 24
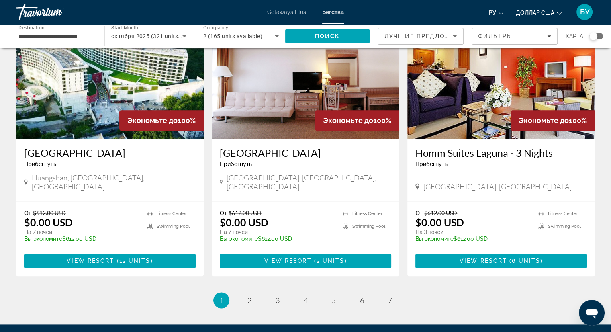
scroll to position [923, 0]
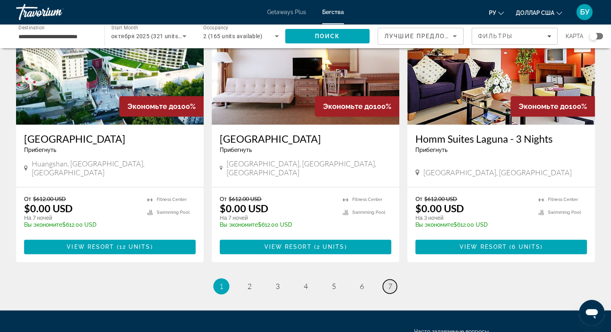
click at [391, 281] on span "7" at bounding box center [390, 285] width 4 height 9
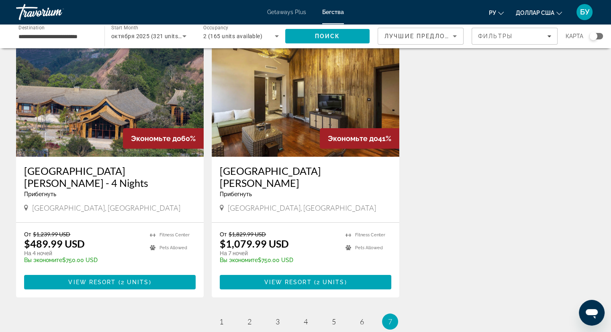
scroll to position [80, 0]
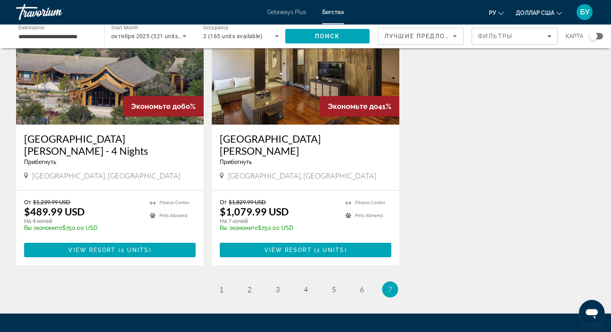
click at [459, 37] on icon "Sort by" at bounding box center [455, 36] width 10 height 10
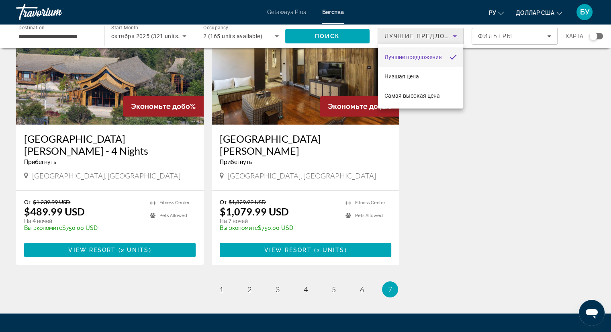
click at [488, 37] on div at bounding box center [305, 166] width 611 height 332
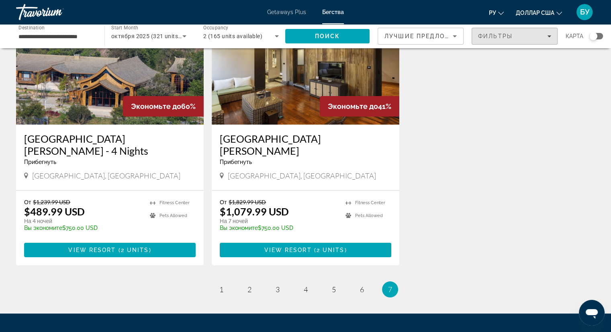
click at [488, 37] on span "Фильтры" at bounding box center [495, 36] width 35 height 6
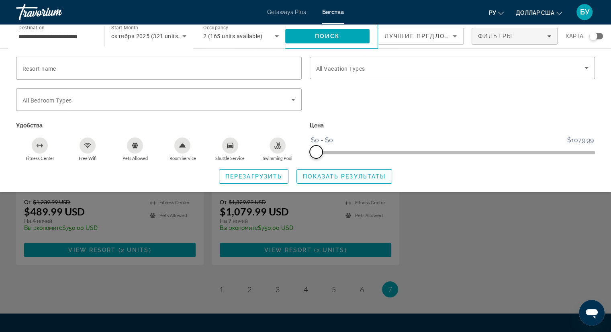
drag, startPoint x: 588, startPoint y: 150, endPoint x: 313, endPoint y: 169, distance: 275.3
click at [313, 169] on div "Resort name Vacation Types All Vacation Types Bedroom Types All Bedroom Types У…" at bounding box center [305, 120] width 611 height 127
click at [334, 177] on span "Показать результаты" at bounding box center [344, 176] width 83 height 6
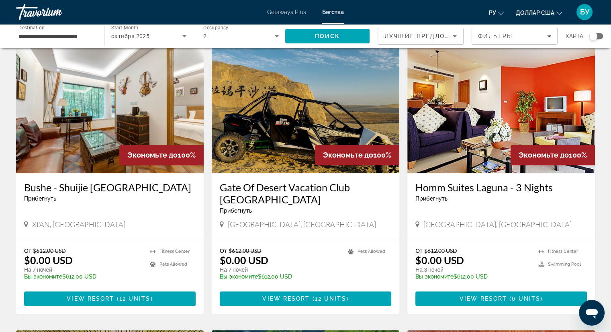
scroll to position [602, 0]
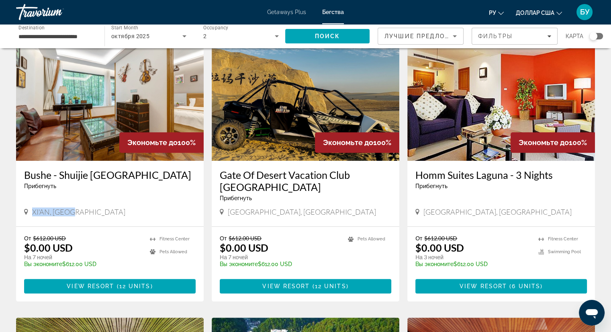
drag, startPoint x: 74, startPoint y: 190, endPoint x: 30, endPoint y: 187, distance: 43.8
click at [30, 207] on div "XI'AN, [GEOGRAPHIC_DATA]" at bounding box center [109, 211] width 171 height 9
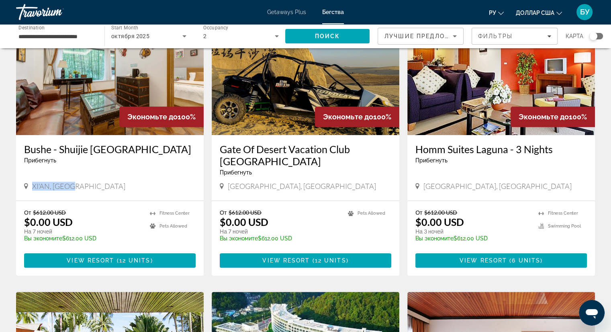
scroll to position [642, 0]
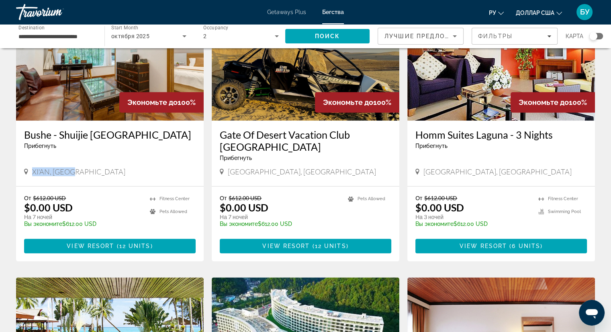
click at [110, 128] on h3 "Bushe - Shuijie [GEOGRAPHIC_DATA]" at bounding box center [109, 134] width 171 height 12
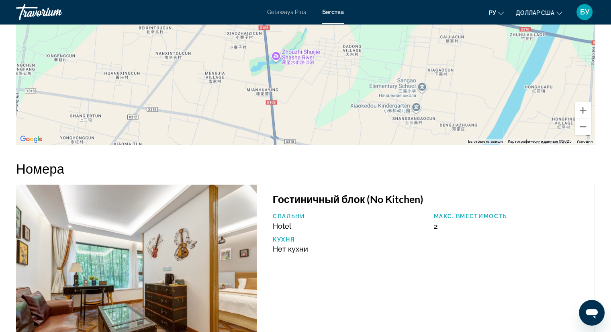
scroll to position [1204, 0]
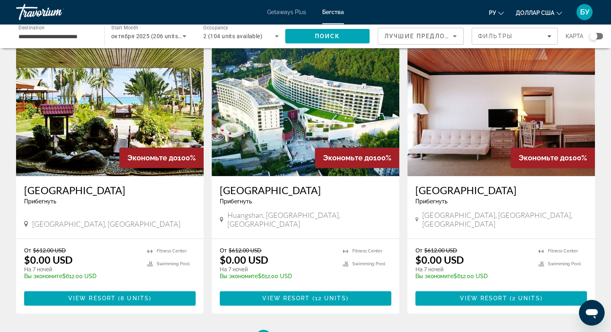
scroll to position [883, 0]
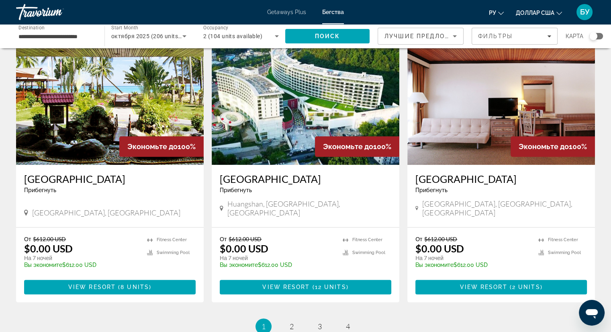
drag, startPoint x: 264, startPoint y: 180, endPoint x: 279, endPoint y: 177, distance: 15.5
click at [264, 199] on span "Huangshan, [GEOGRAPHIC_DATA], [GEOGRAPHIC_DATA]" at bounding box center [309, 208] width 164 height 18
drag, startPoint x: 312, startPoint y: 178, endPoint x: 226, endPoint y: 179, distance: 85.1
click at [226, 199] on div "Huangshan, [GEOGRAPHIC_DATA], [GEOGRAPHIC_DATA]" at bounding box center [305, 208] width 171 height 18
click at [291, 322] on span "2" at bounding box center [291, 326] width 4 height 9
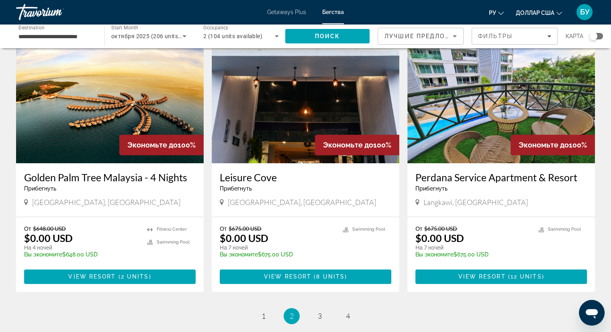
scroll to position [963, 0]
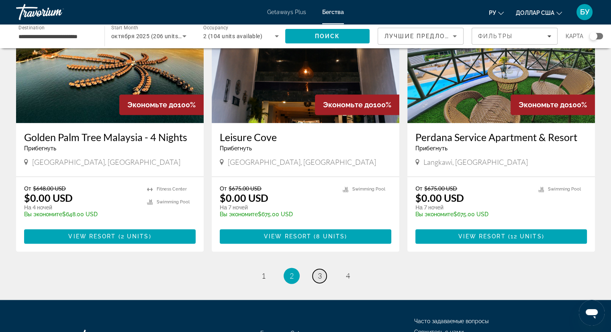
click at [319, 271] on span "3" at bounding box center [320, 275] width 4 height 9
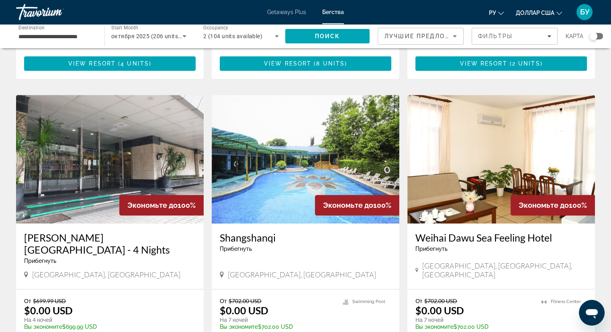
scroll to position [843, 0]
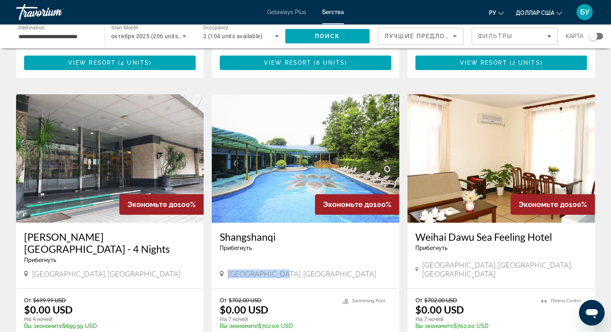
drag, startPoint x: 251, startPoint y: 232, endPoint x: 276, endPoint y: 230, distance: 25.4
click at [276, 269] on div "[GEOGRAPHIC_DATA], [GEOGRAPHIC_DATA]" at bounding box center [305, 273] width 171 height 9
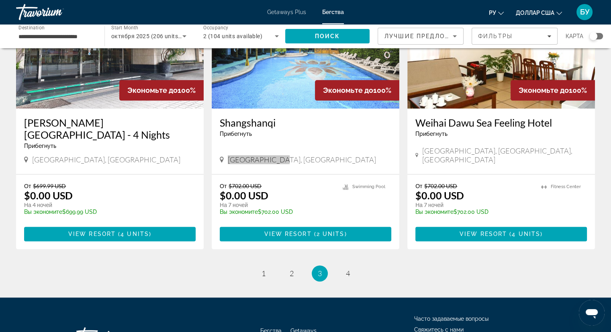
scroll to position [963, 0]
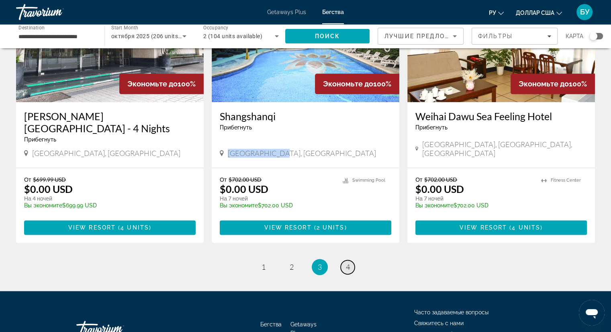
click at [345, 260] on link "page 4" at bounding box center [347, 267] width 14 height 14
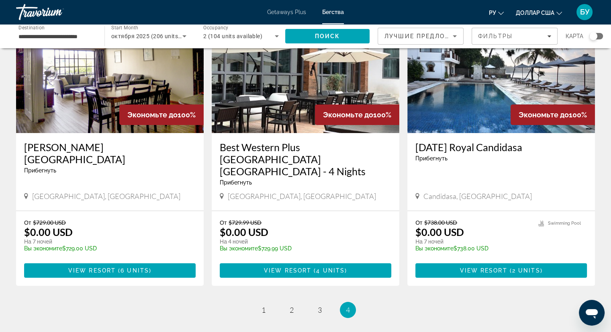
scroll to position [80, 0]
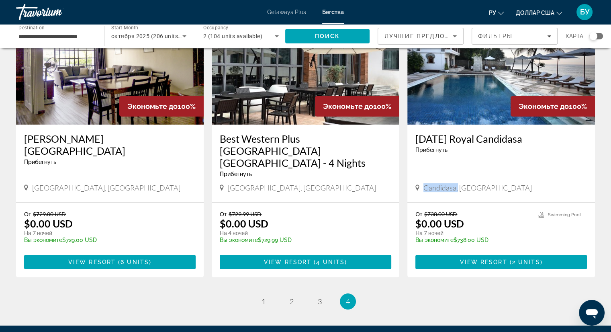
drag, startPoint x: 456, startPoint y: 176, endPoint x: 420, endPoint y: 178, distance: 35.8
click at [420, 183] on div "Candidasa, [GEOGRAPHIC_DATA]" at bounding box center [500, 187] width 171 height 9
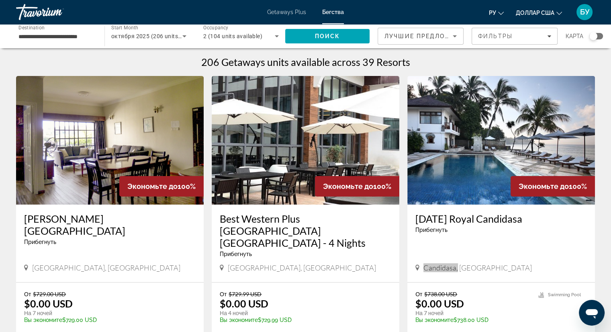
scroll to position [0, 0]
